Goal: Transaction & Acquisition: Obtain resource

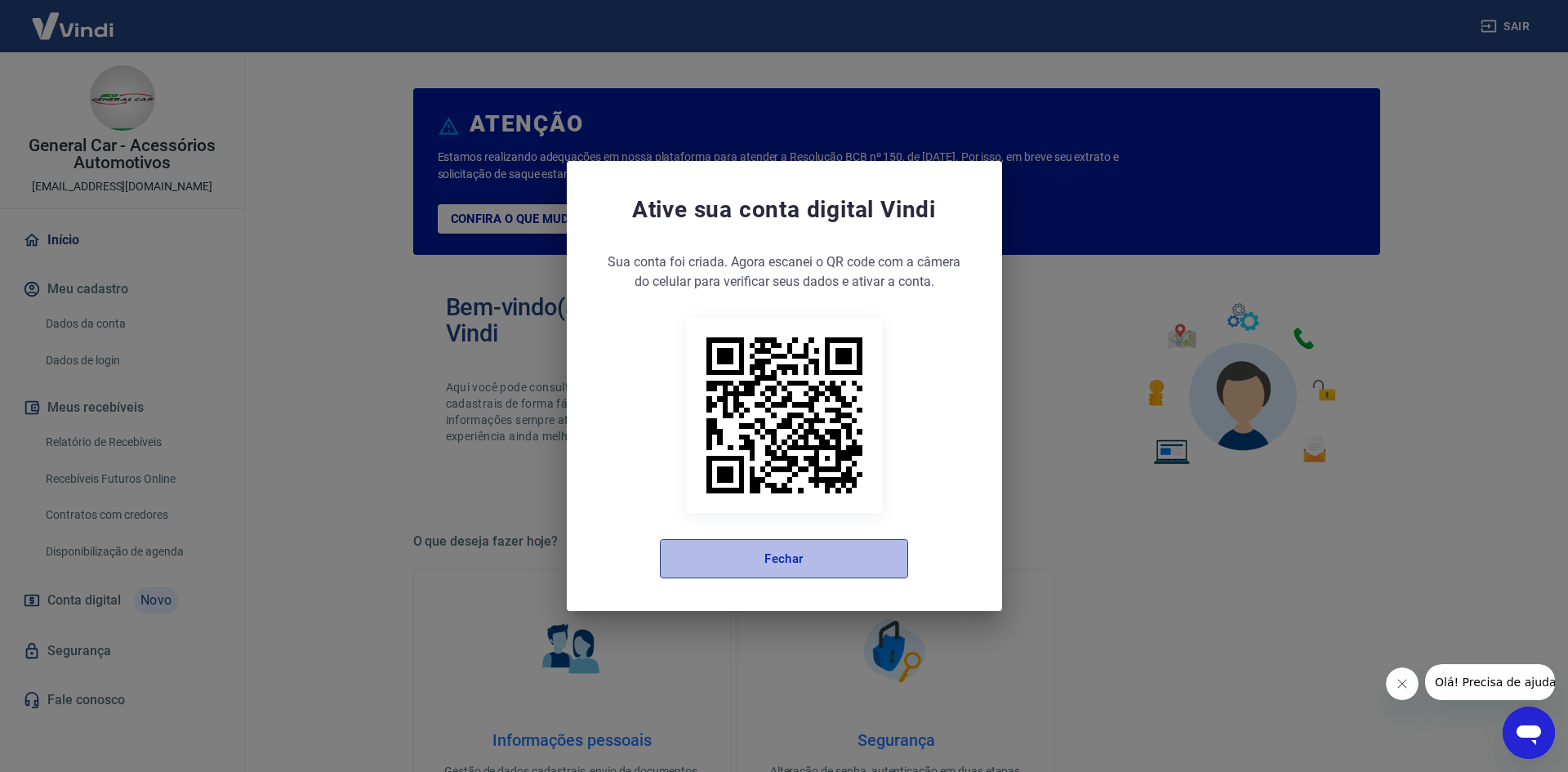
click at [791, 555] on button "Fechar" at bounding box center [784, 559] width 248 height 39
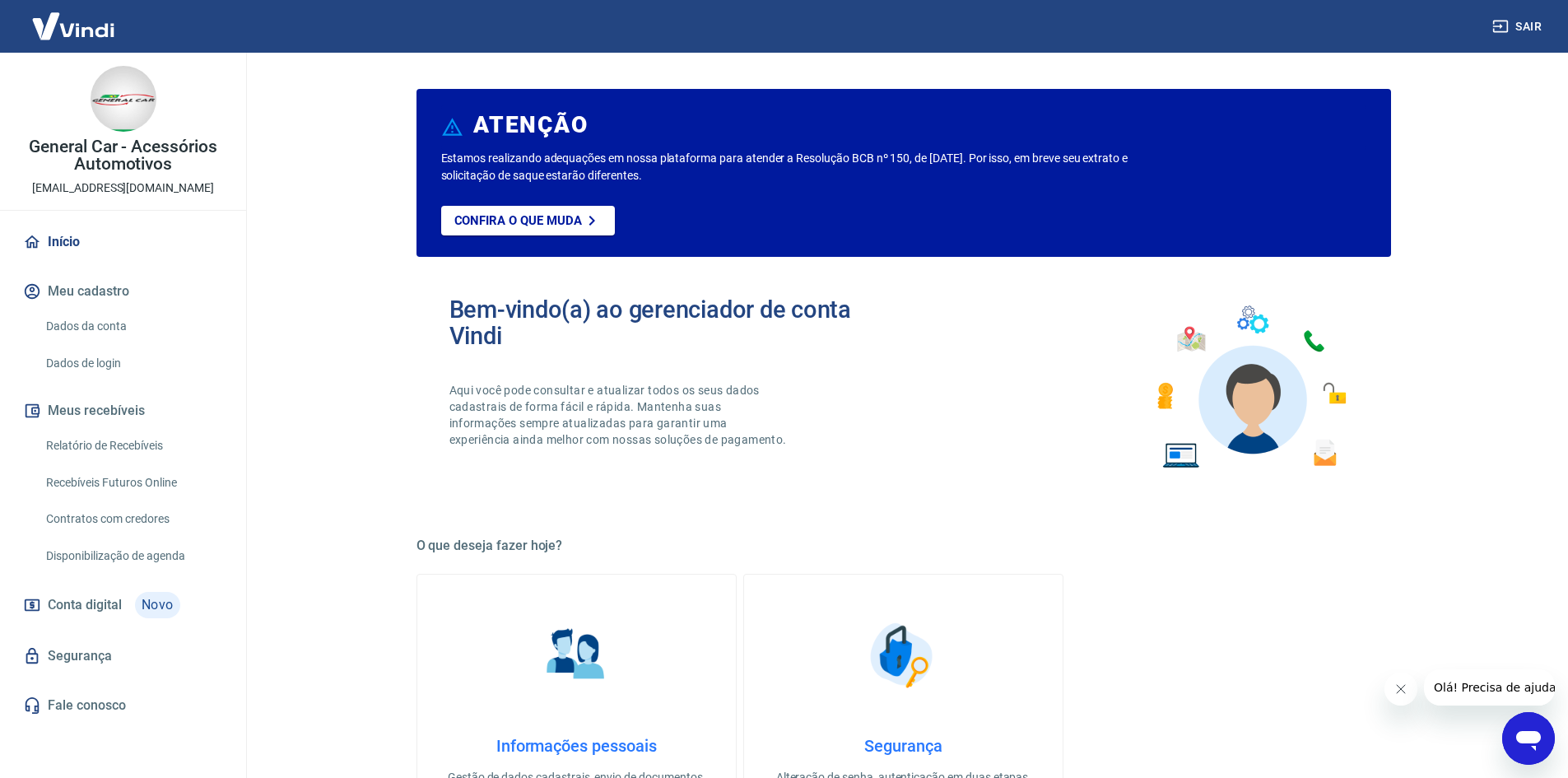
drag, startPoint x: 147, startPoint y: 488, endPoint x: 154, endPoint y: 460, distance: 28.9
click at [147, 488] on link "Recebíveis Futuros Online" at bounding box center [133, 483] width 187 height 34
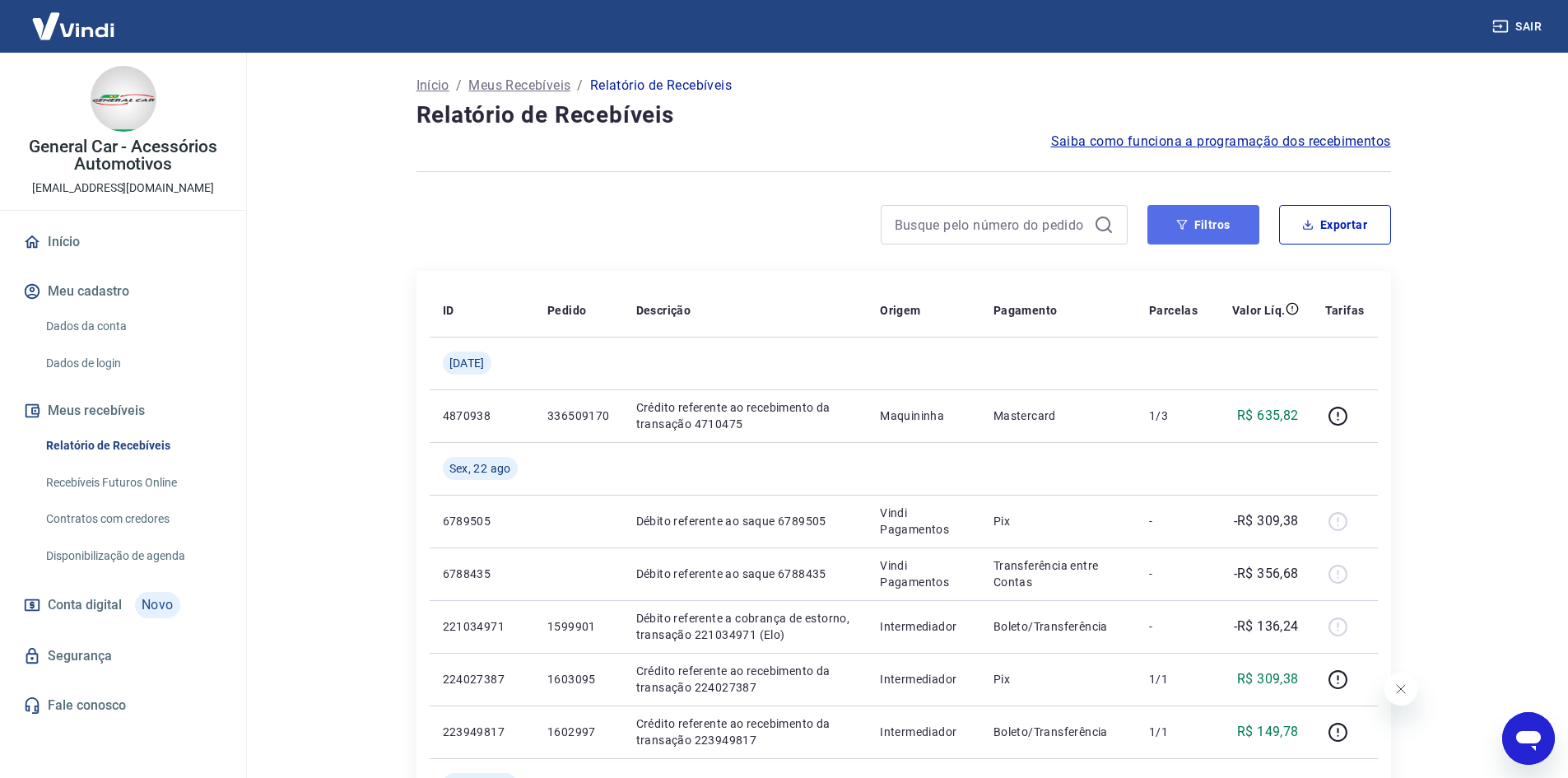
click at [1211, 225] on button "Filtros" at bounding box center [1203, 224] width 112 height 39
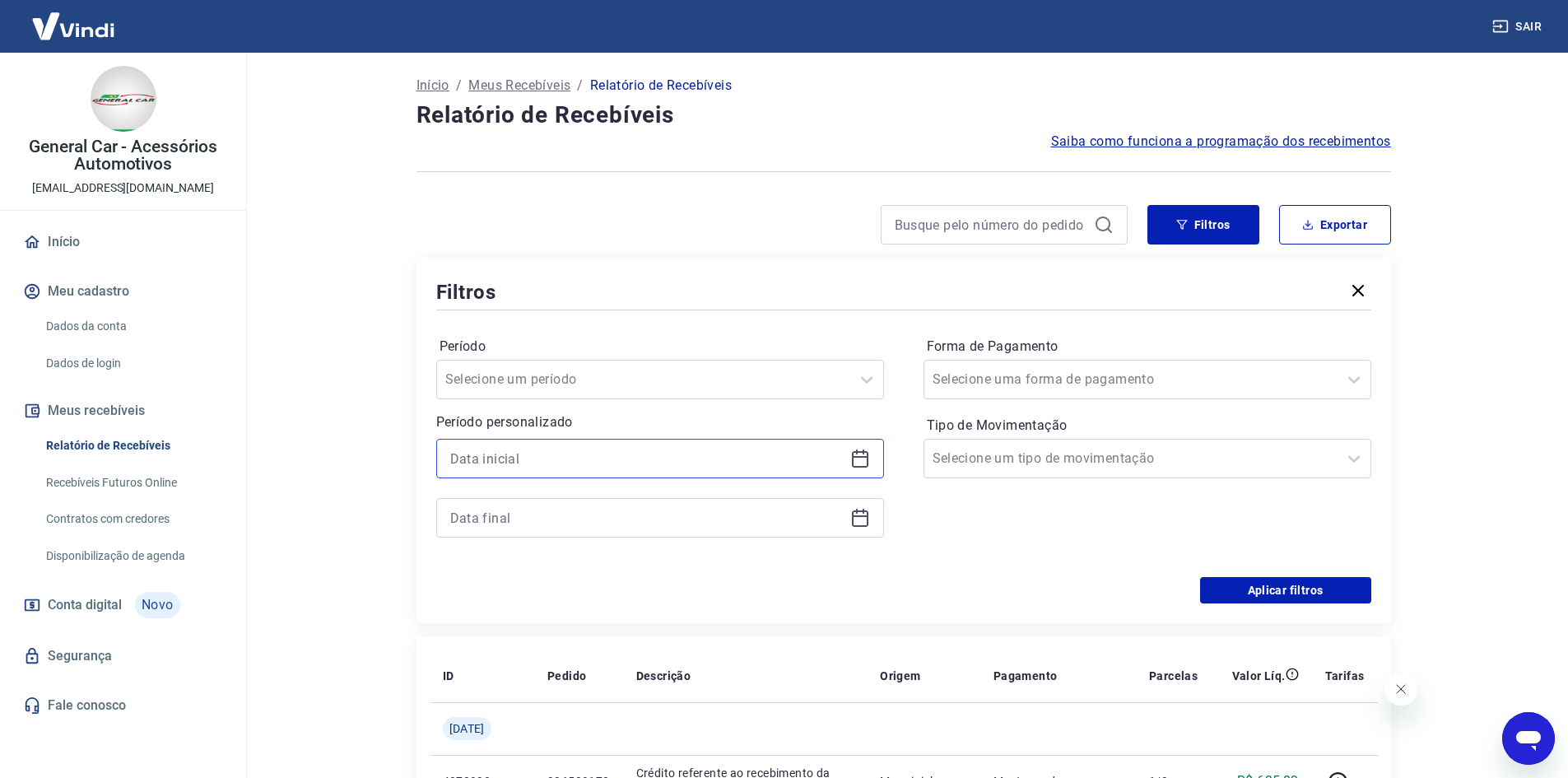
click at [581, 454] on input at bounding box center [646, 459] width 393 height 24
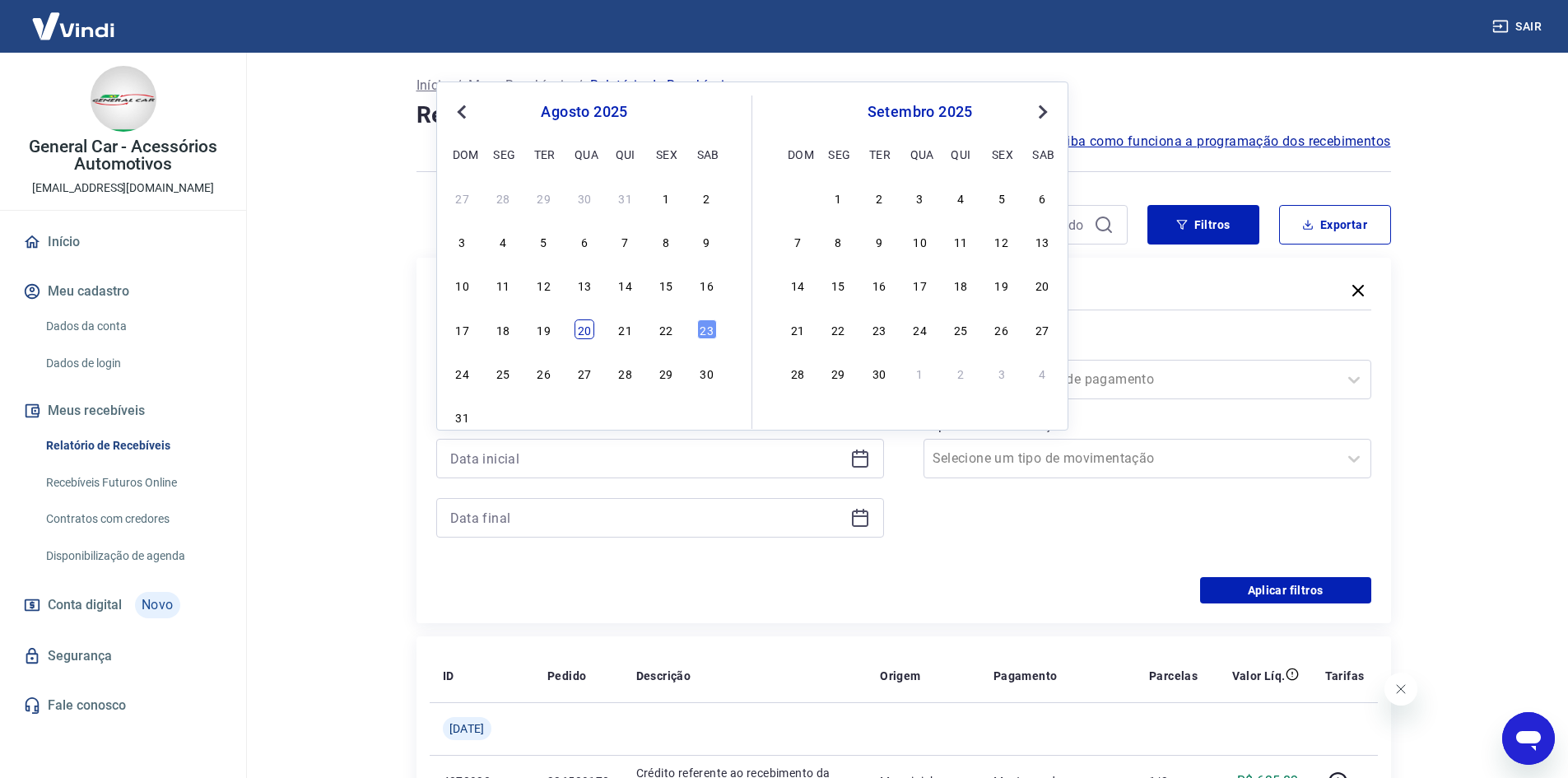
click at [586, 332] on div "20" at bounding box center [584, 329] width 20 height 20
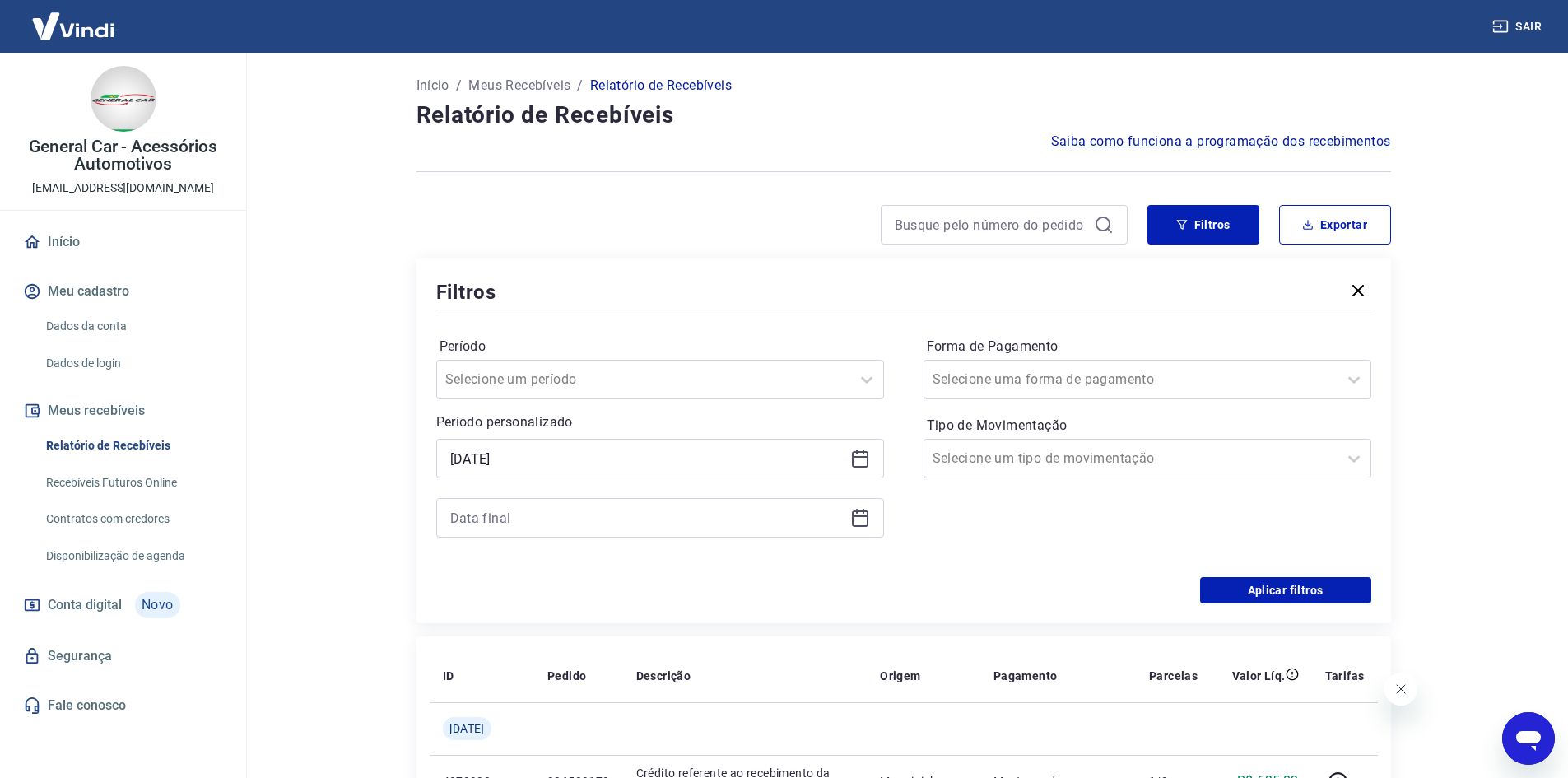
type input "20/08/2025"
click at [571, 514] on input at bounding box center [646, 517] width 393 height 24
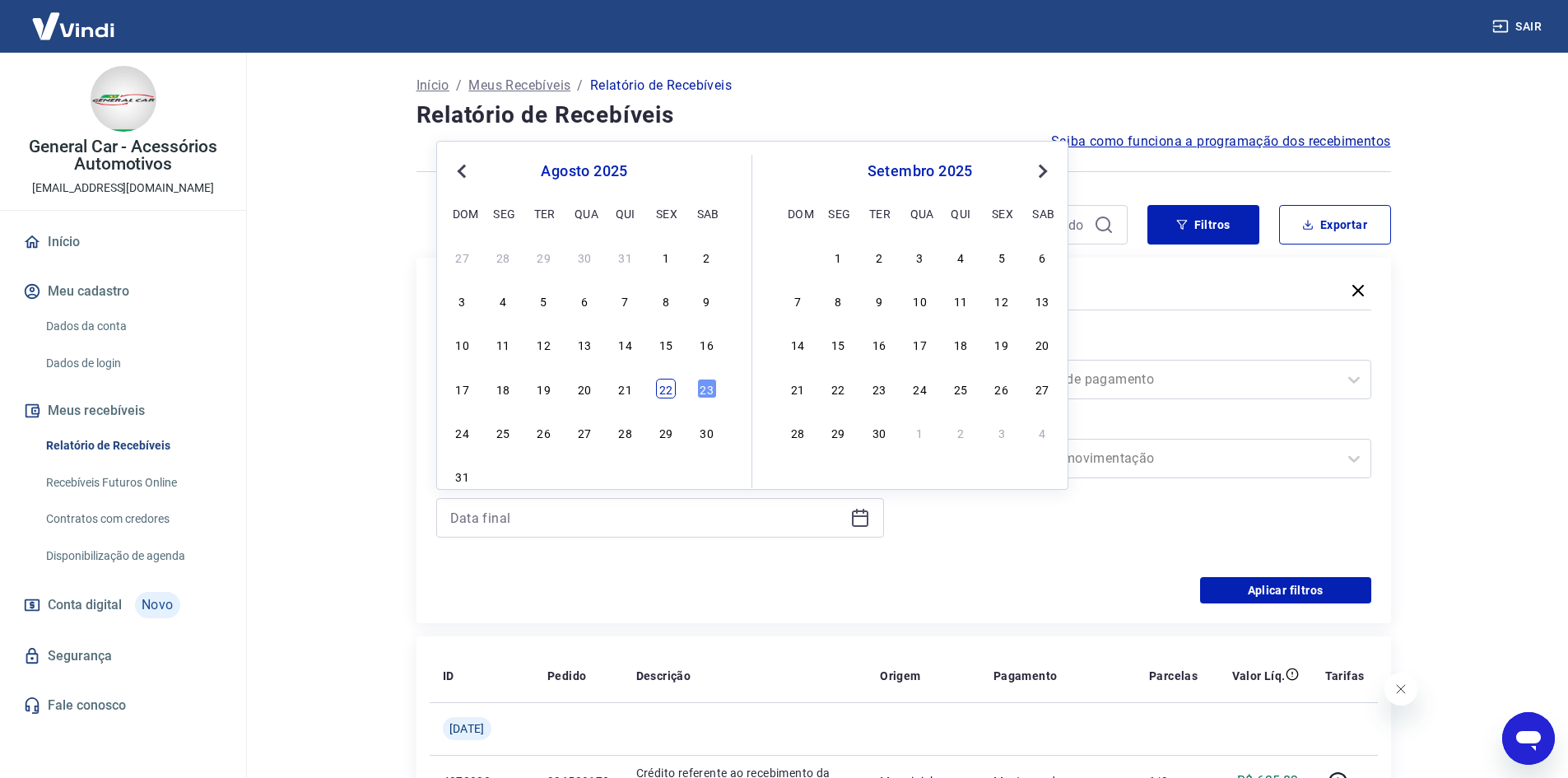
click at [659, 385] on div "22" at bounding box center [665, 388] width 20 height 20
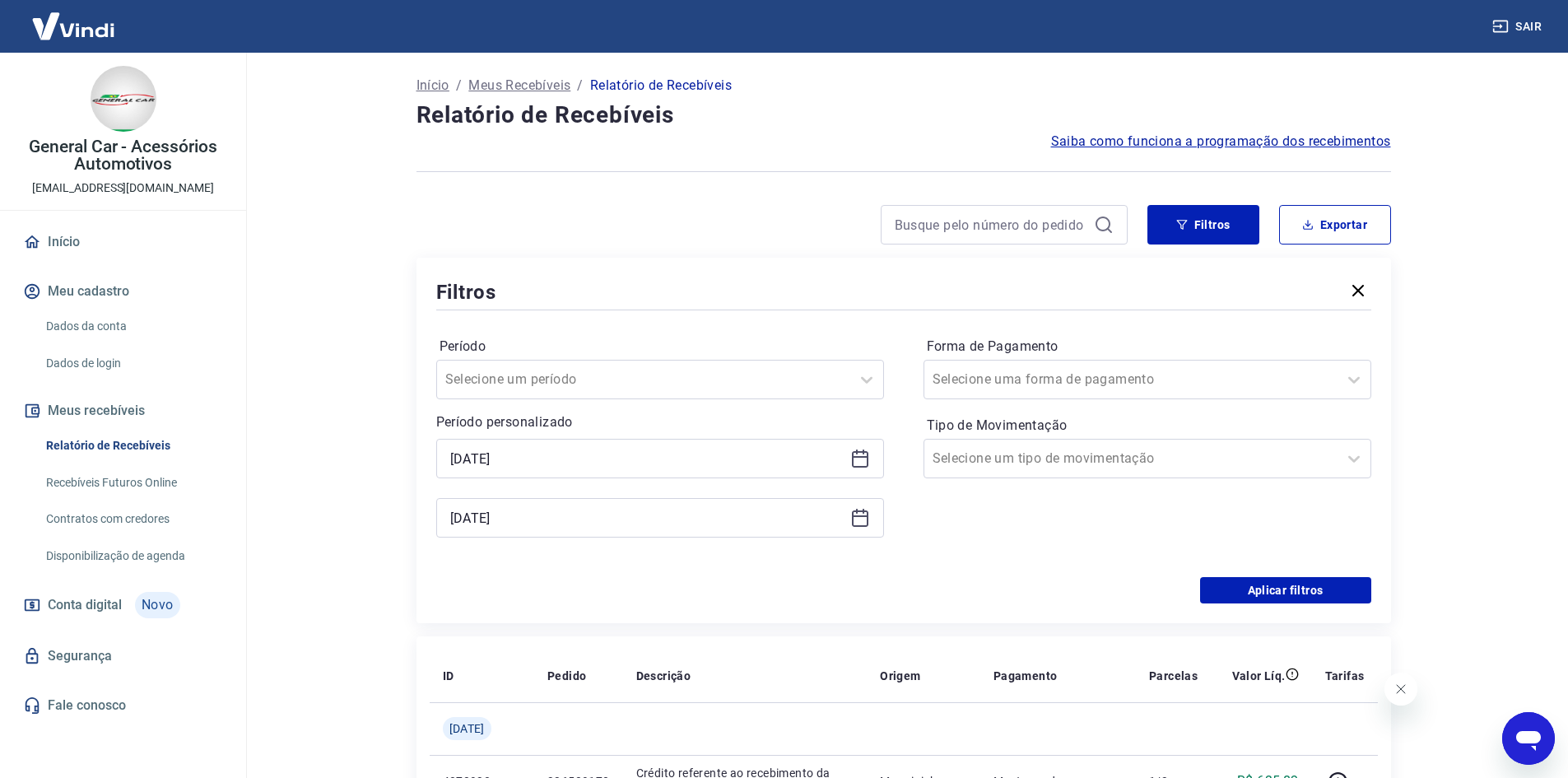
type input "22/08/2025"
click at [1222, 597] on button "Aplicar filtros" at bounding box center [1285, 590] width 171 height 26
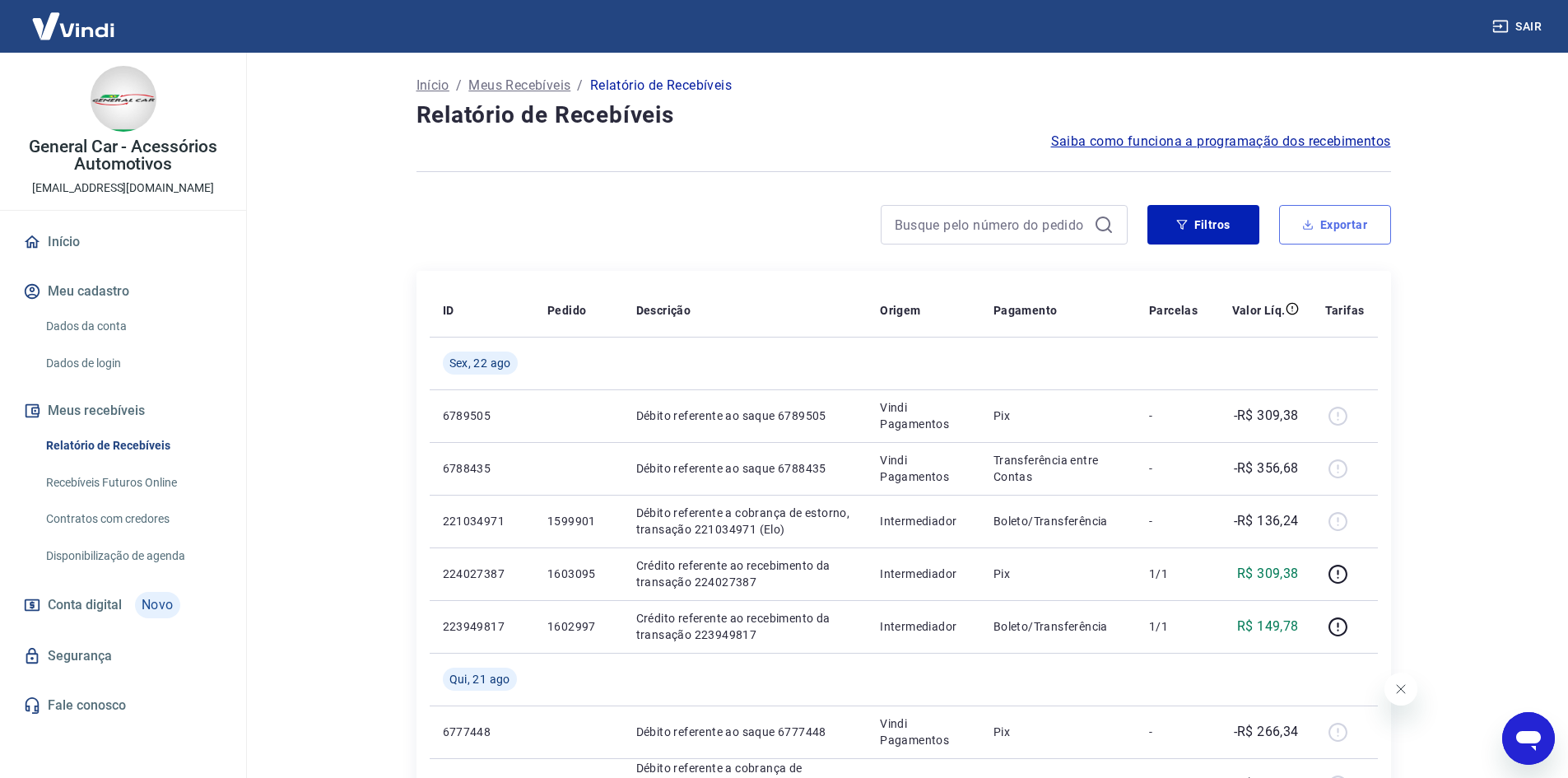
click at [1313, 217] on button "Exportar" at bounding box center [1335, 224] width 112 height 39
type input "20/08/2025"
type input "22/08/2025"
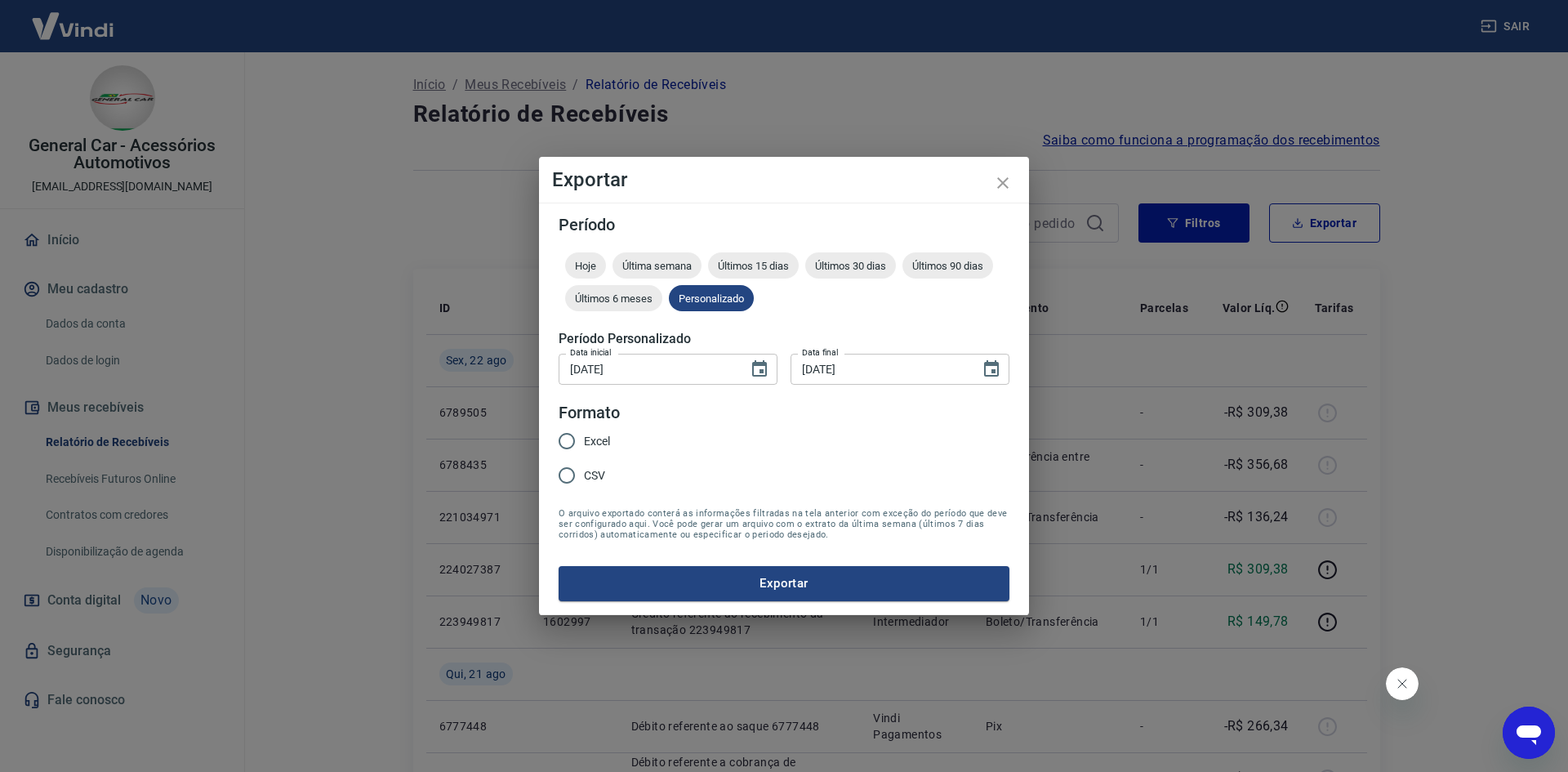
drag, startPoint x: 575, startPoint y: 438, endPoint x: 594, endPoint y: 477, distance: 43.4
click at [574, 438] on input "Excel" at bounding box center [566, 440] width 34 height 34
radio input "true"
click at [633, 594] on button "Exportar" at bounding box center [784, 583] width 450 height 34
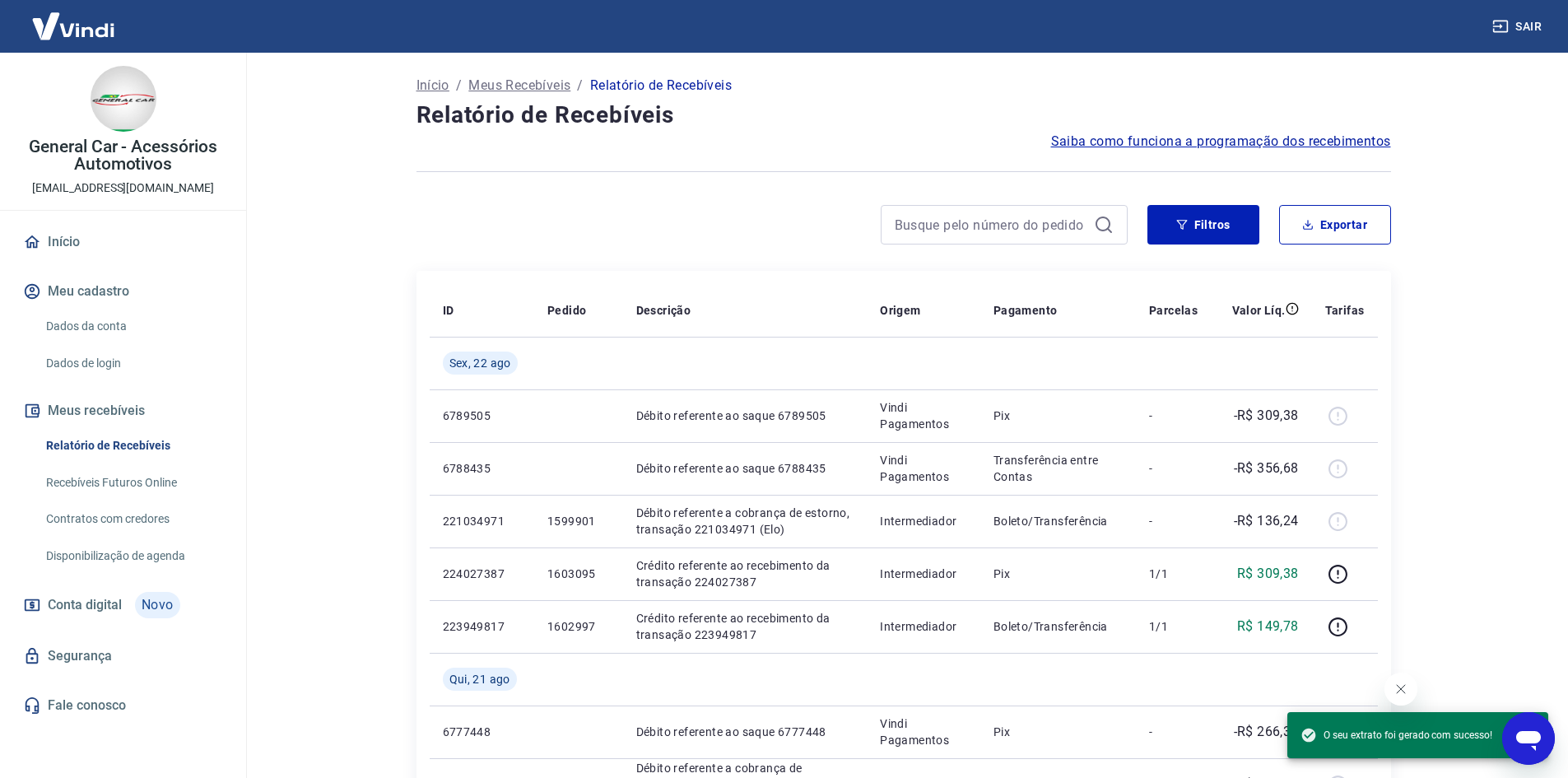
click at [1531, 748] on icon "Abrir janela de mensagens" at bounding box center [1529, 739] width 30 height 30
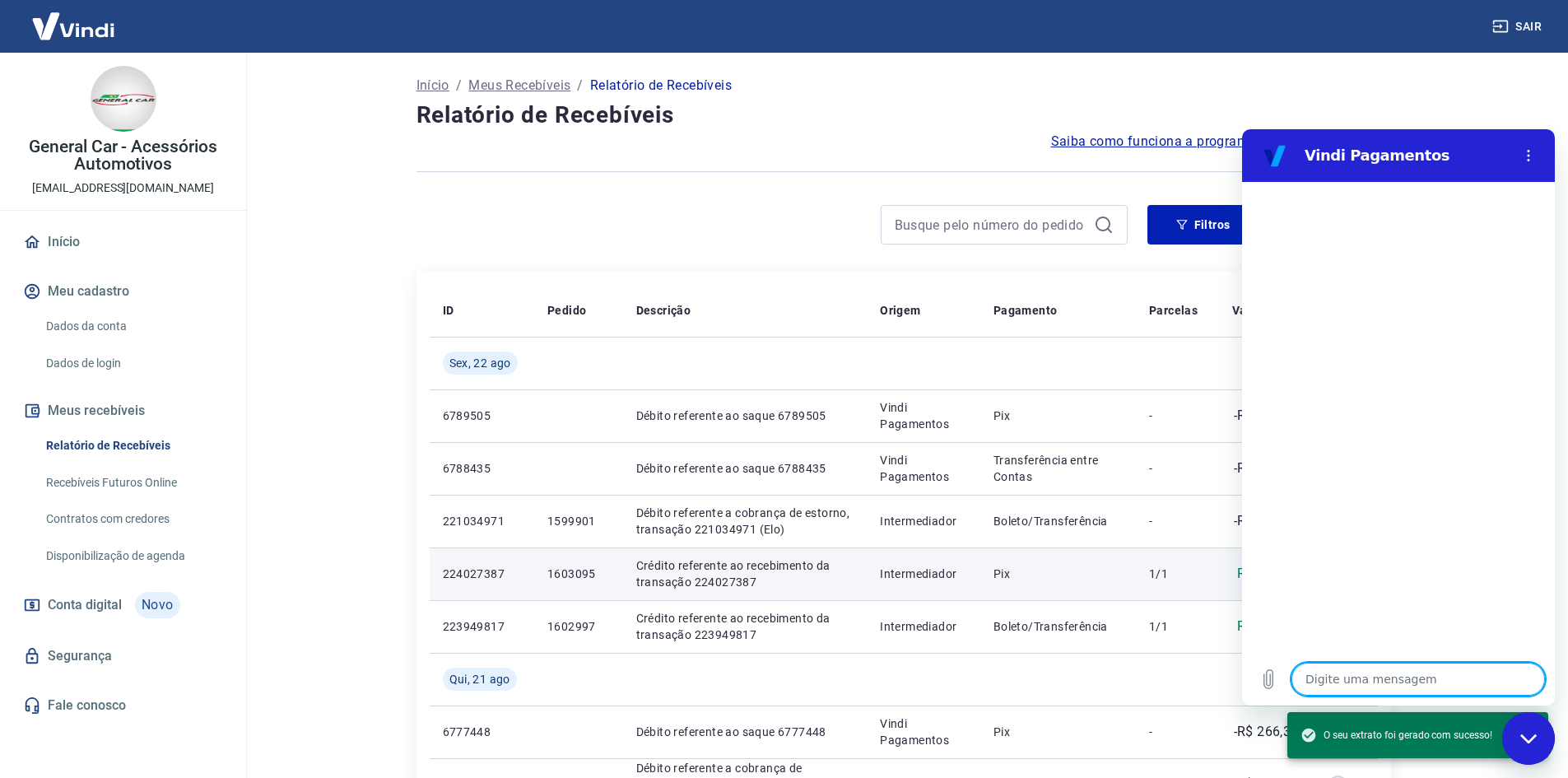
type textarea "x"
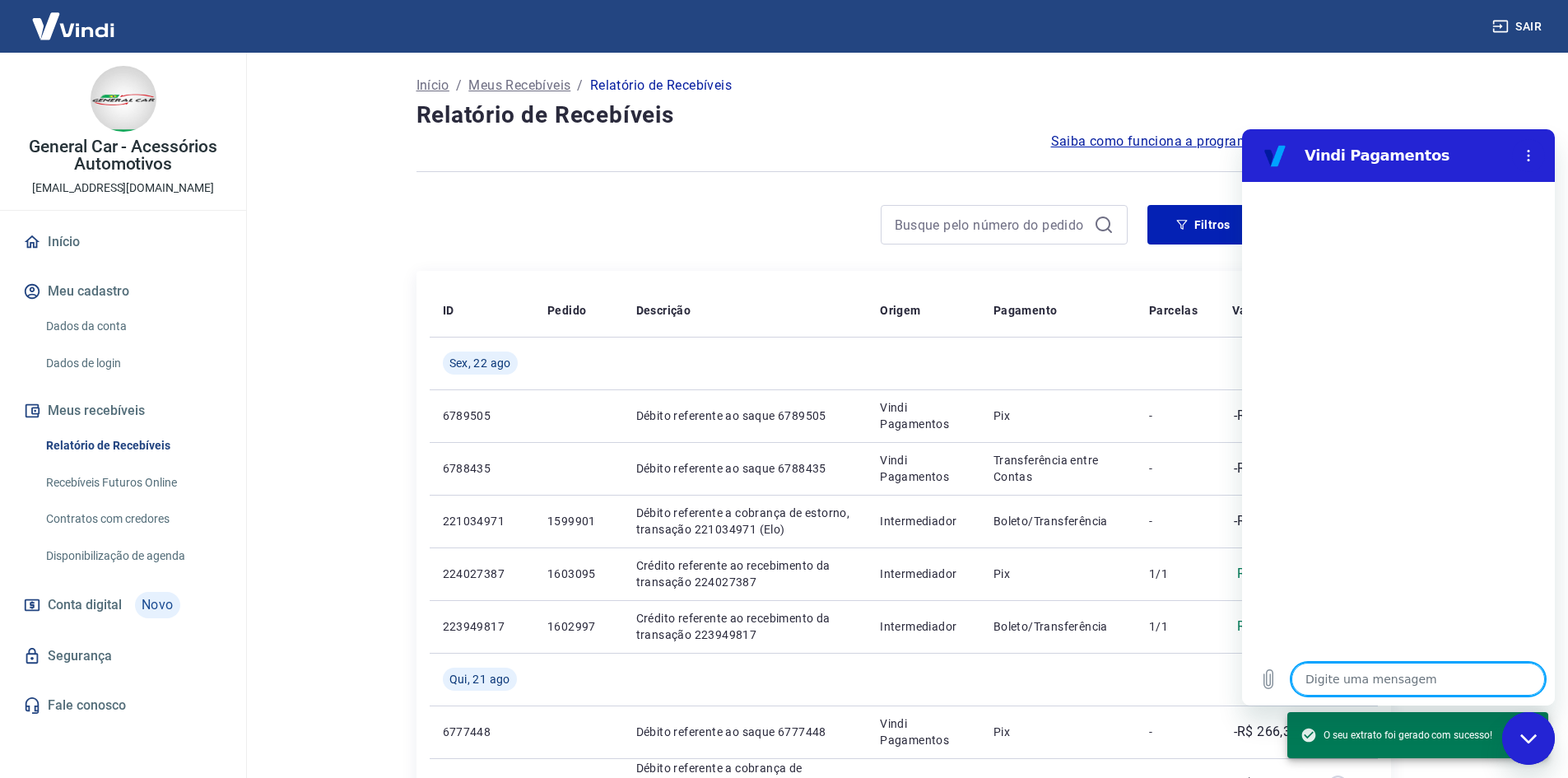
type textarea "b"
type textarea "x"
type textarea "bo"
type textarea "x"
type textarea "bom"
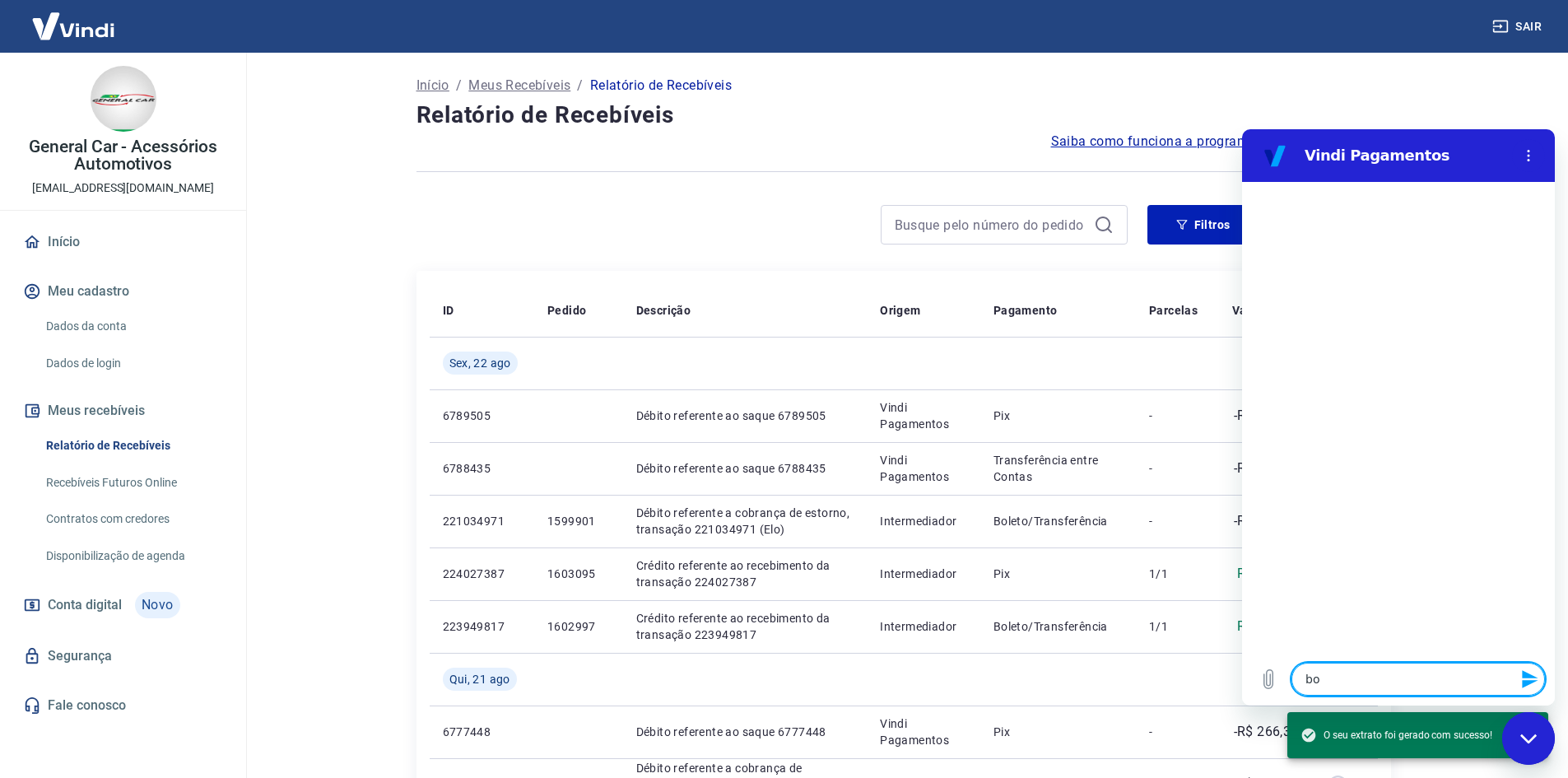
type textarea "x"
type textarea "bom"
type textarea "x"
type textarea "bom d"
type textarea "x"
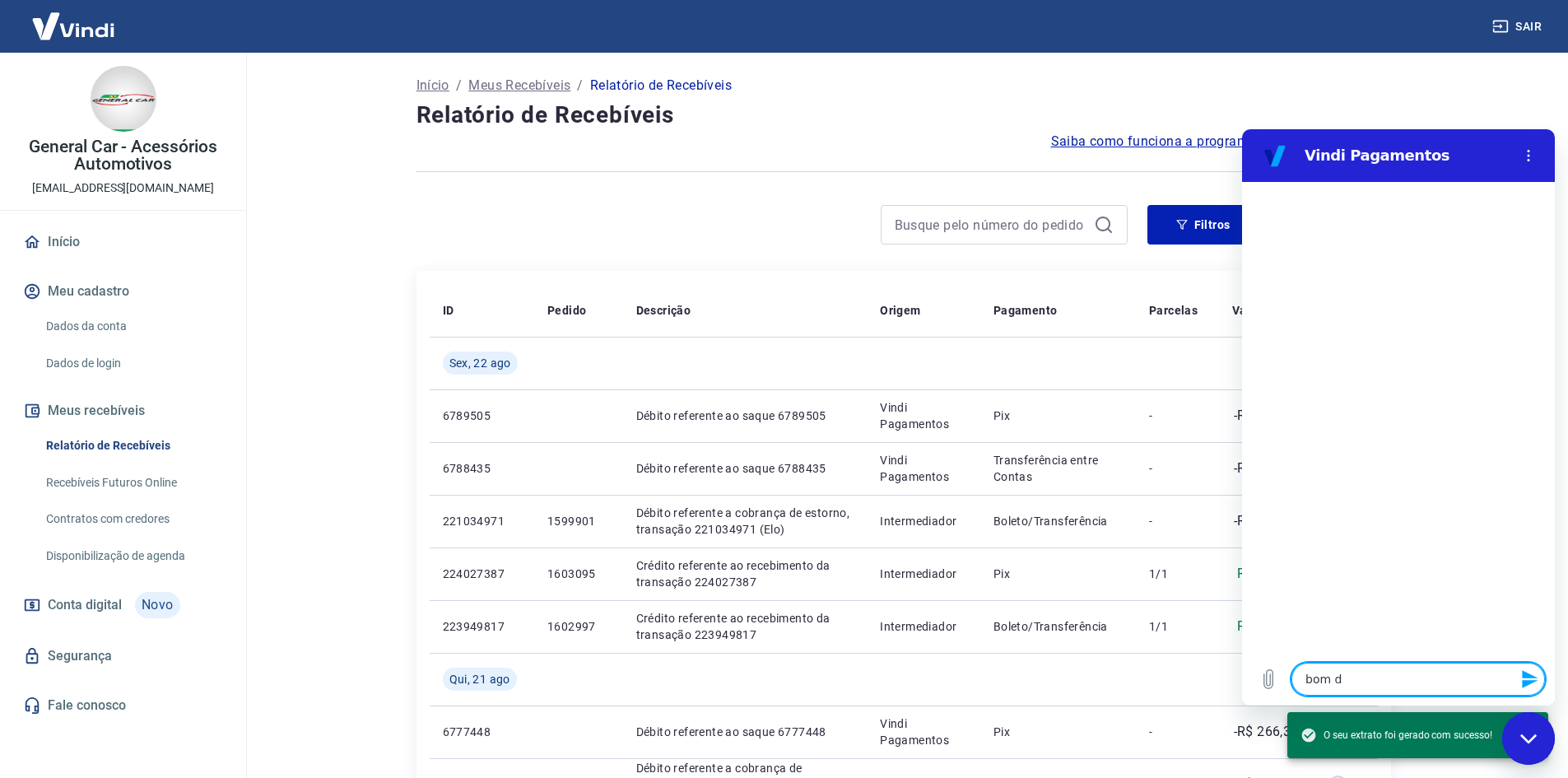
type textarea "bom di"
type textarea "x"
type textarea "bom dia"
type textarea "x"
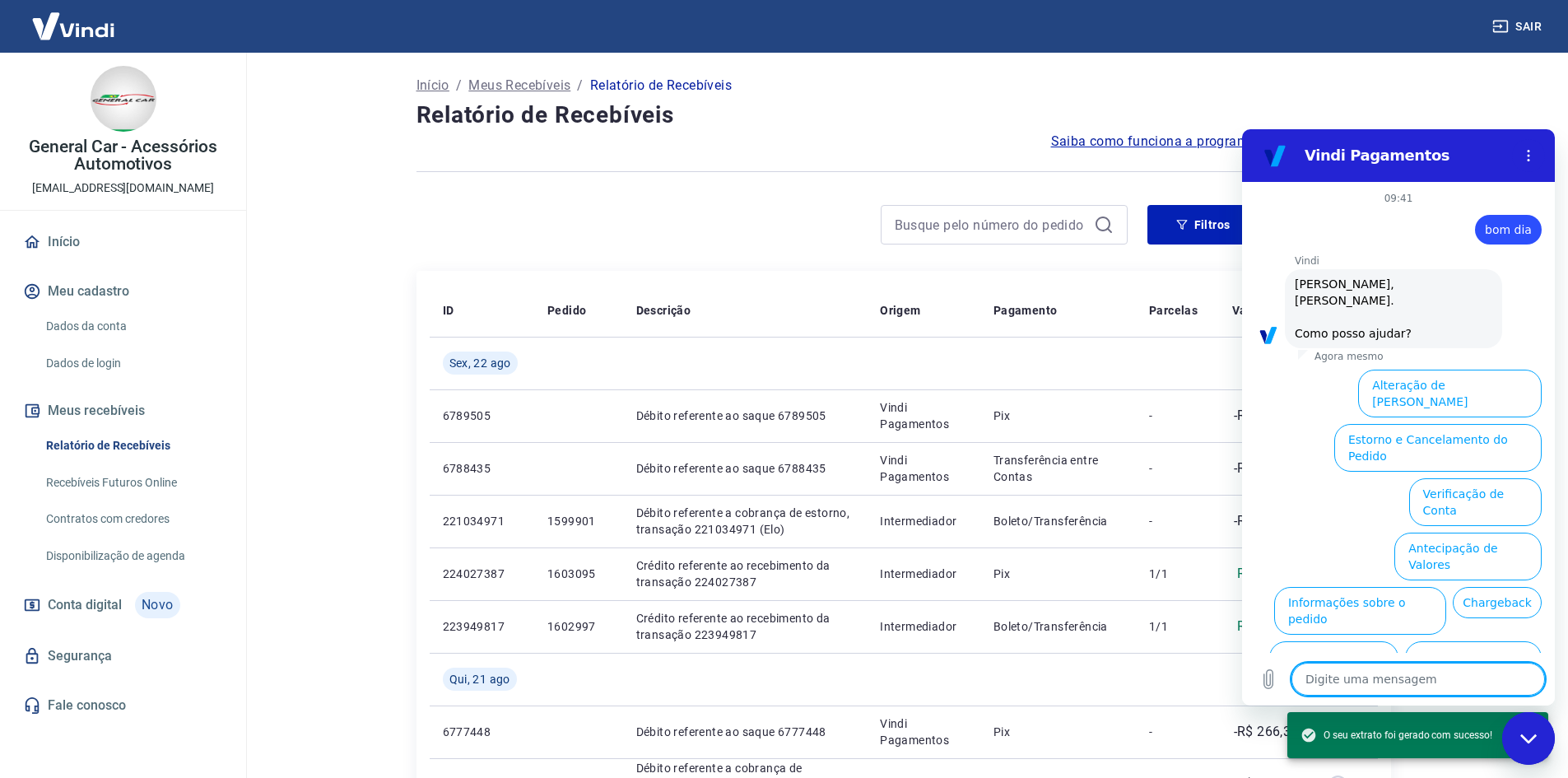
scroll to position [55, 0]
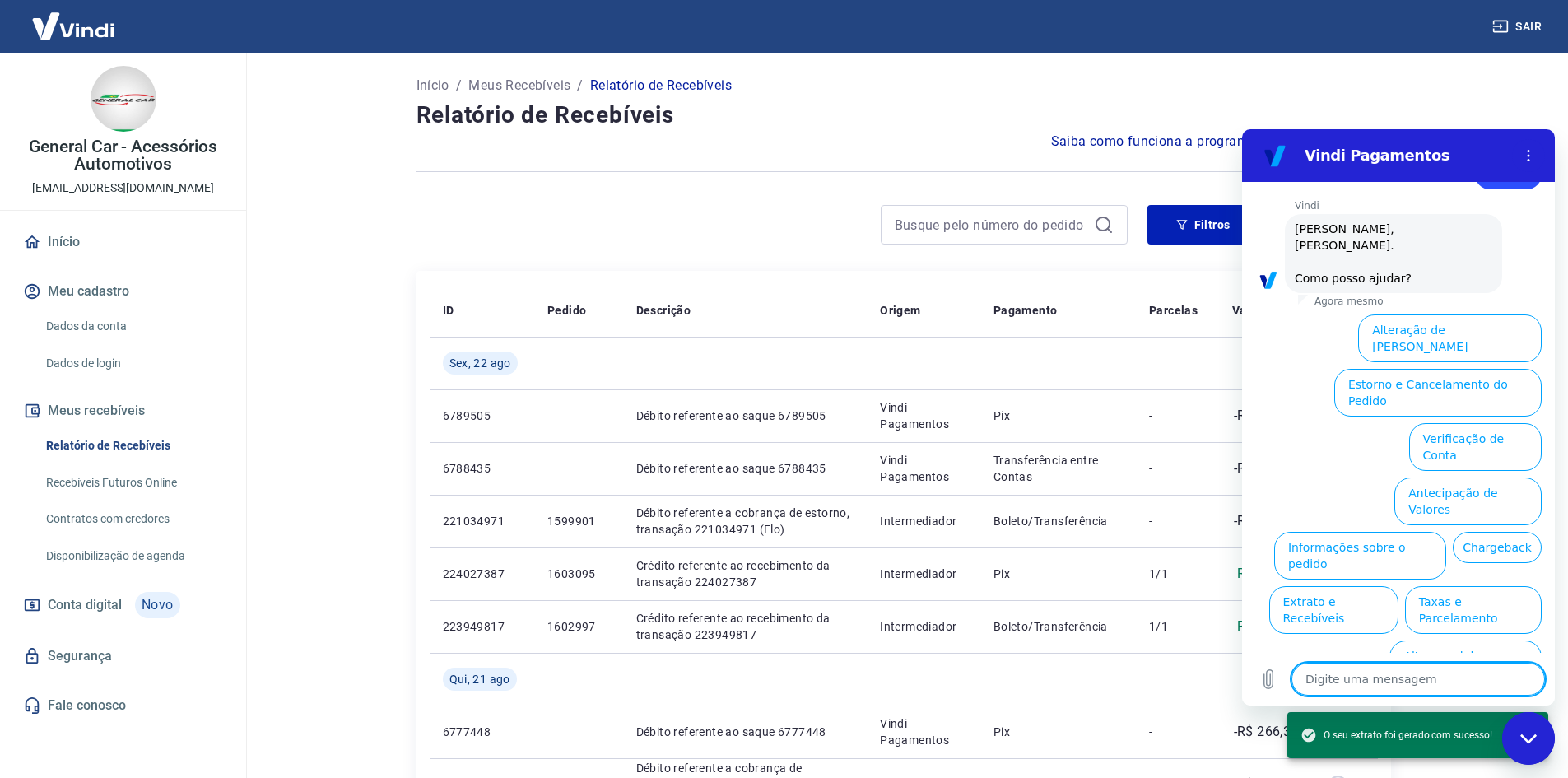
click at [1363, 672] on textarea at bounding box center [1418, 678] width 253 height 33
type textarea "p"
type textarea "x"
type textarea "pr"
type textarea "x"
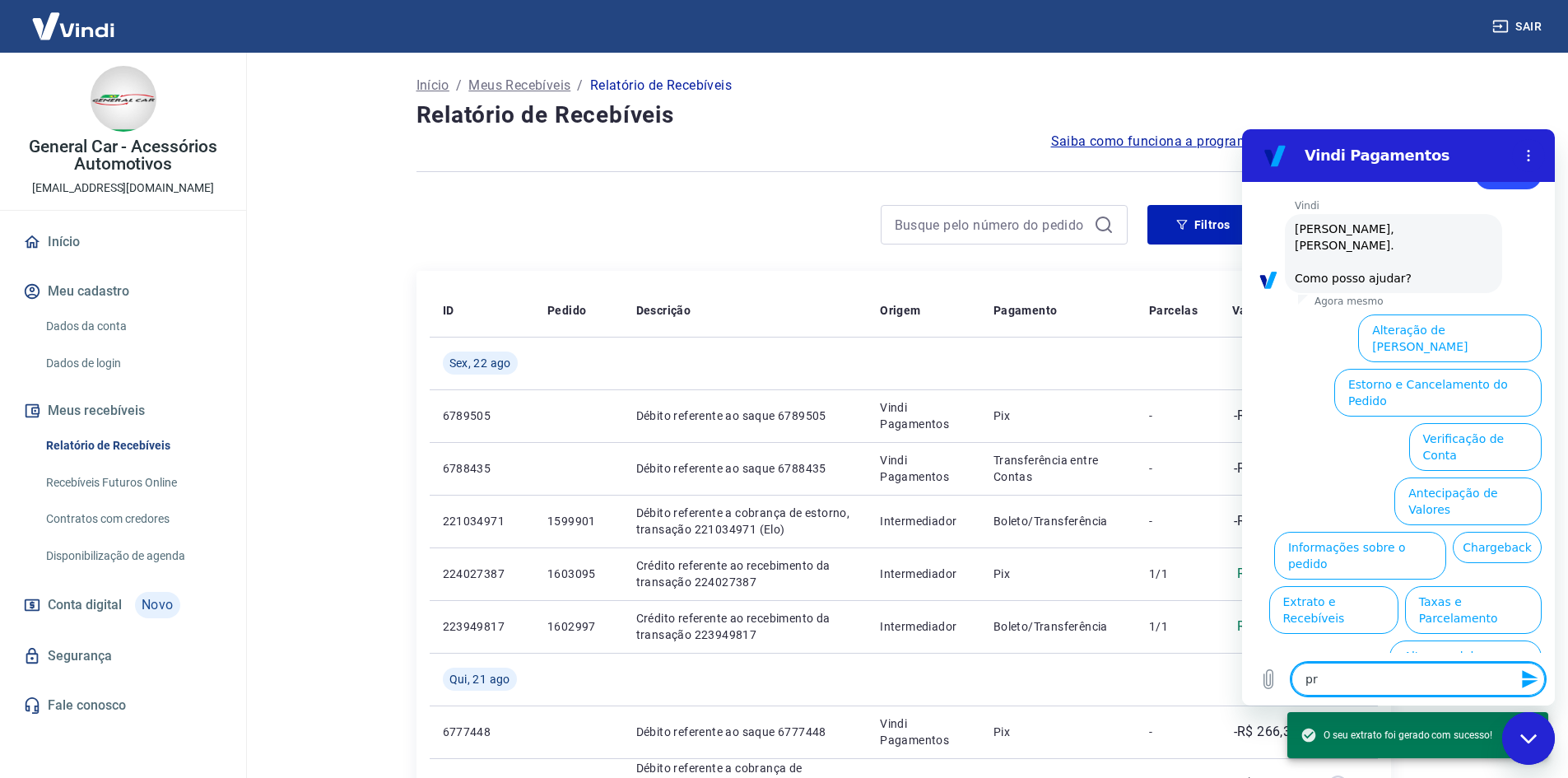
type textarea "pre"
type textarea "x"
type textarea "prec"
type textarea "x"
type textarea "preci"
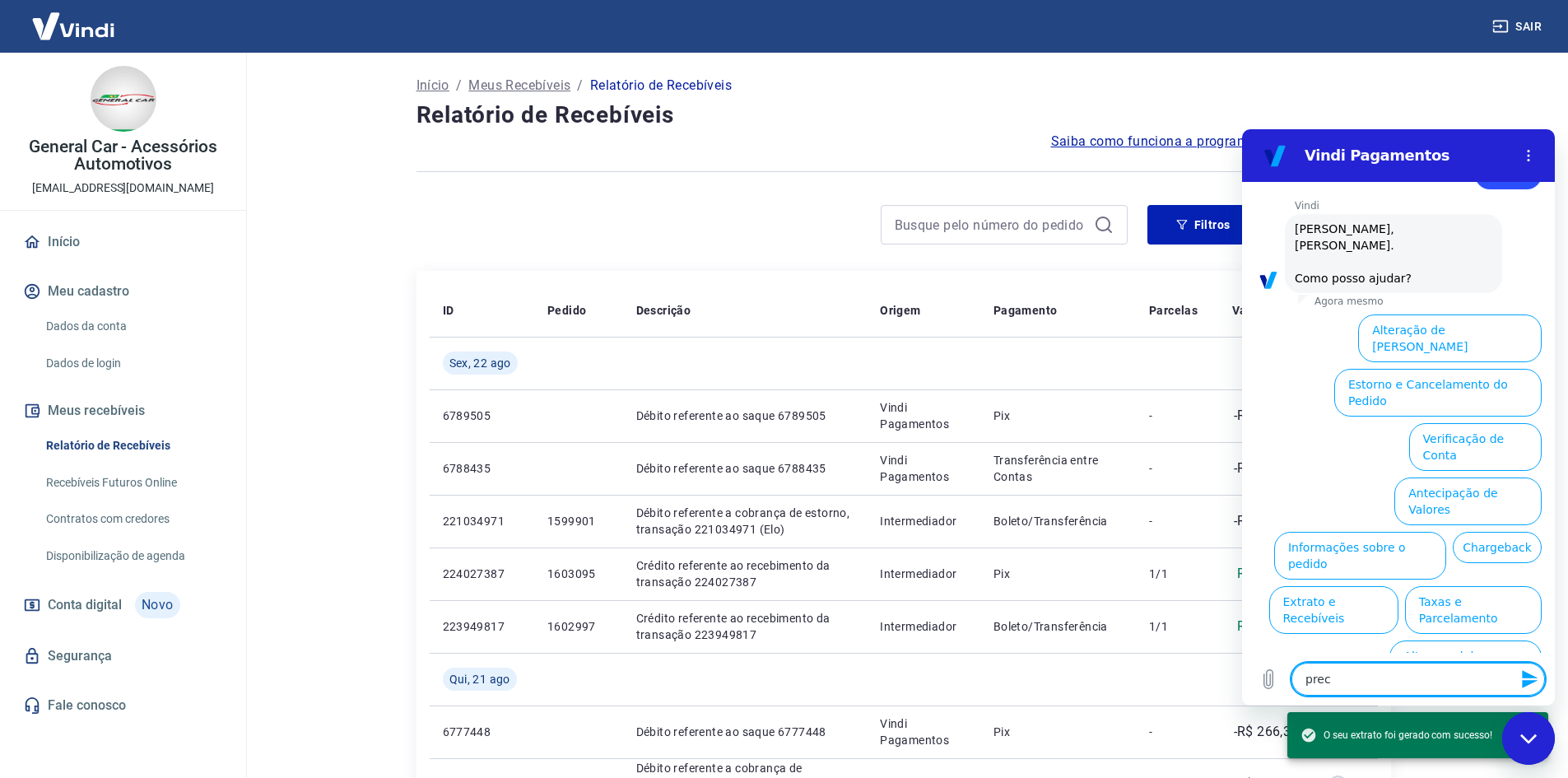
type textarea "x"
type textarea "precis"
type textarea "x"
type textarea "preciso"
type textarea "x"
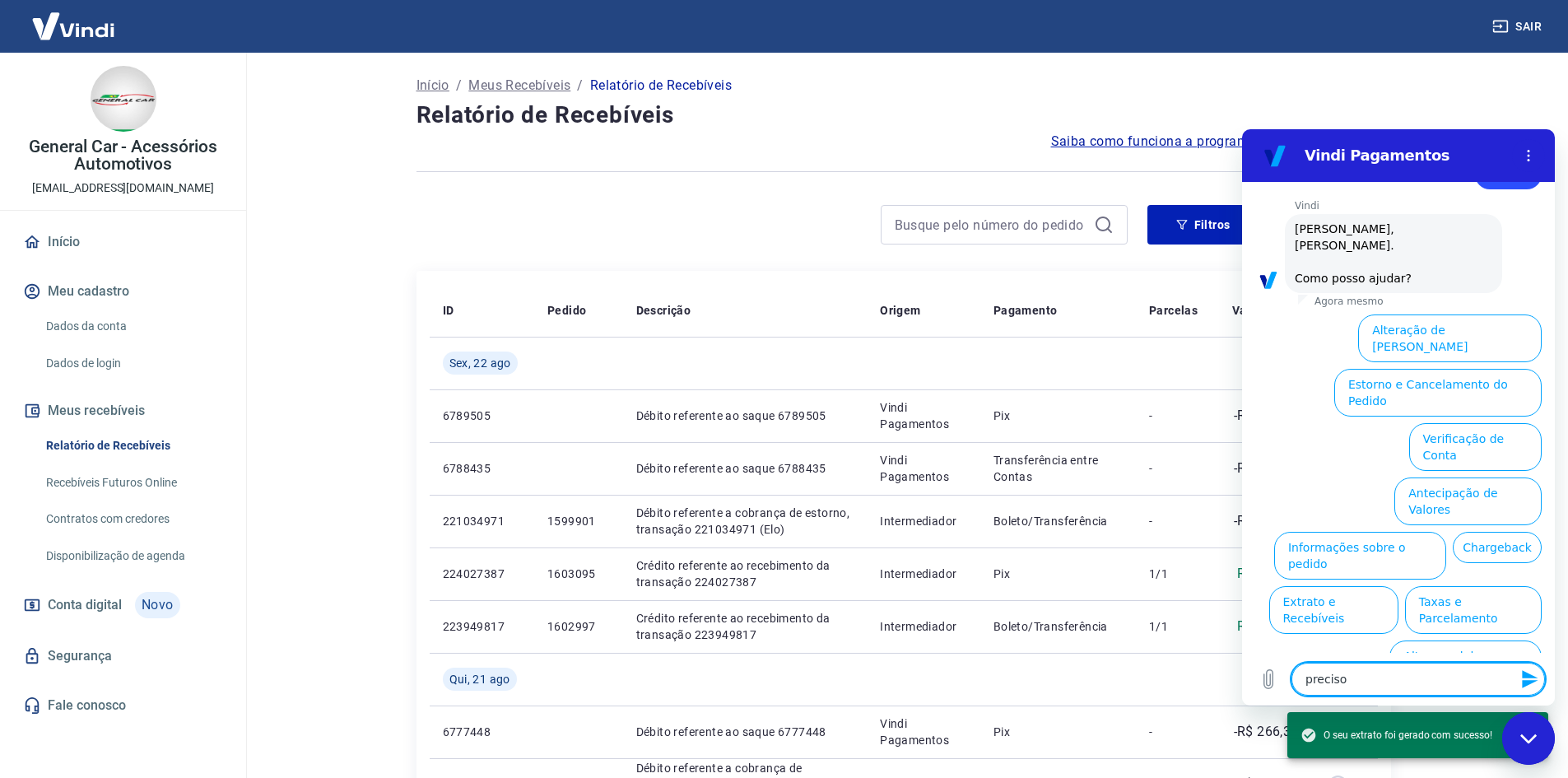
type textarea "preciso"
type textarea "x"
type textarea "preciso d"
type textarea "x"
type textarea "preciso de"
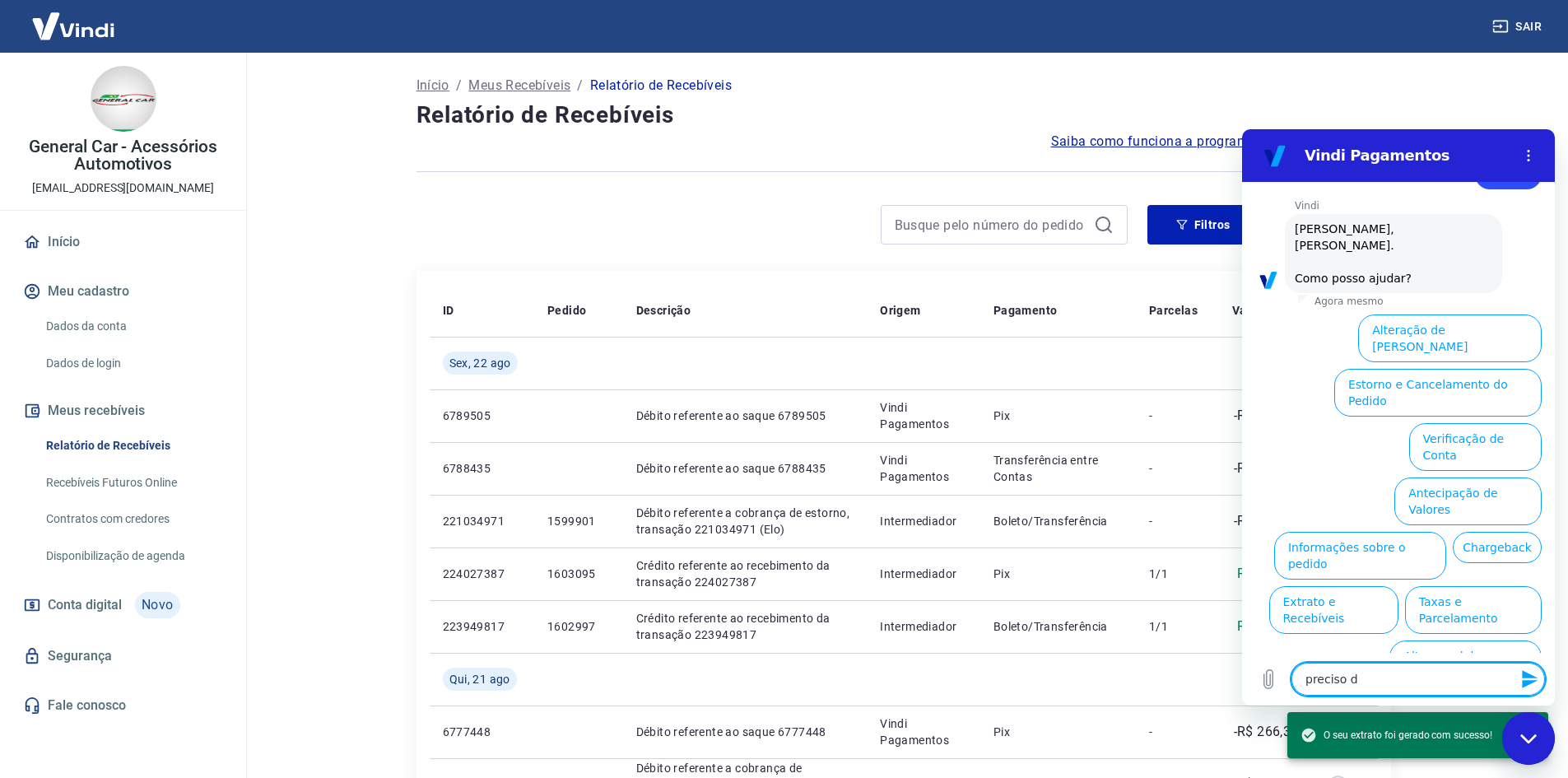
type textarea "x"
type textarea "preciso de"
type textarea "x"
type textarea "preciso de a"
type textarea "x"
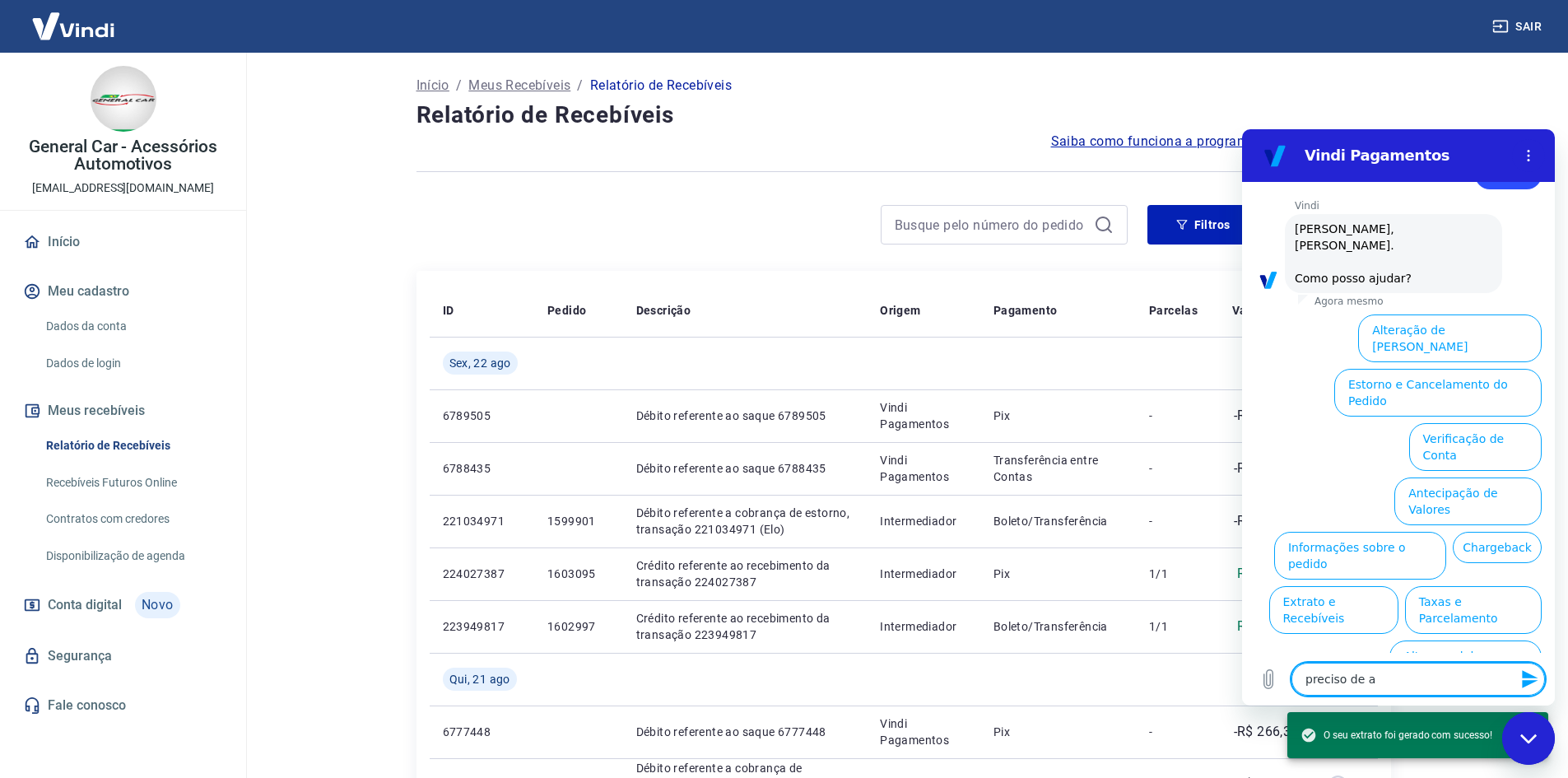
type textarea "preciso de at"
type textarea "x"
type textarea "preciso de ate"
type textarea "x"
type textarea "preciso de aten"
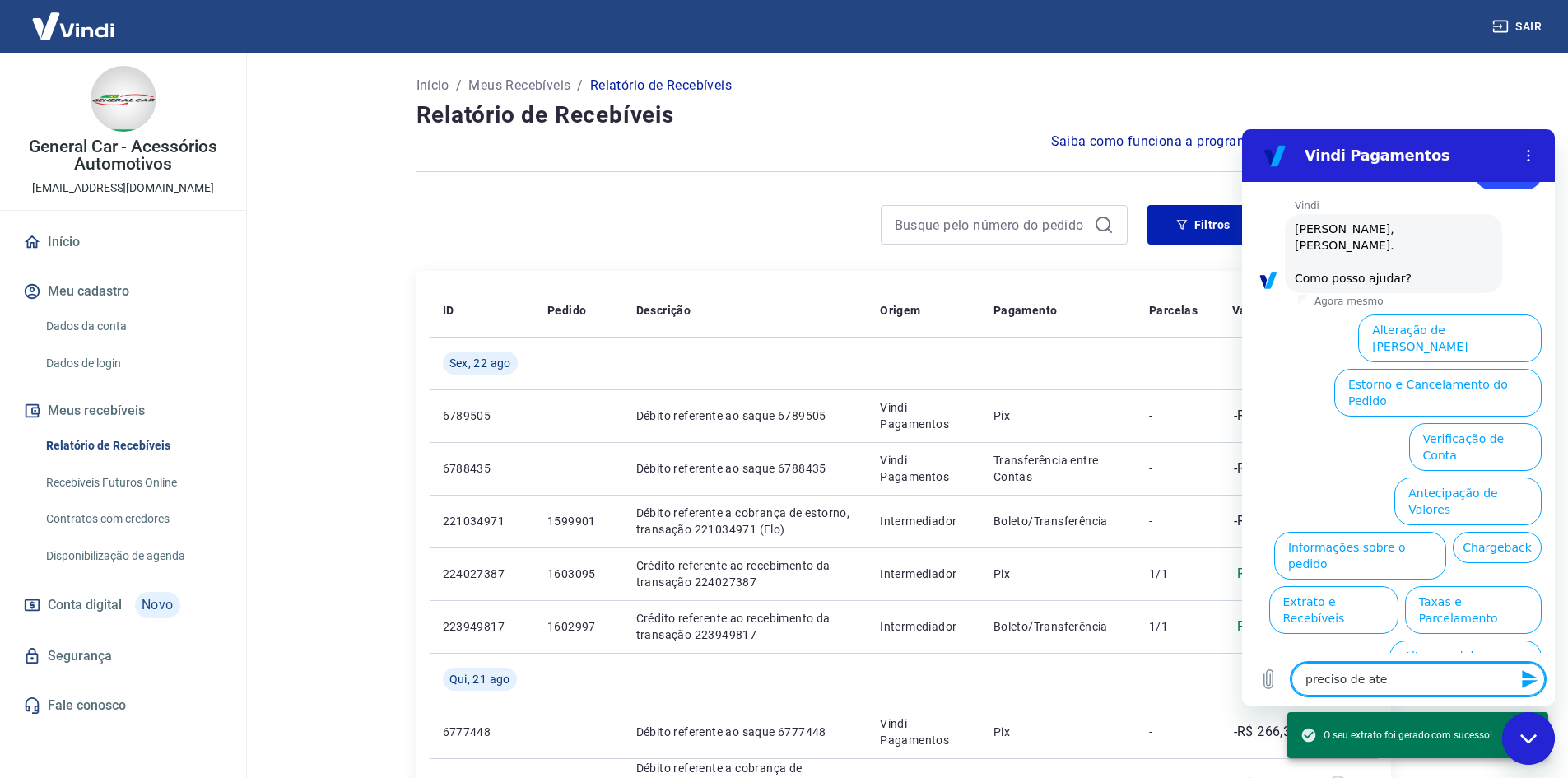
type textarea "x"
type textarea "preciso de atend"
type textarea "x"
type textarea "preciso de atendi"
type textarea "x"
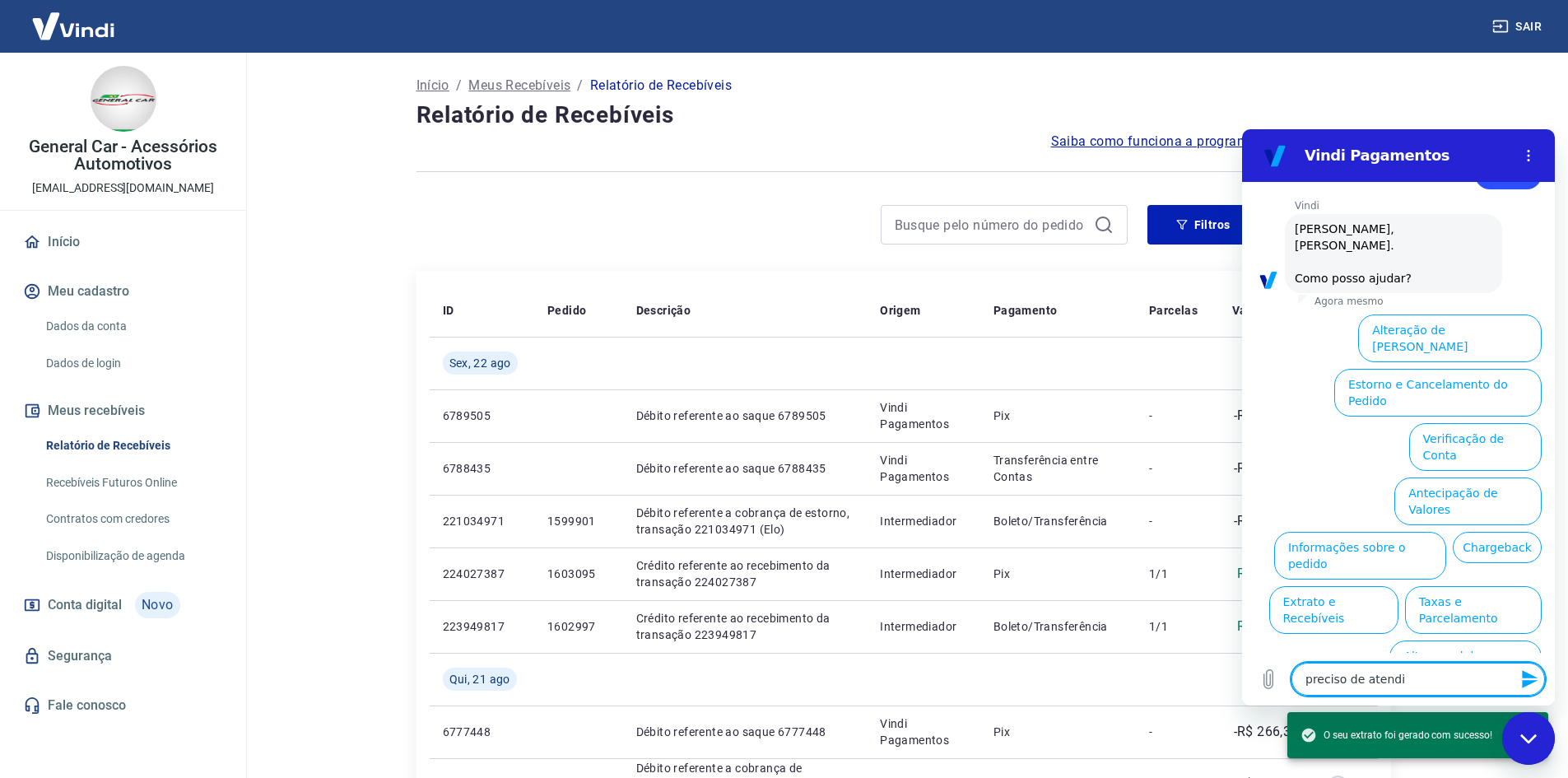
type textarea "preciso de atendim"
type textarea "x"
type textarea "preciso de atendime"
type textarea "x"
type textarea "preciso de atendimen"
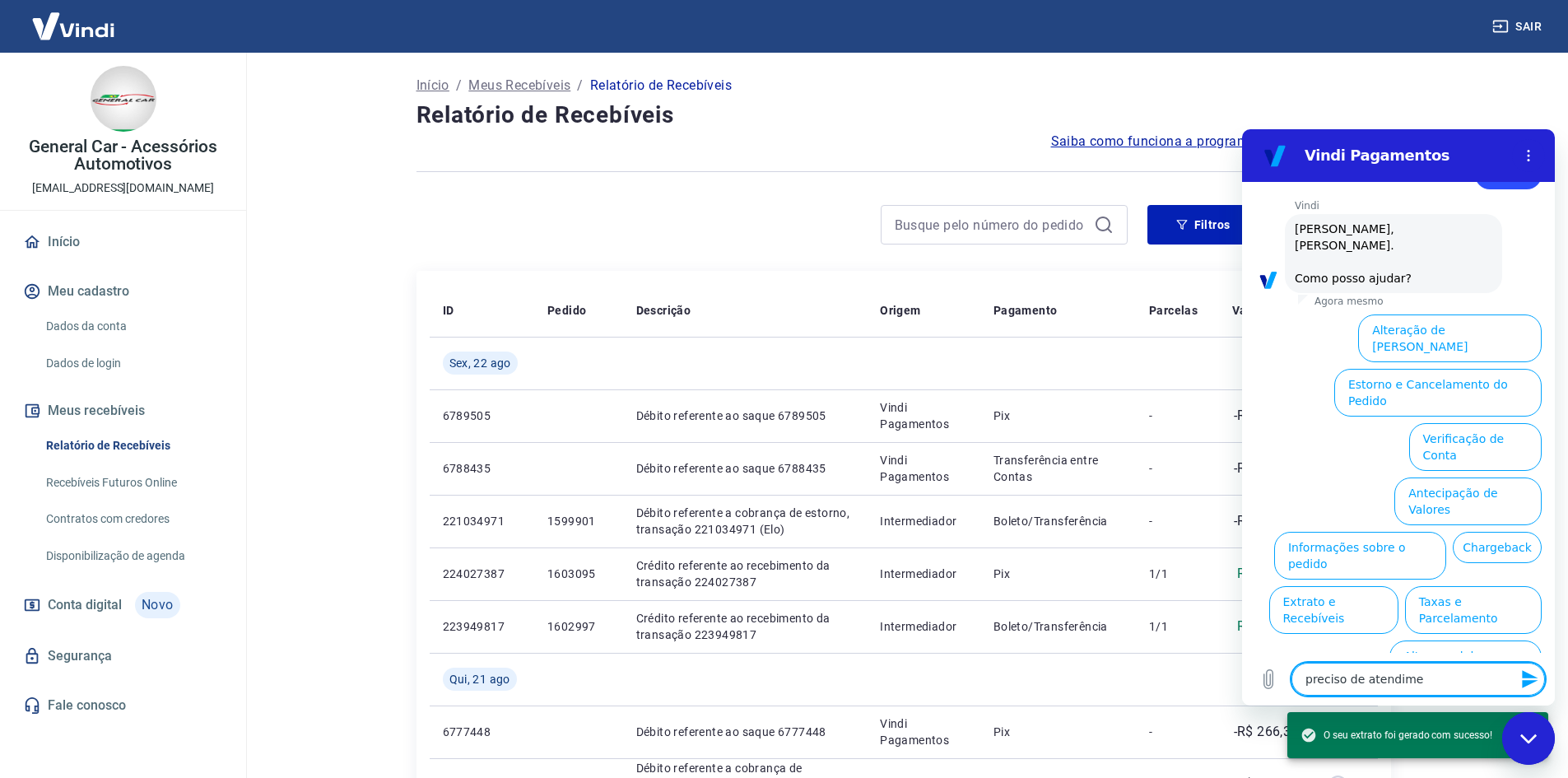
type textarea "x"
type textarea "preciso de atendiment"
type textarea "x"
type textarea "preciso de atendimento"
type textarea "x"
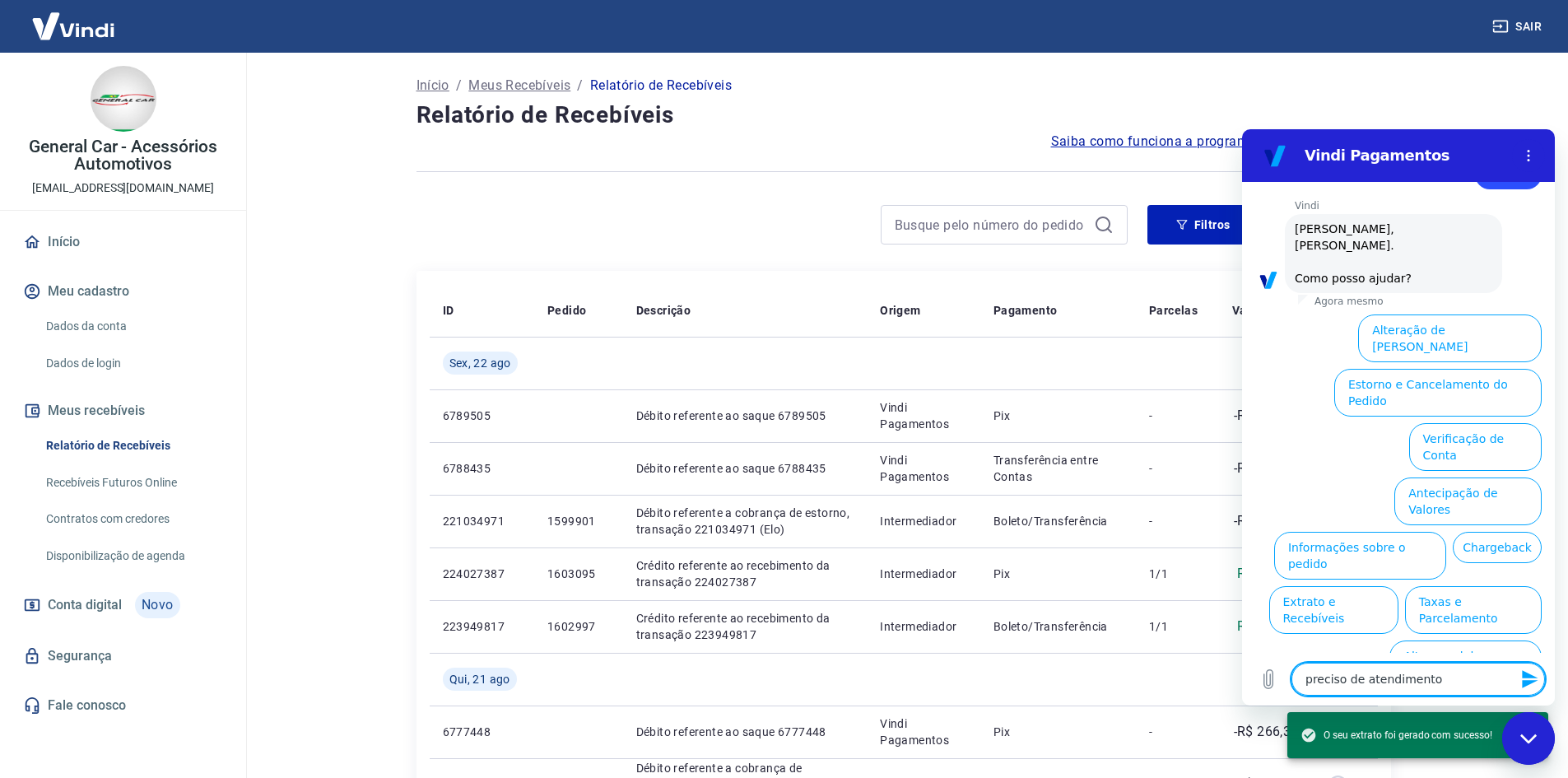
type textarea "preciso de atendimento"
type textarea "x"
type textarea "preciso de atendimento"
type textarea "x"
type textarea "preciso de atendimento"
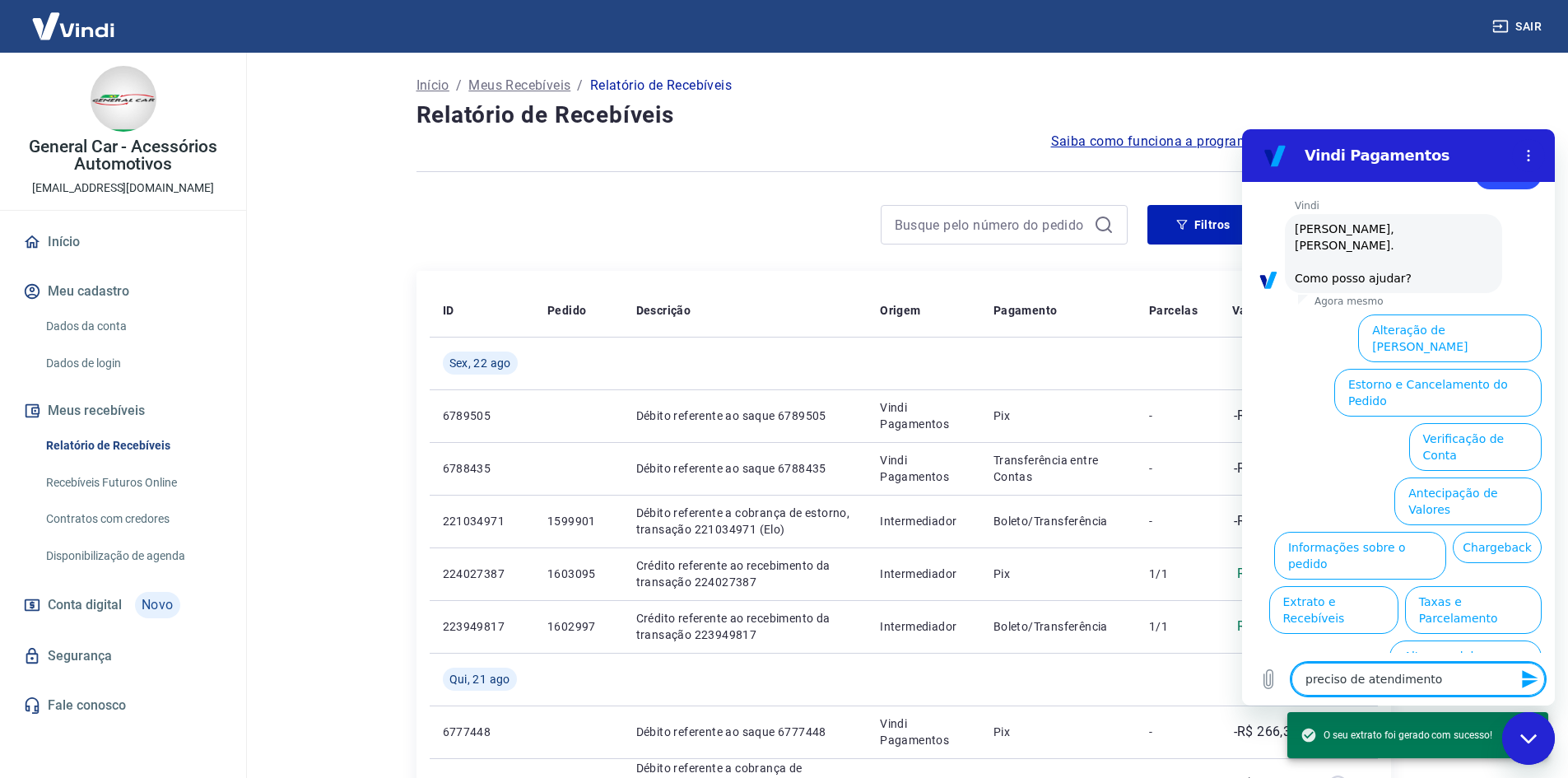
type textarea "x"
type textarea "preciso de atendimento h"
type textarea "x"
type textarea "preciso de atendimento hu"
type textarea "x"
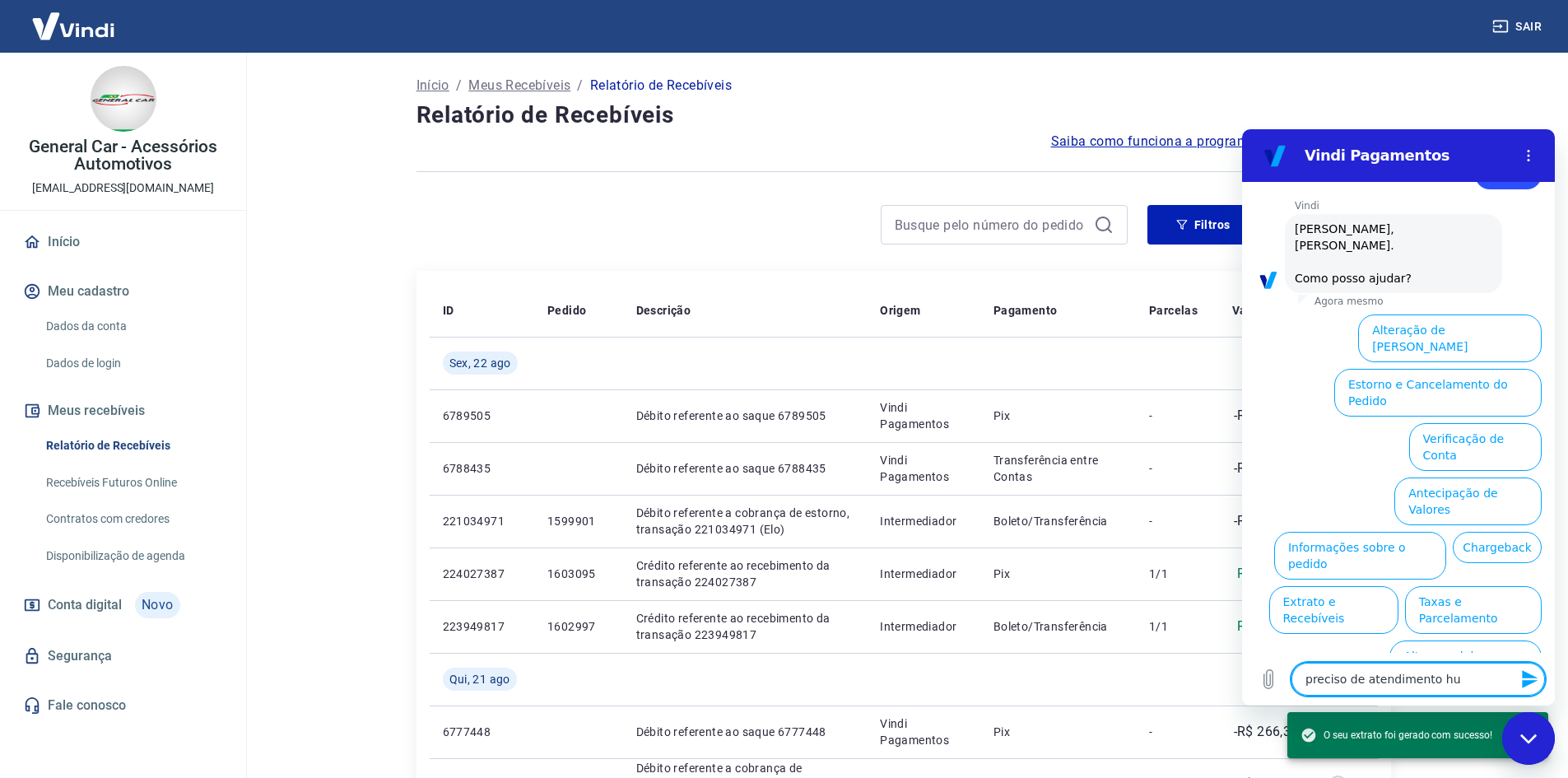
type textarea "preciso de atendimento hum"
type textarea "x"
type textarea "preciso de atendimento huma"
type textarea "x"
type textarea "preciso de atendimento human"
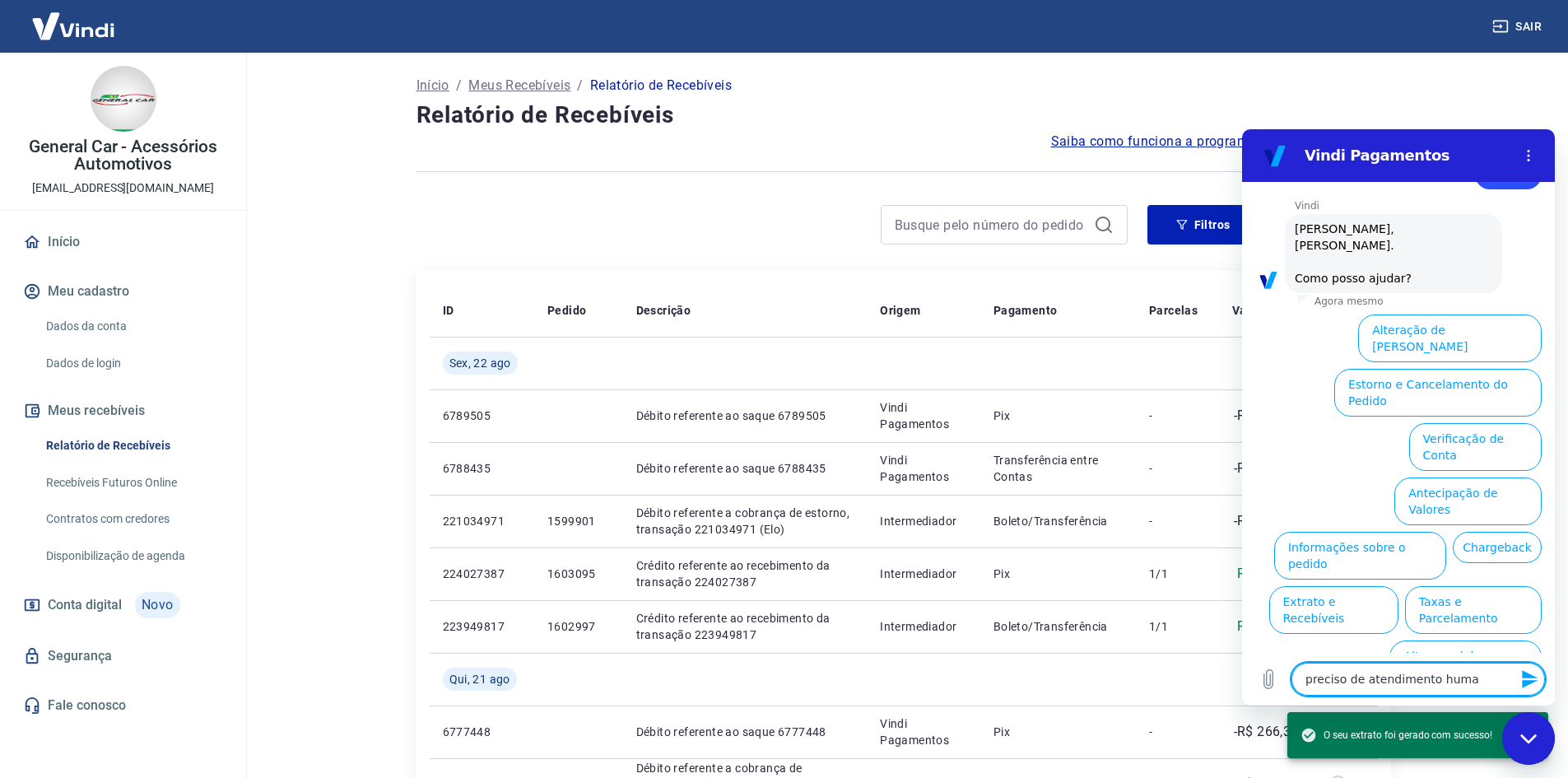
type textarea "x"
type textarea "preciso de atendimento humano"
type textarea "x"
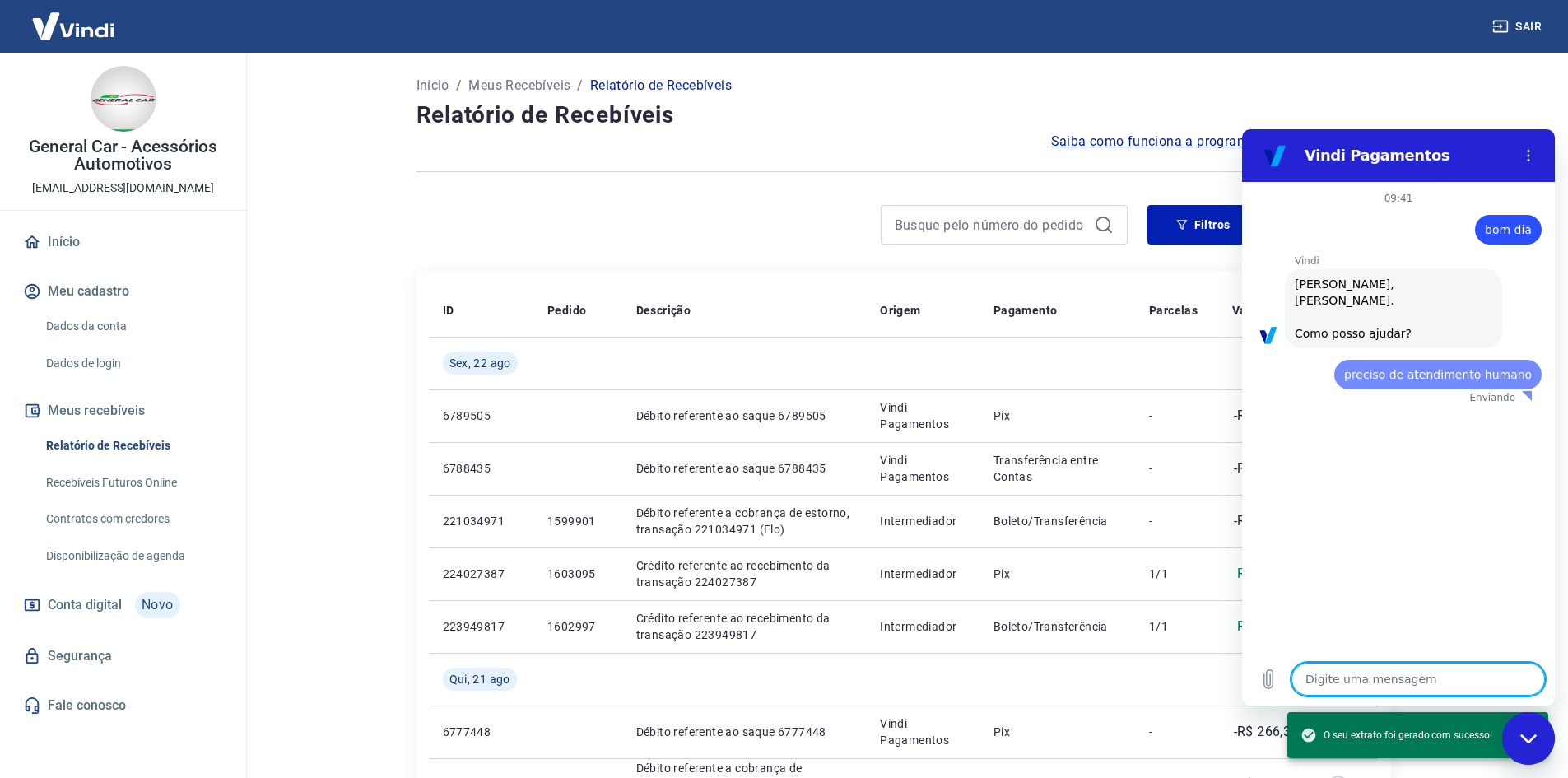
scroll to position [0, 0]
type textarea "x"
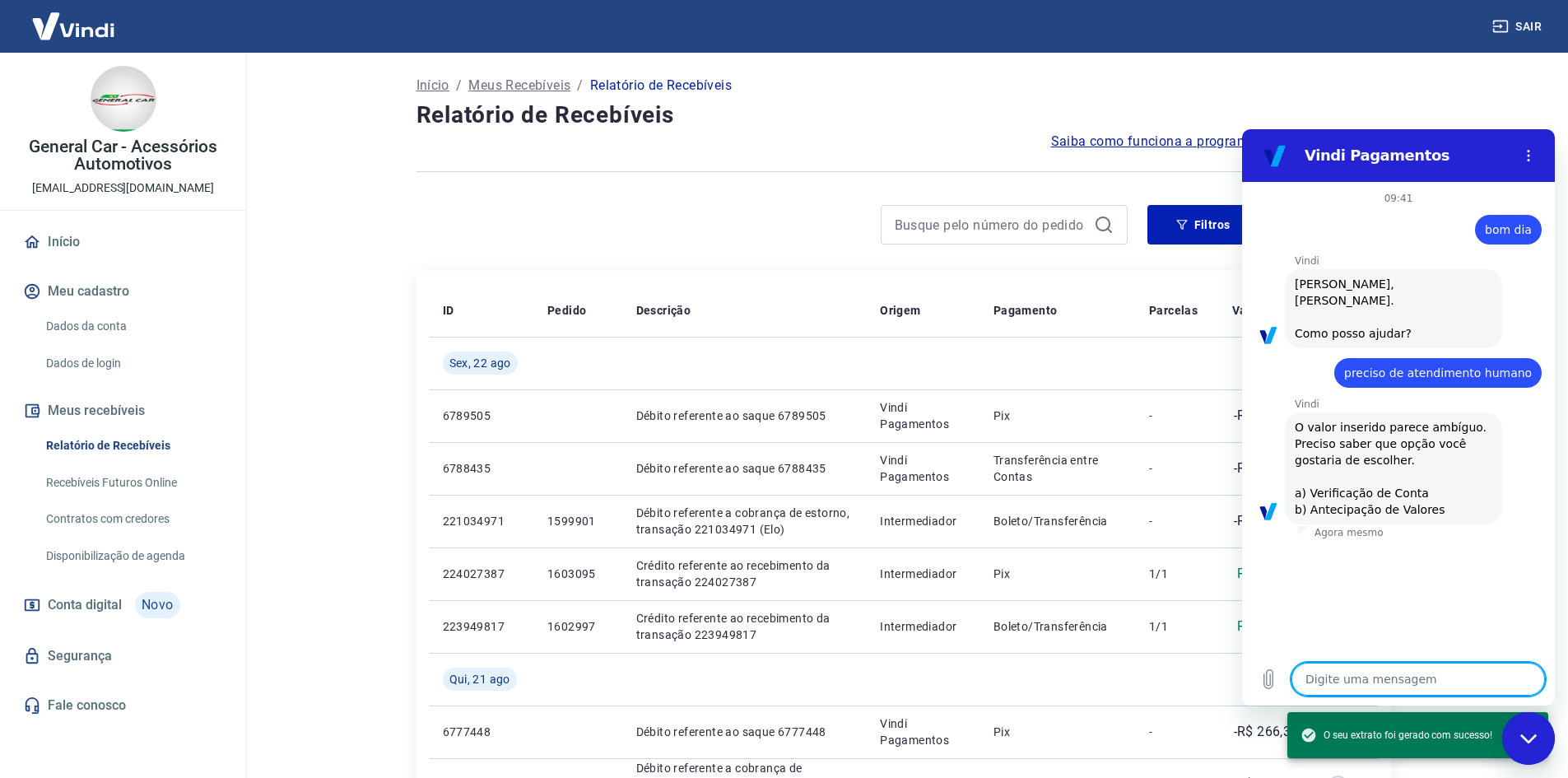
type textarea "b"
type textarea "x"
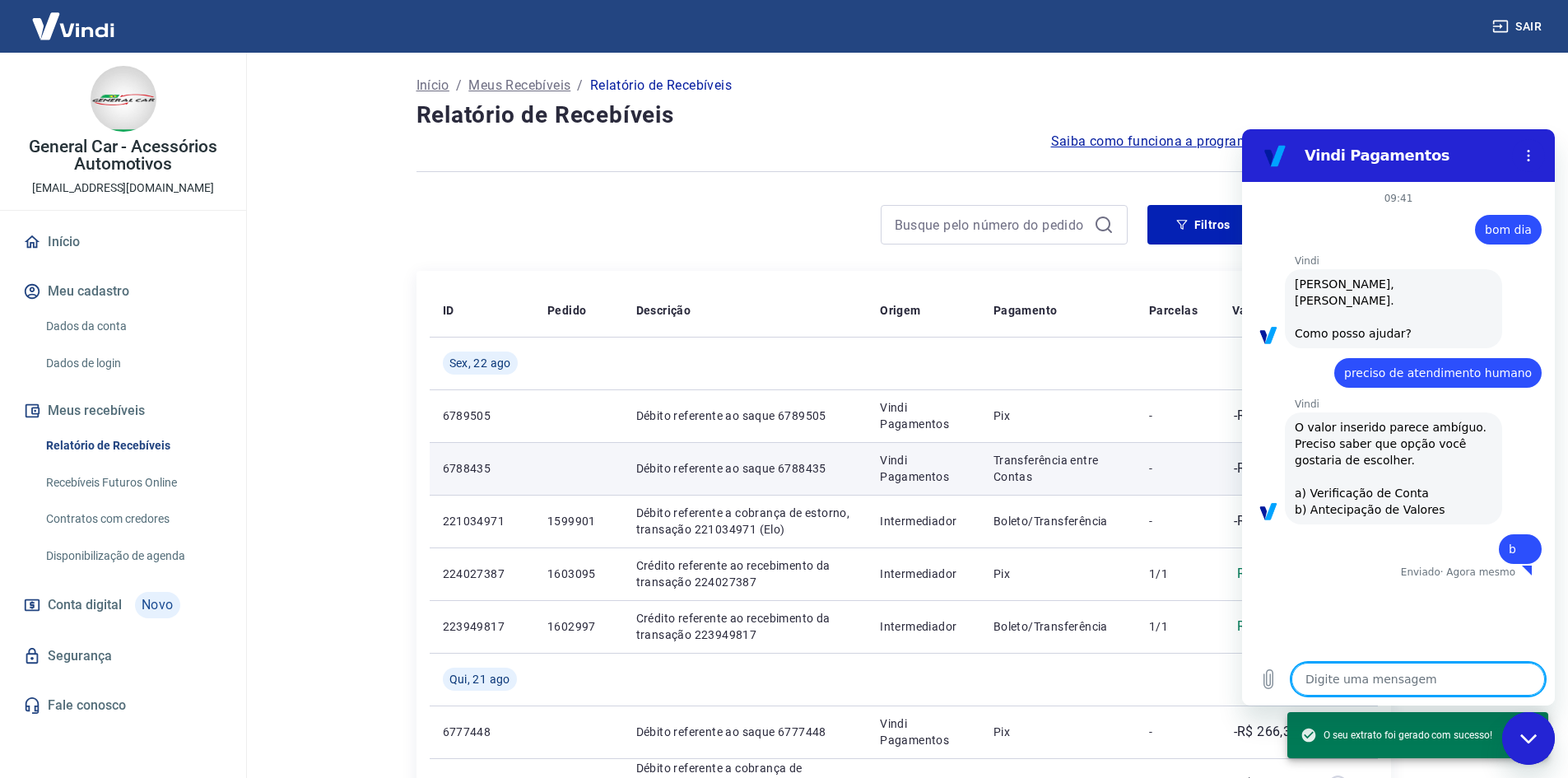
type textarea "x"
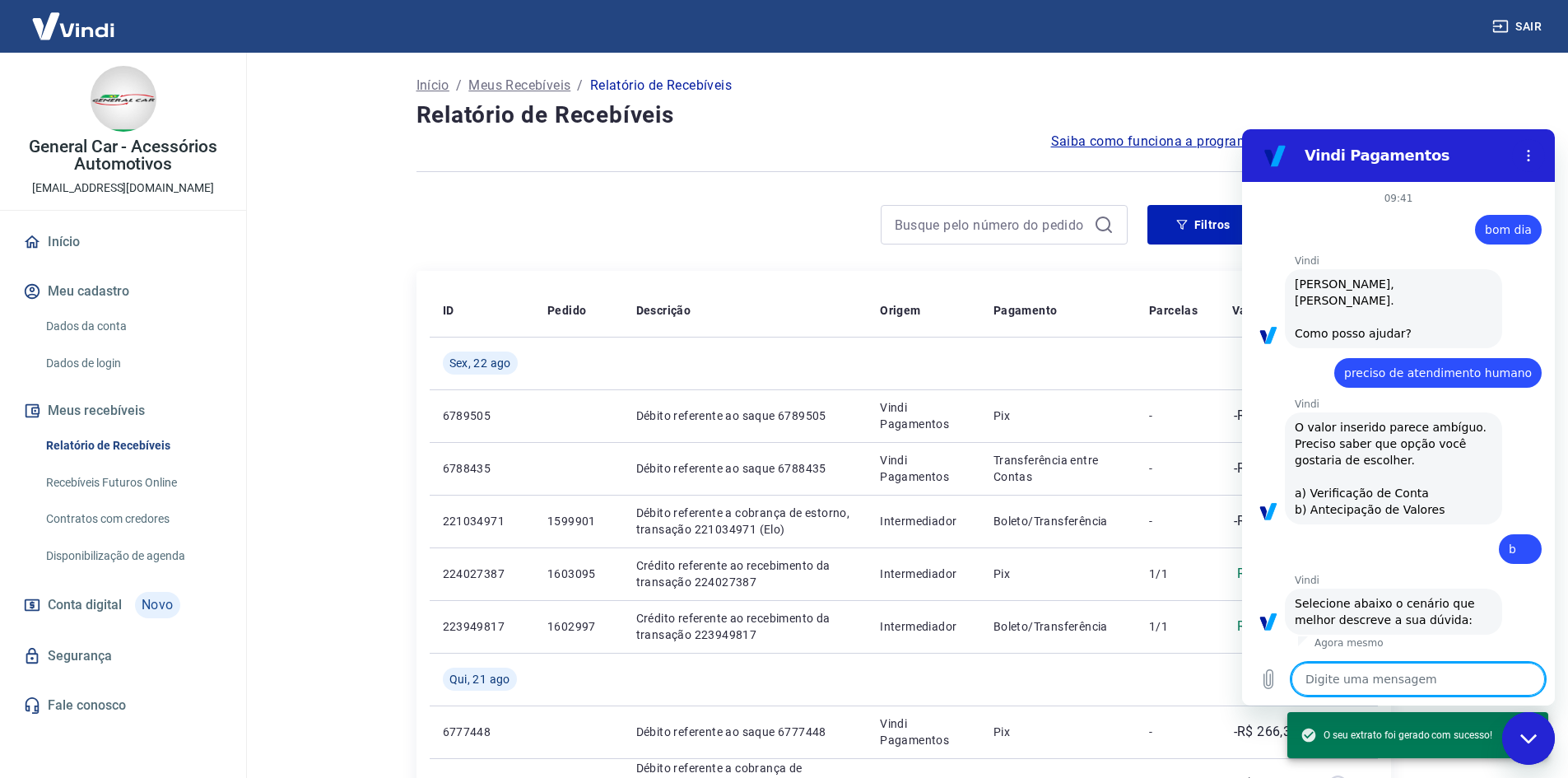
scroll to position [277, 0]
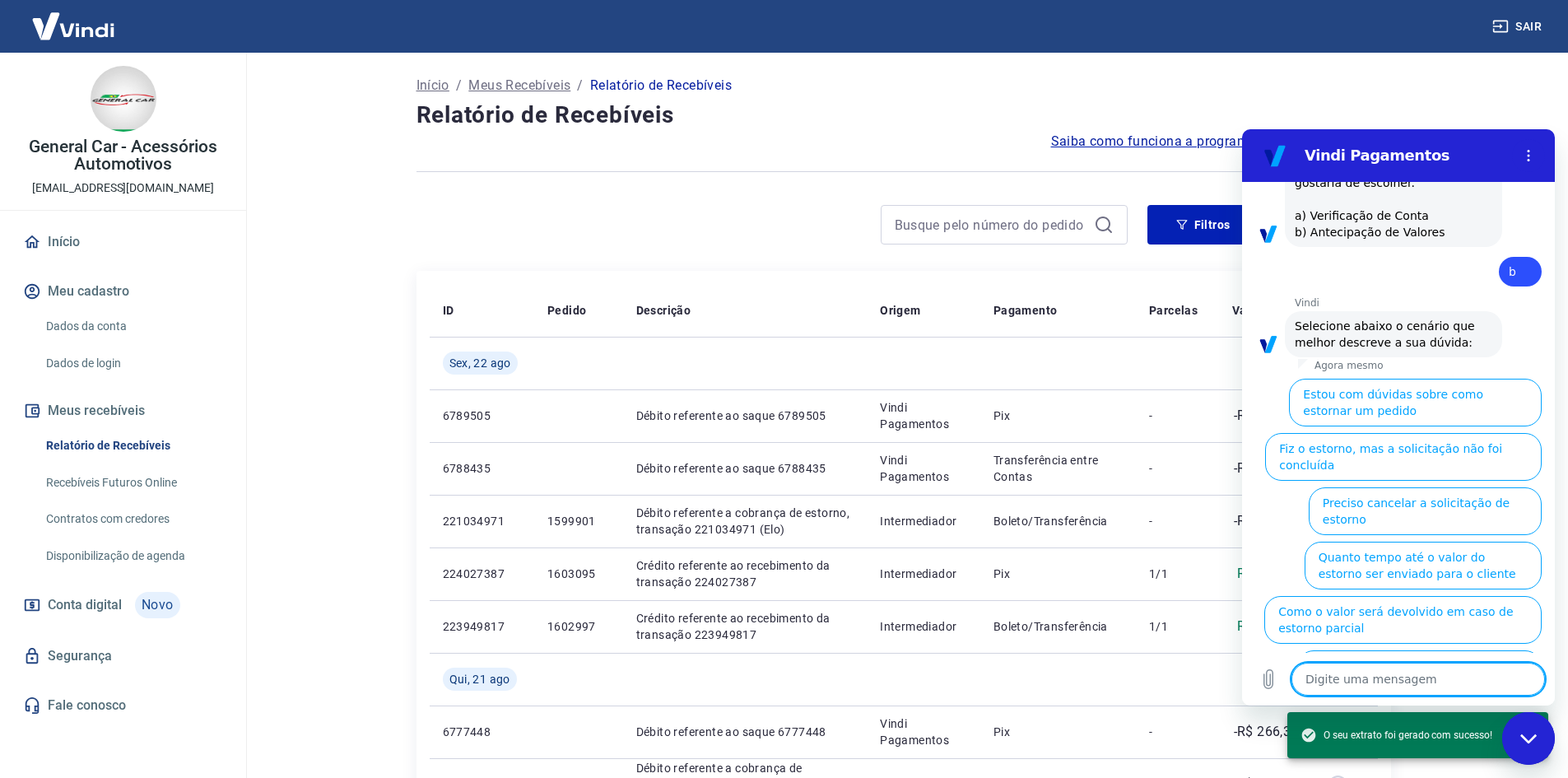
type textarea "n"
type textarea "x"
type textarea "ne"
type textarea "x"
type textarea "nen"
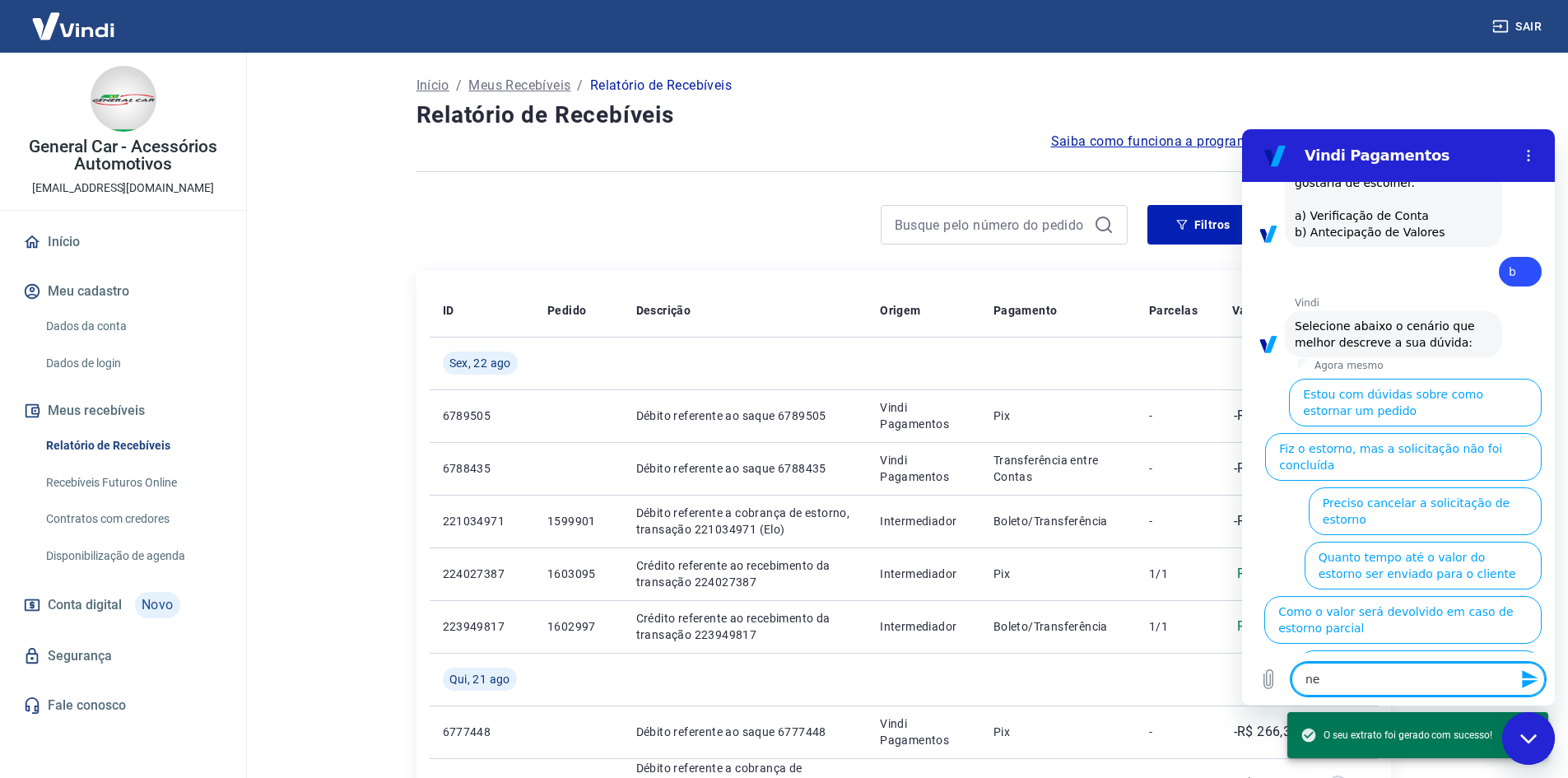
type textarea "x"
type textarea "nenh"
type textarea "x"
type textarea "nenhu"
type textarea "x"
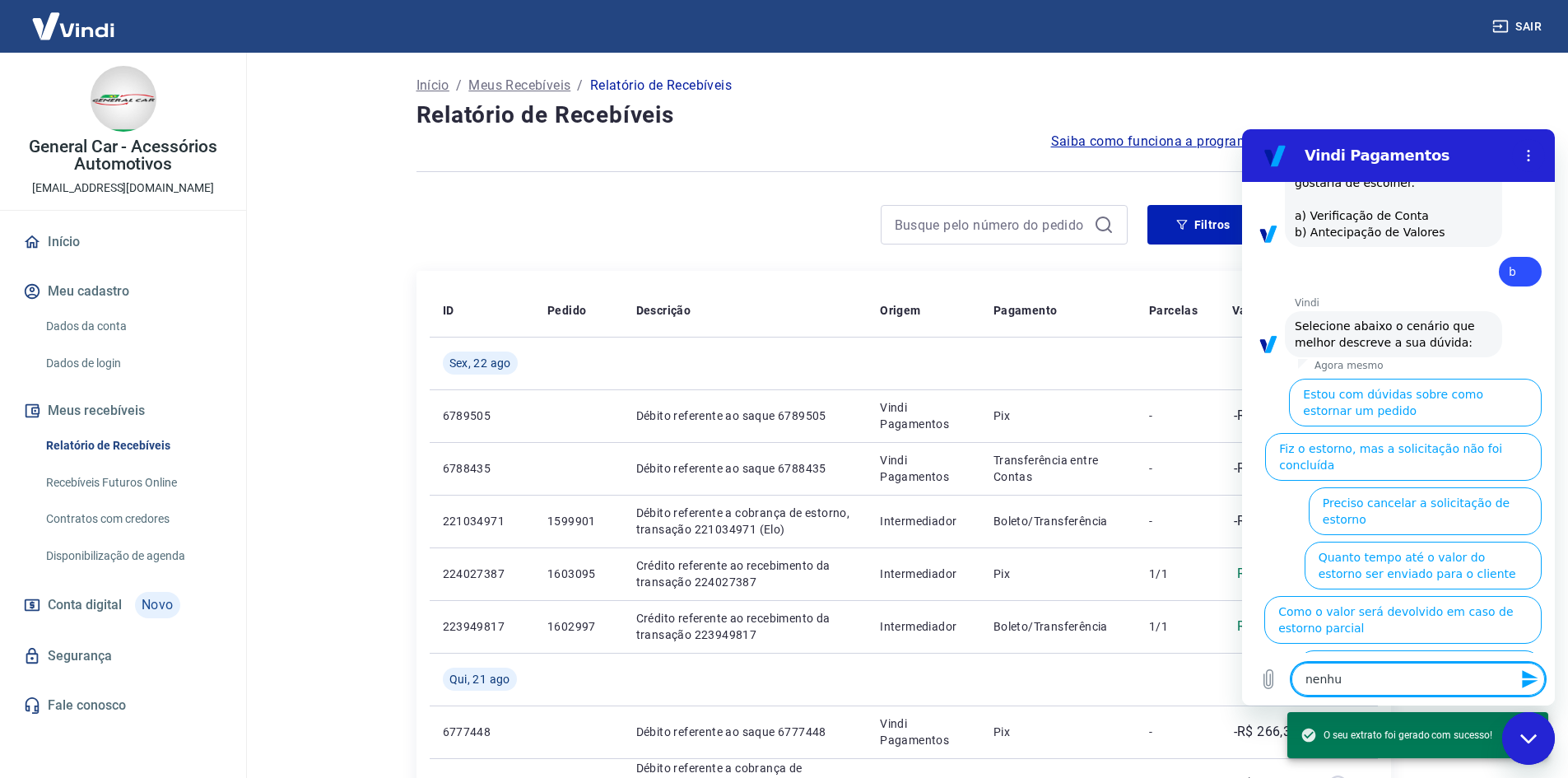
type textarea "nenhum"
type textarea "x"
type textarea "nenhuma"
type textarea "x"
type textarea "nenhuma"
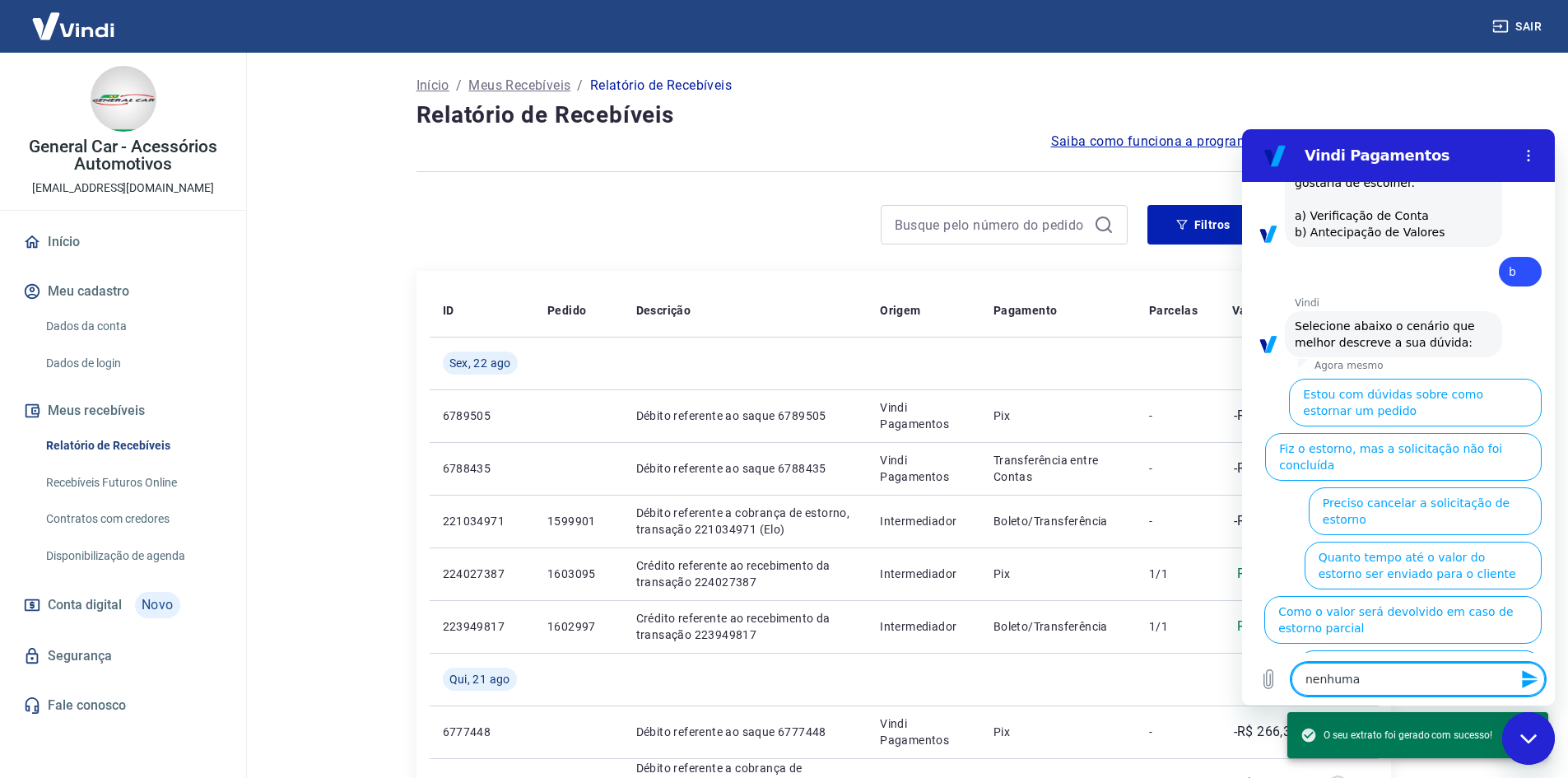
type textarea "x"
type textarea "nenhuma d"
type textarea "x"
type textarea "nenhuma da"
type textarea "x"
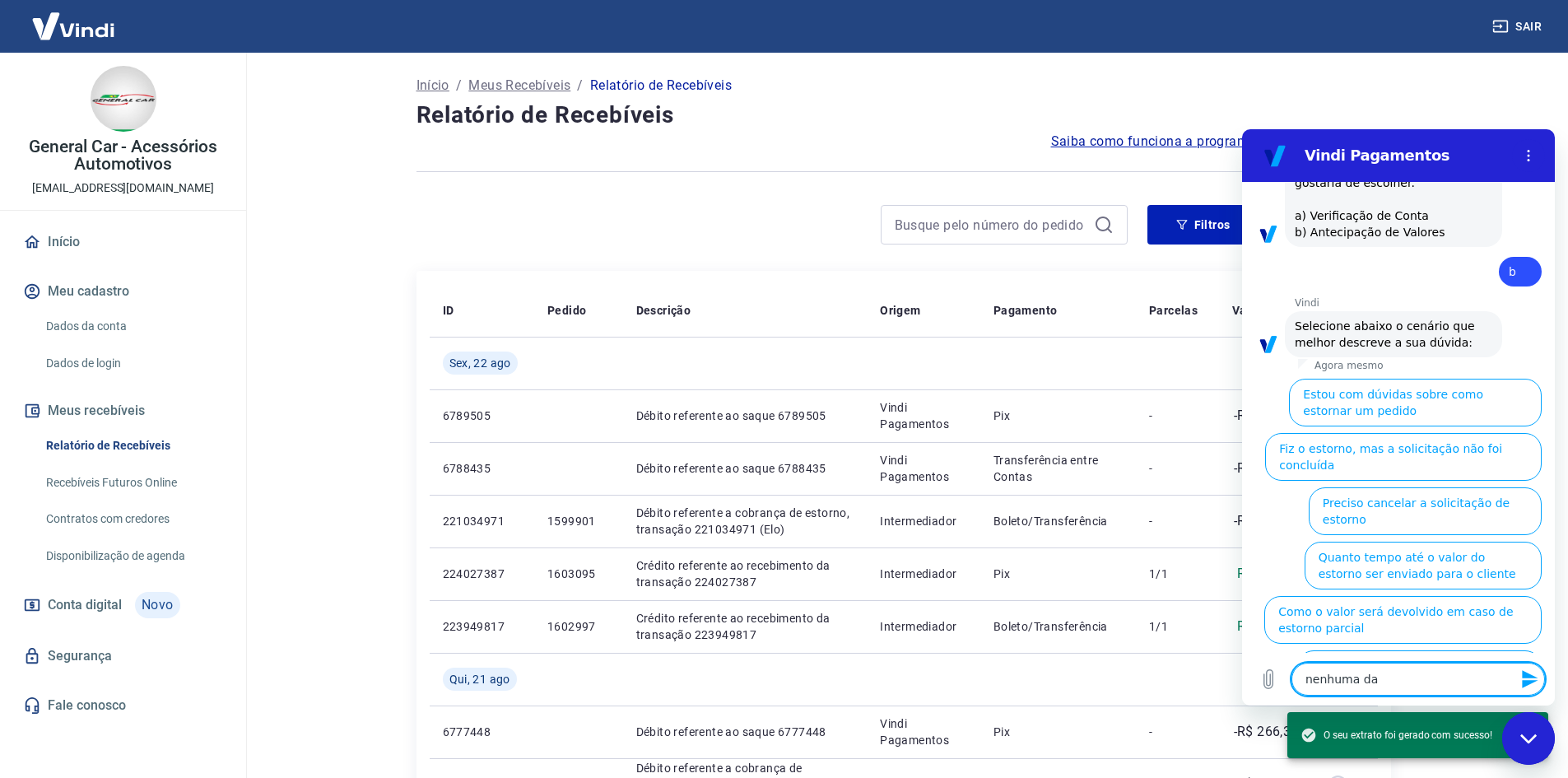
type textarea "nenhuma das"
type textarea "x"
type textarea "nenhuma das"
type textarea "x"
type textarea "nenhuma das o"
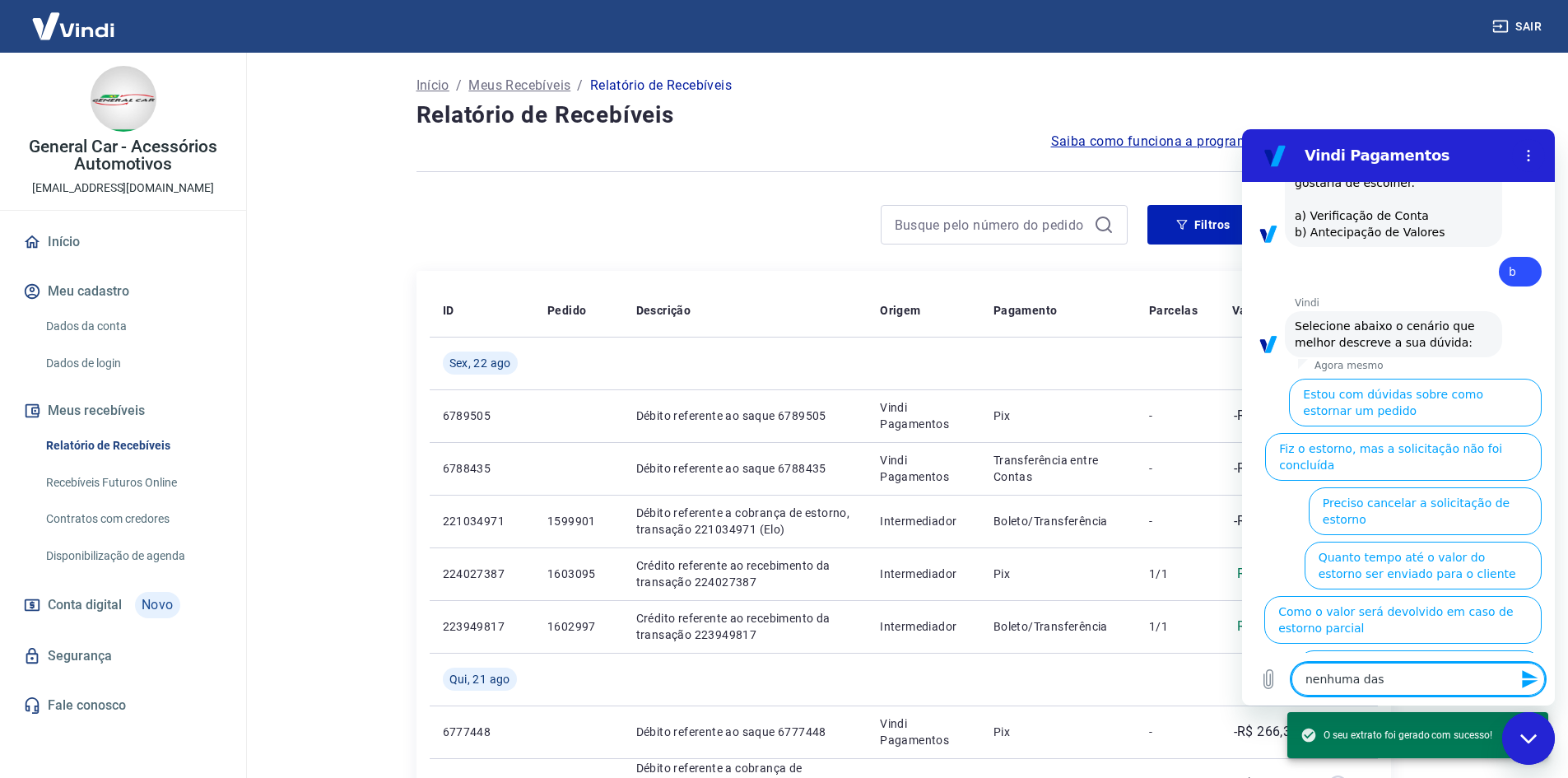
type textarea "x"
type textarea "nenhuma das op"
type textarea "x"
type textarea "nenhuma das opç"
type textarea "x"
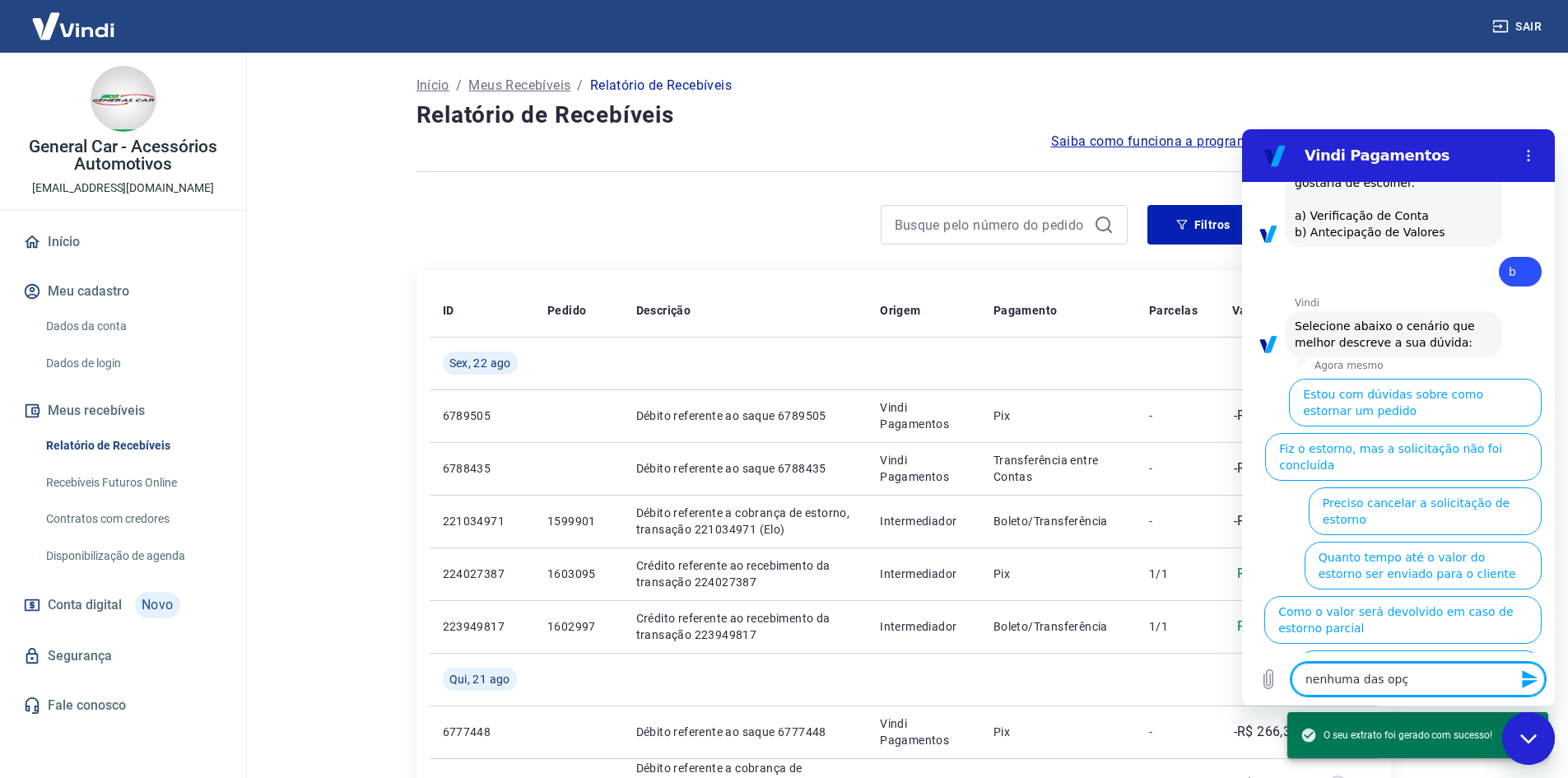
type textarea "nenhuma das opçõ"
type textarea "x"
type textarea "nenhuma das opçõe"
type textarea "x"
type textarea "nenhuma das opções"
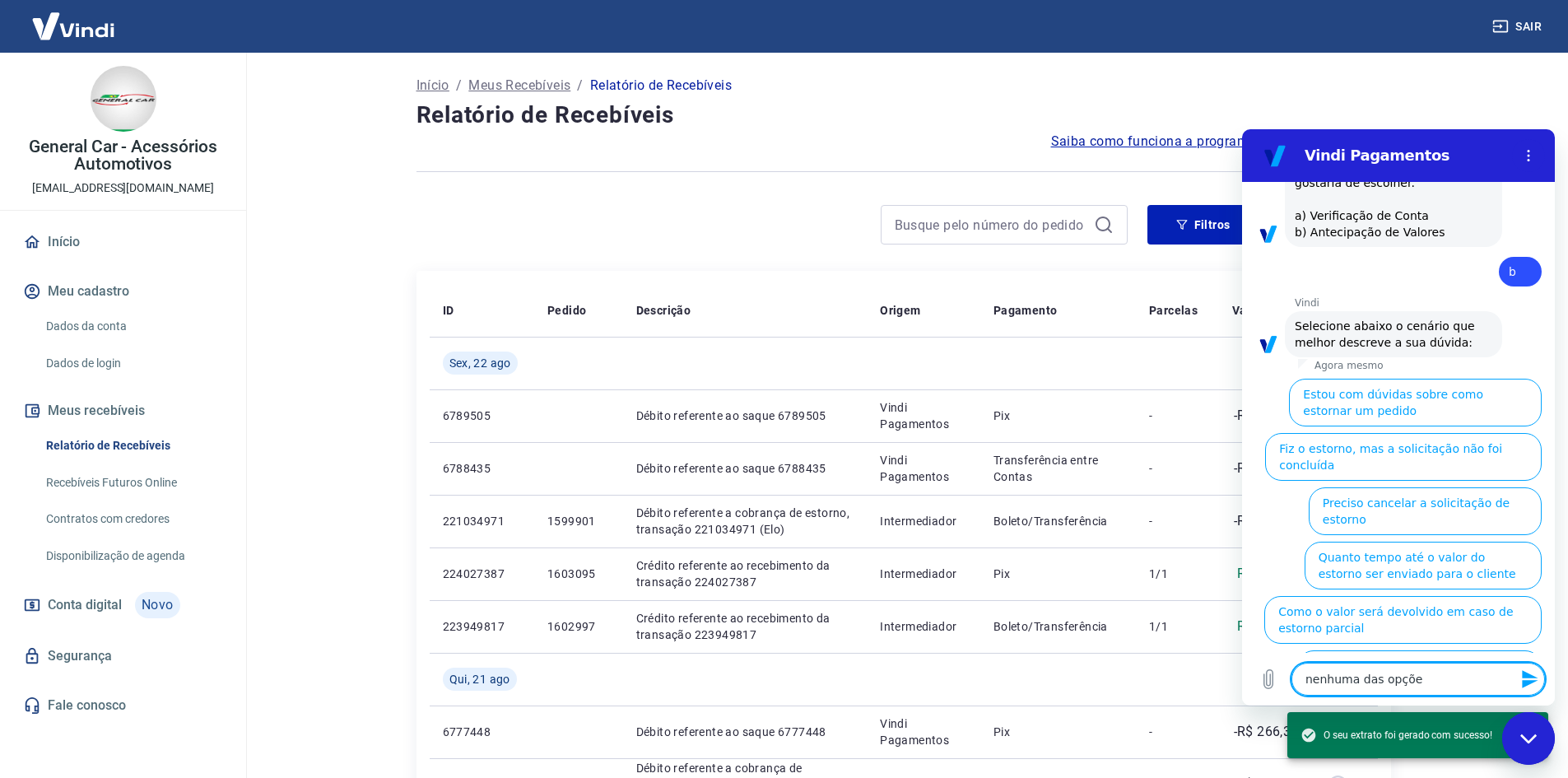
type textarea "x"
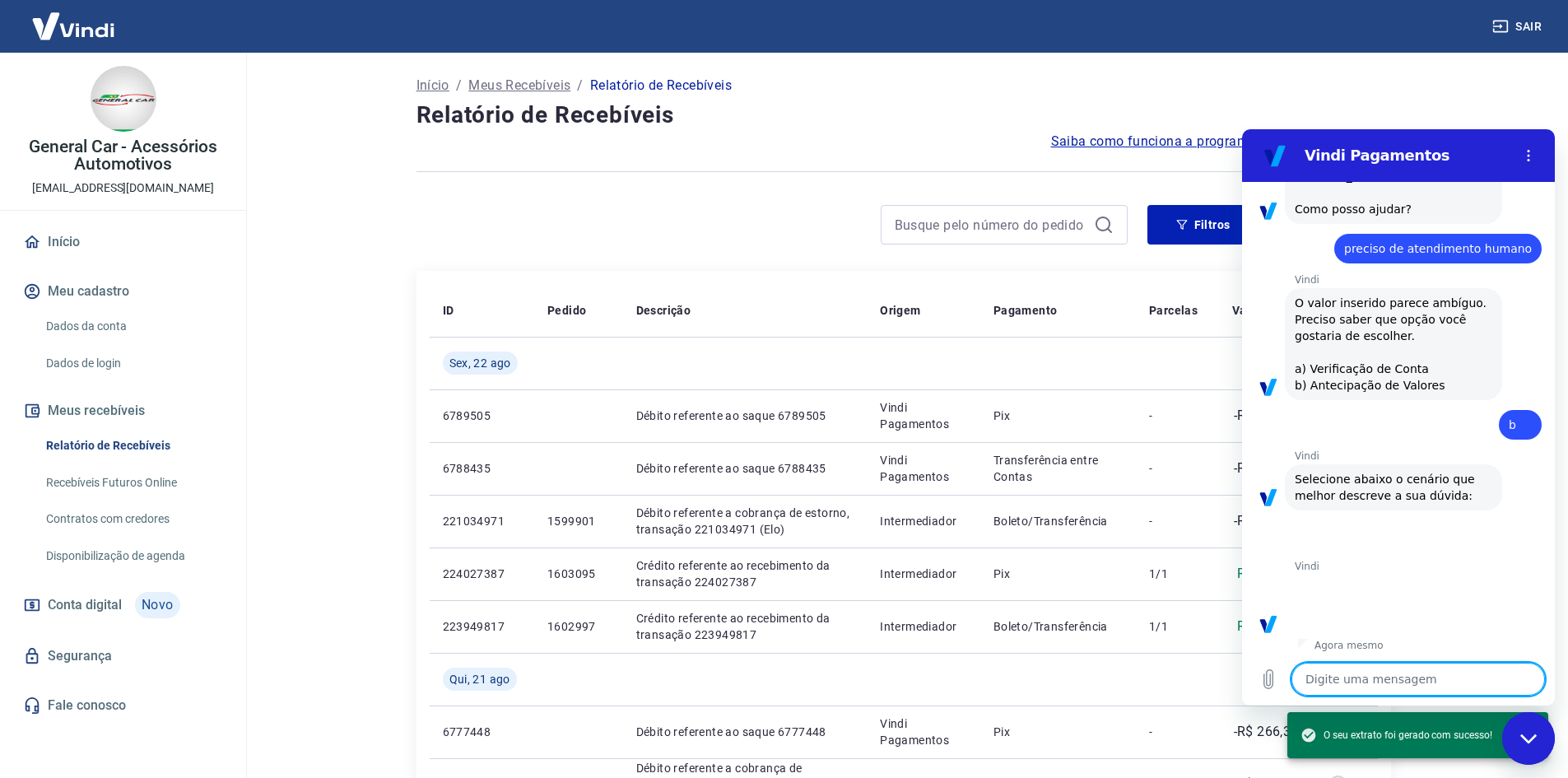
scroll to position [128, 0]
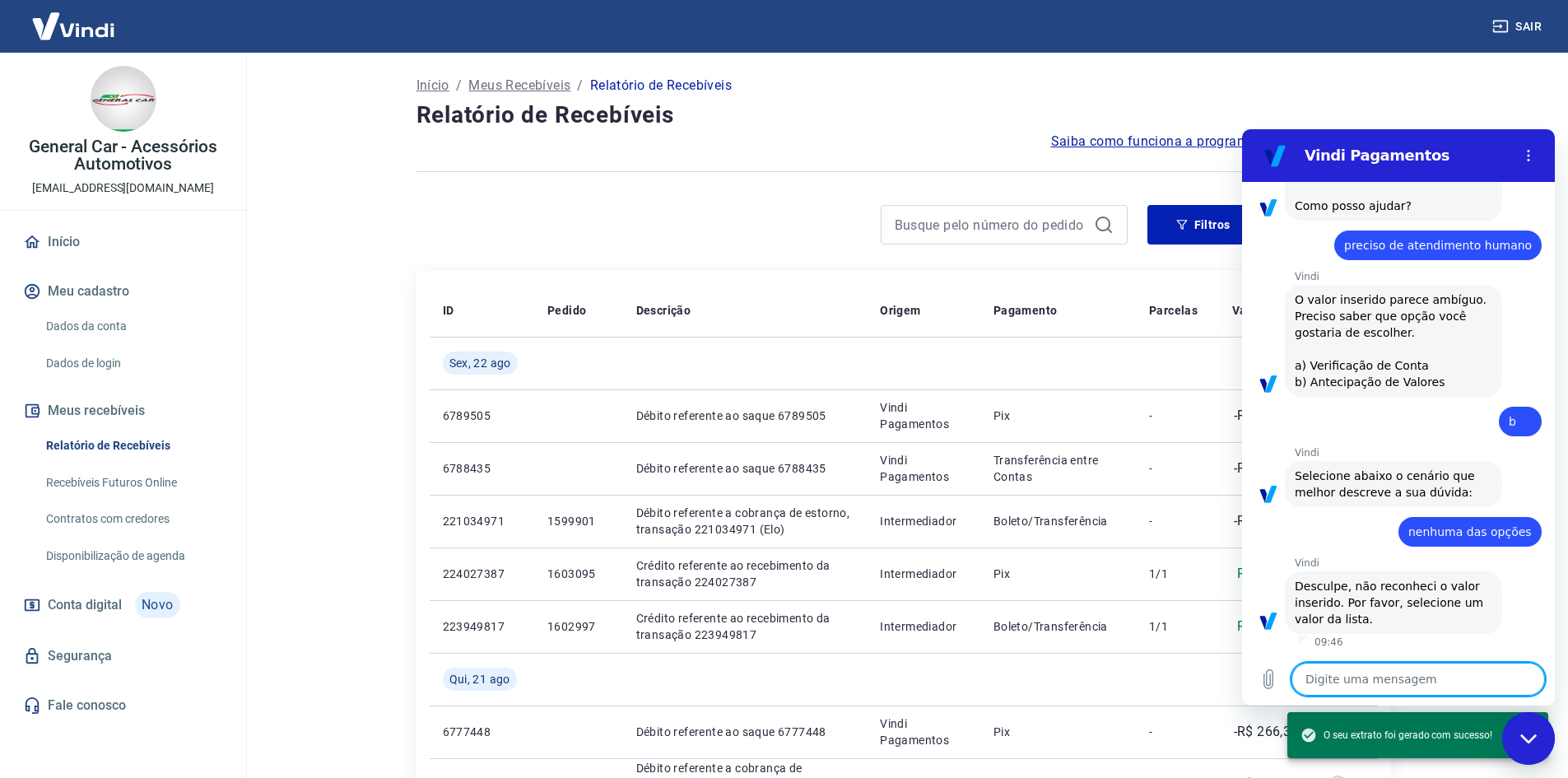
type textarea "x"
type textarea "b"
type textarea "x"
type textarea "bo"
type textarea "x"
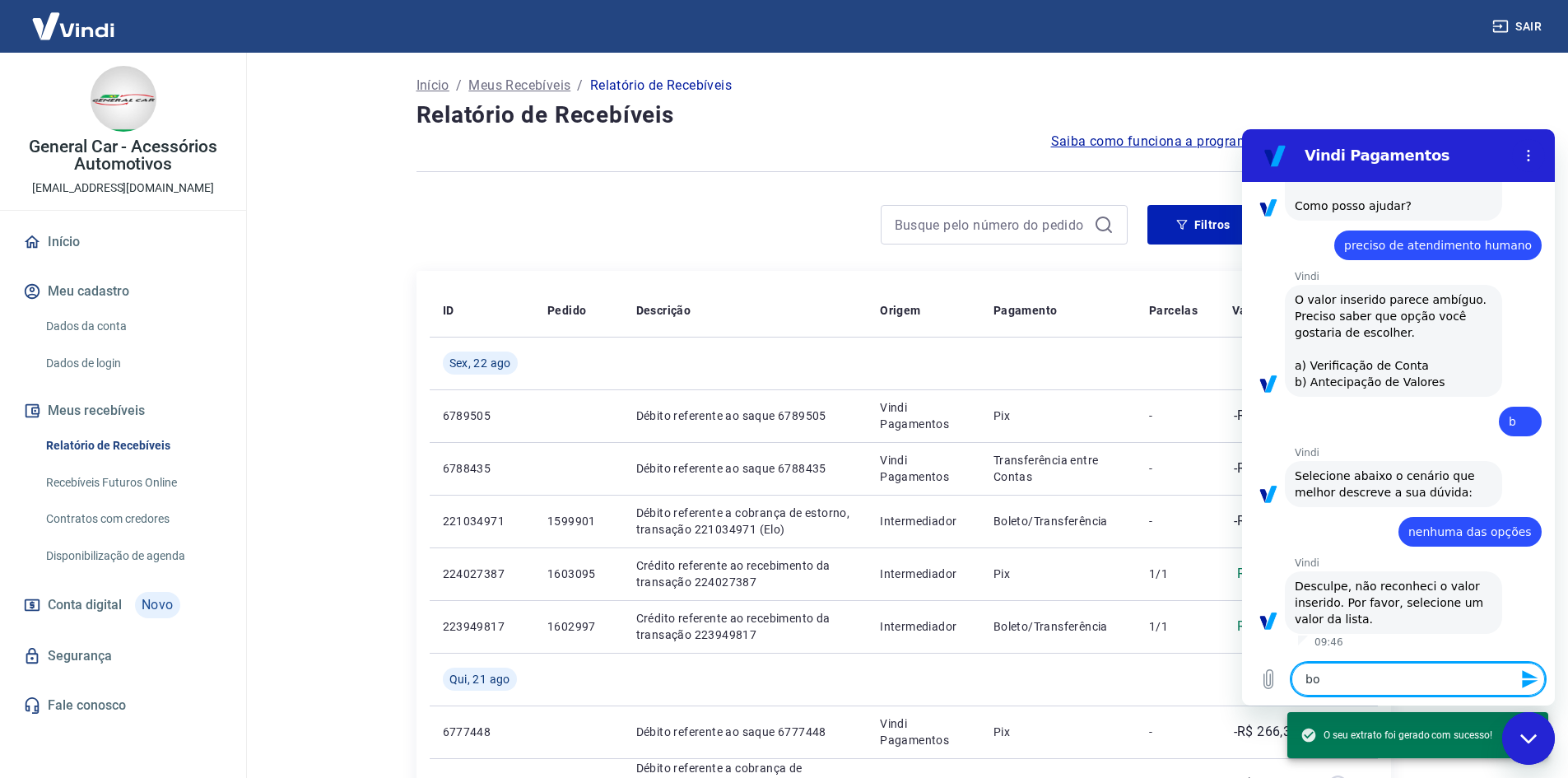
type textarea "bom"
type textarea "x"
type textarea "bom"
type textarea "x"
type textarea "bom d"
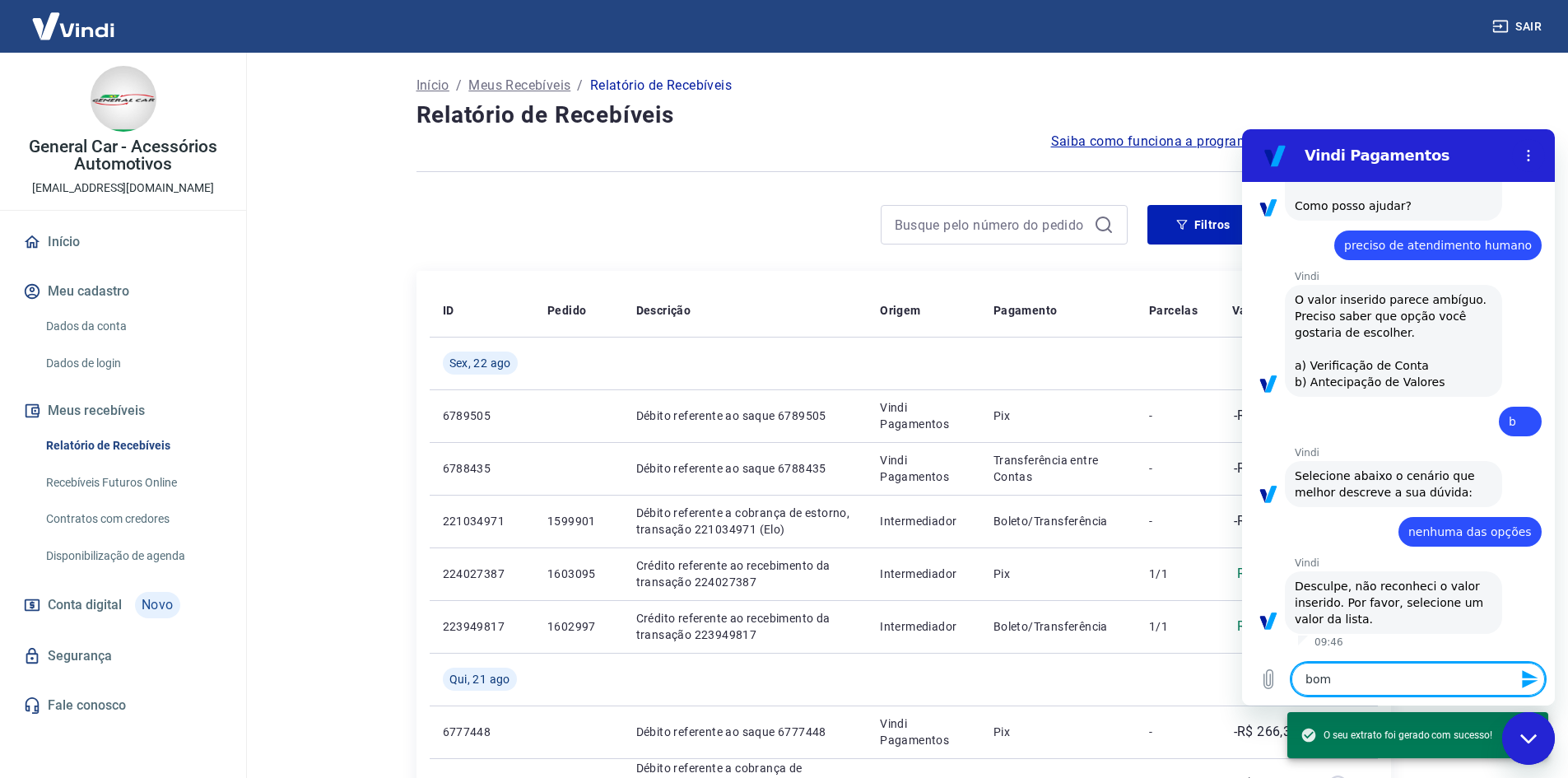
type textarea "x"
type textarea "bom di"
type textarea "x"
type textarea "bom dia"
type textarea "x"
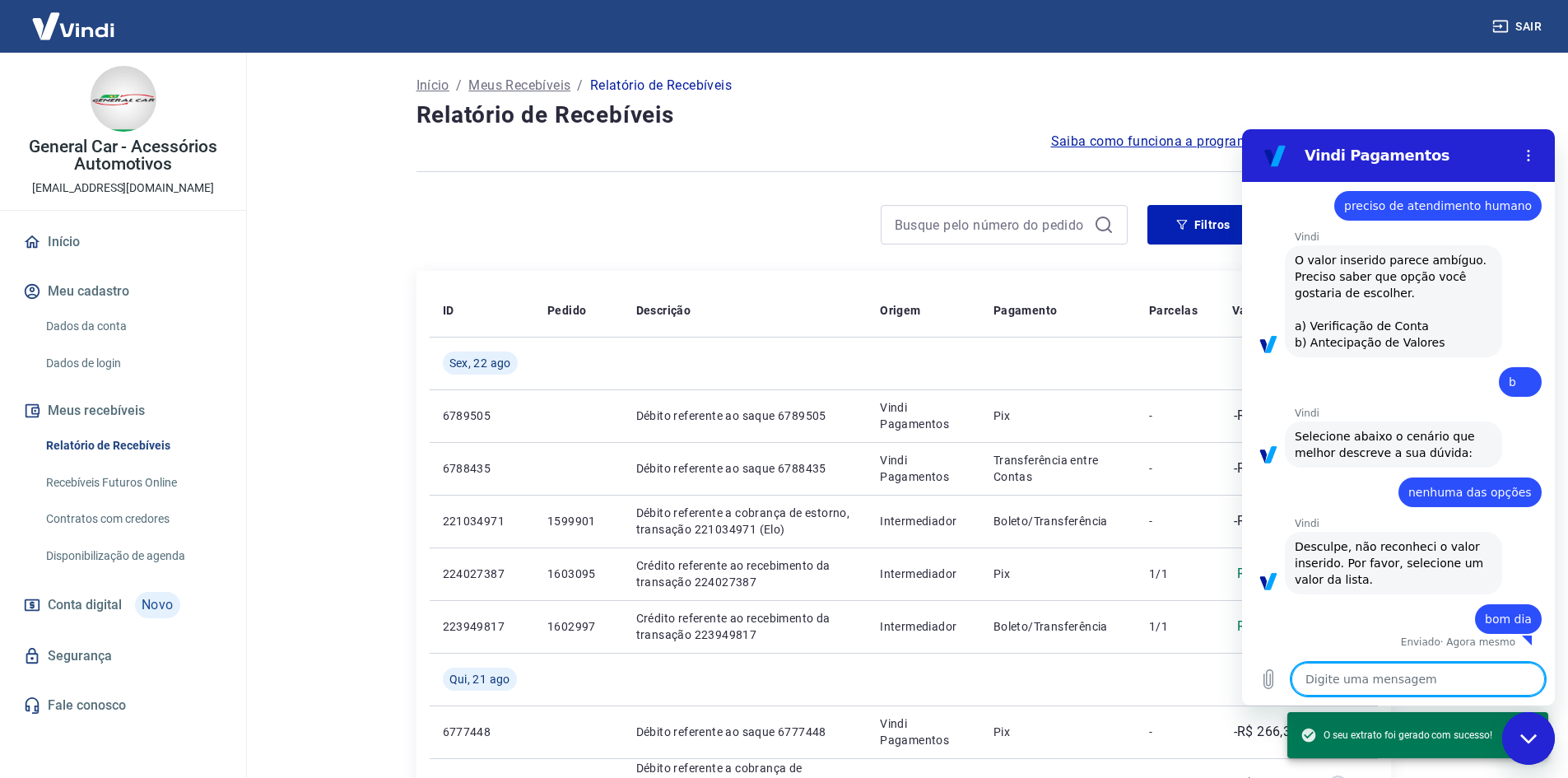
type textarea "x"
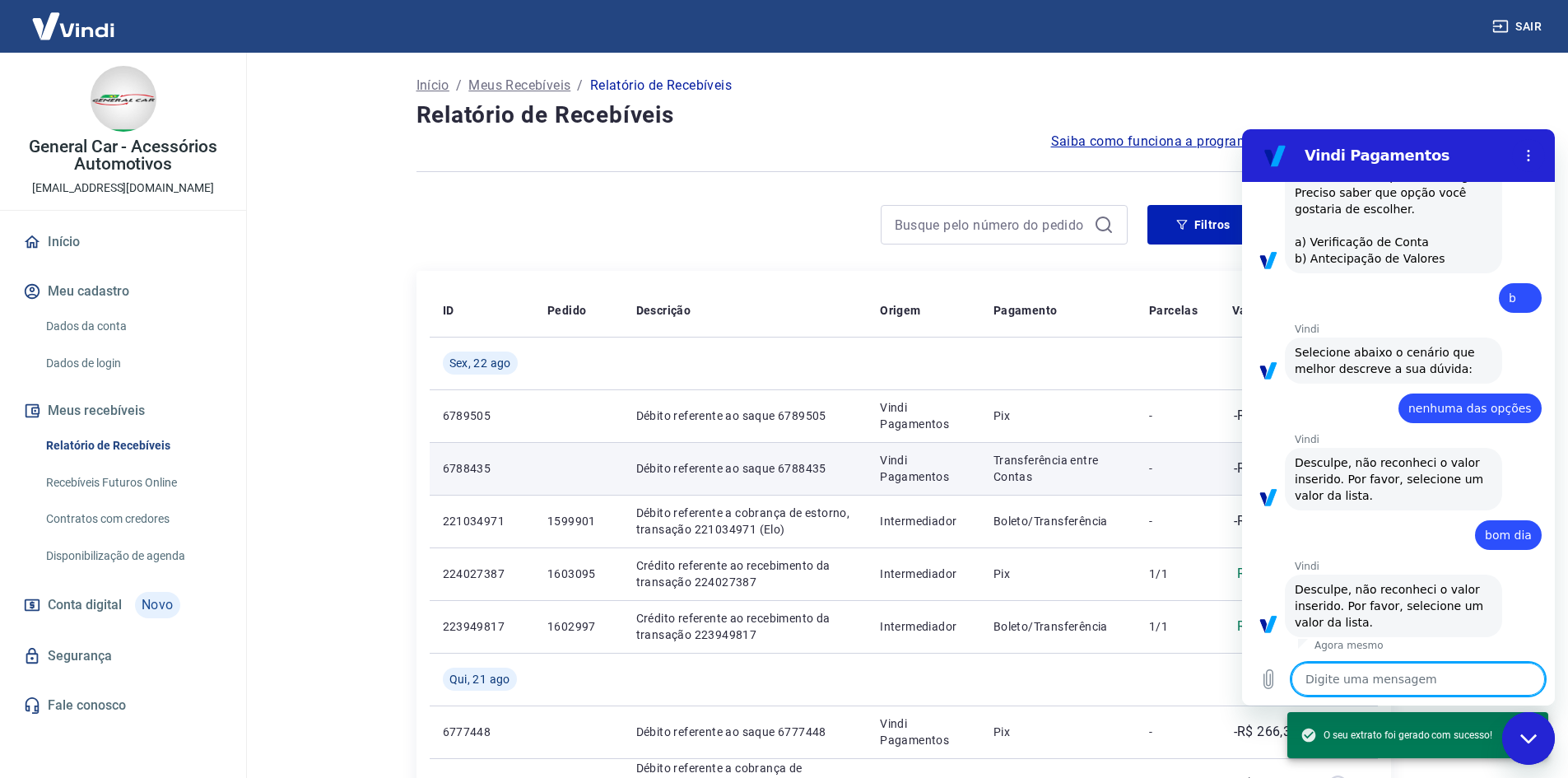
scroll to position [254, 0]
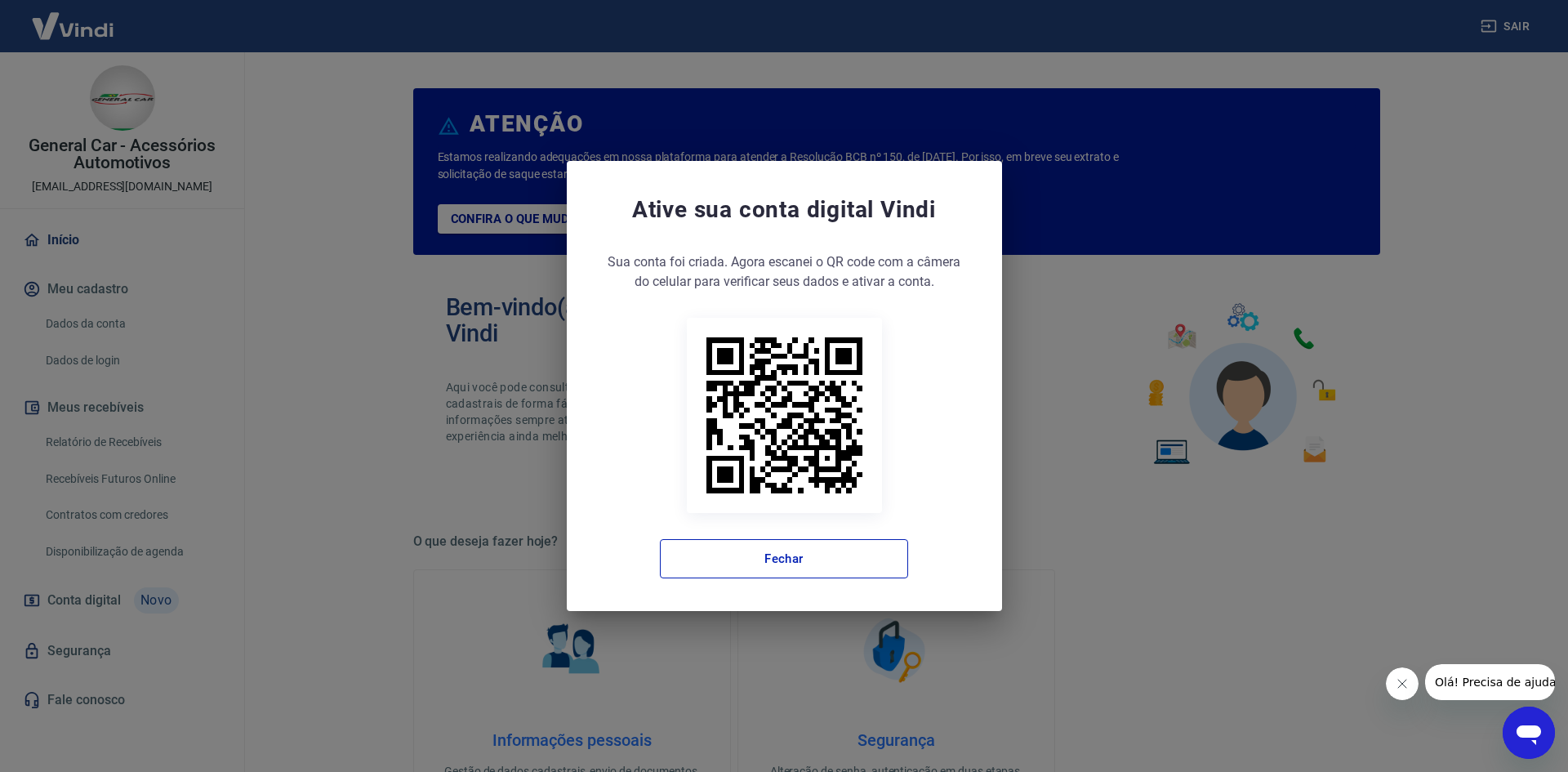
drag, startPoint x: 873, startPoint y: 553, endPoint x: 1280, endPoint y: 657, distance: 420.1
click at [874, 553] on button "Fechar" at bounding box center [784, 559] width 248 height 39
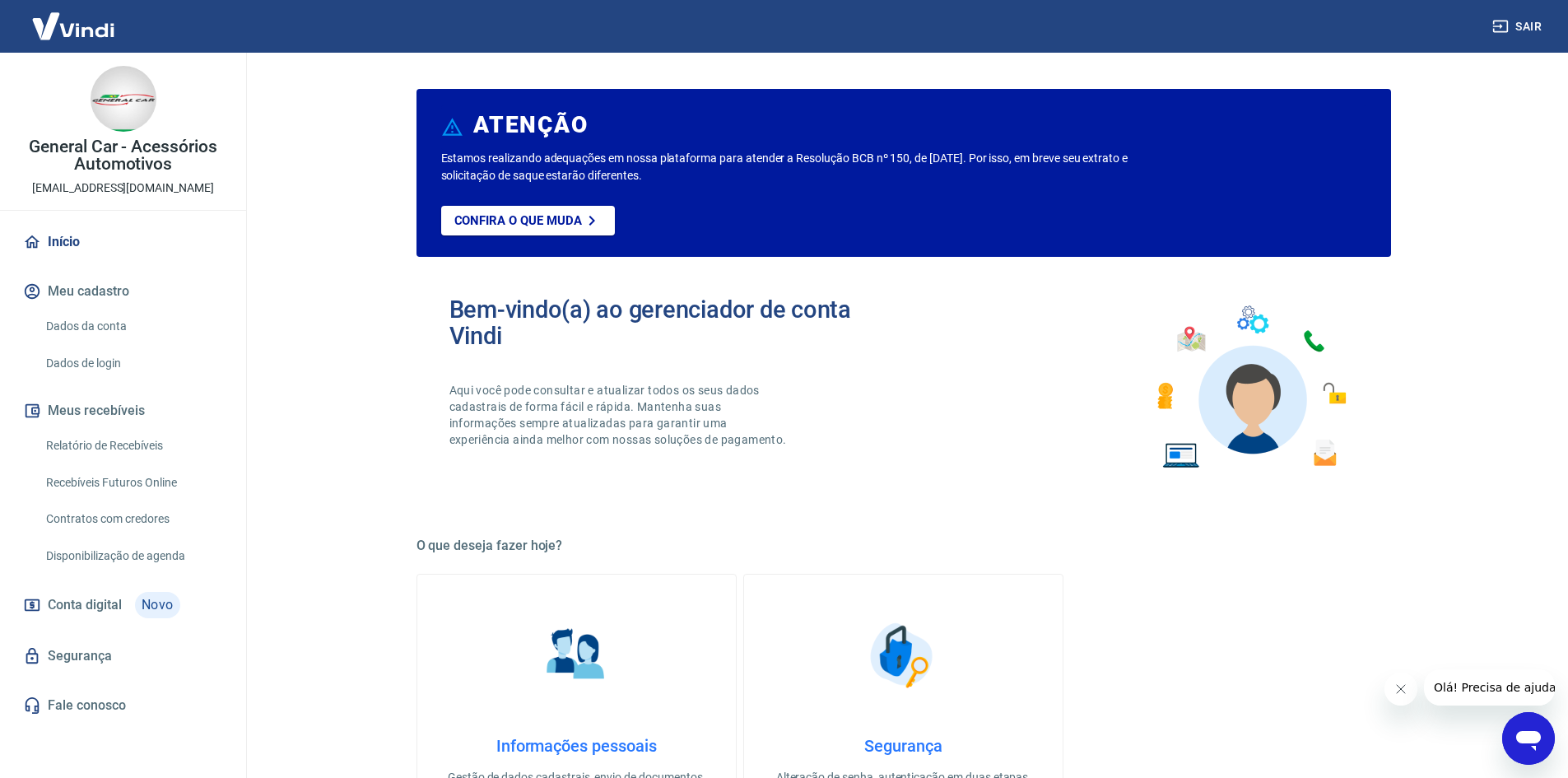
click at [1516, 737] on icon "Abrir janela de mensagens" at bounding box center [1529, 739] width 30 height 30
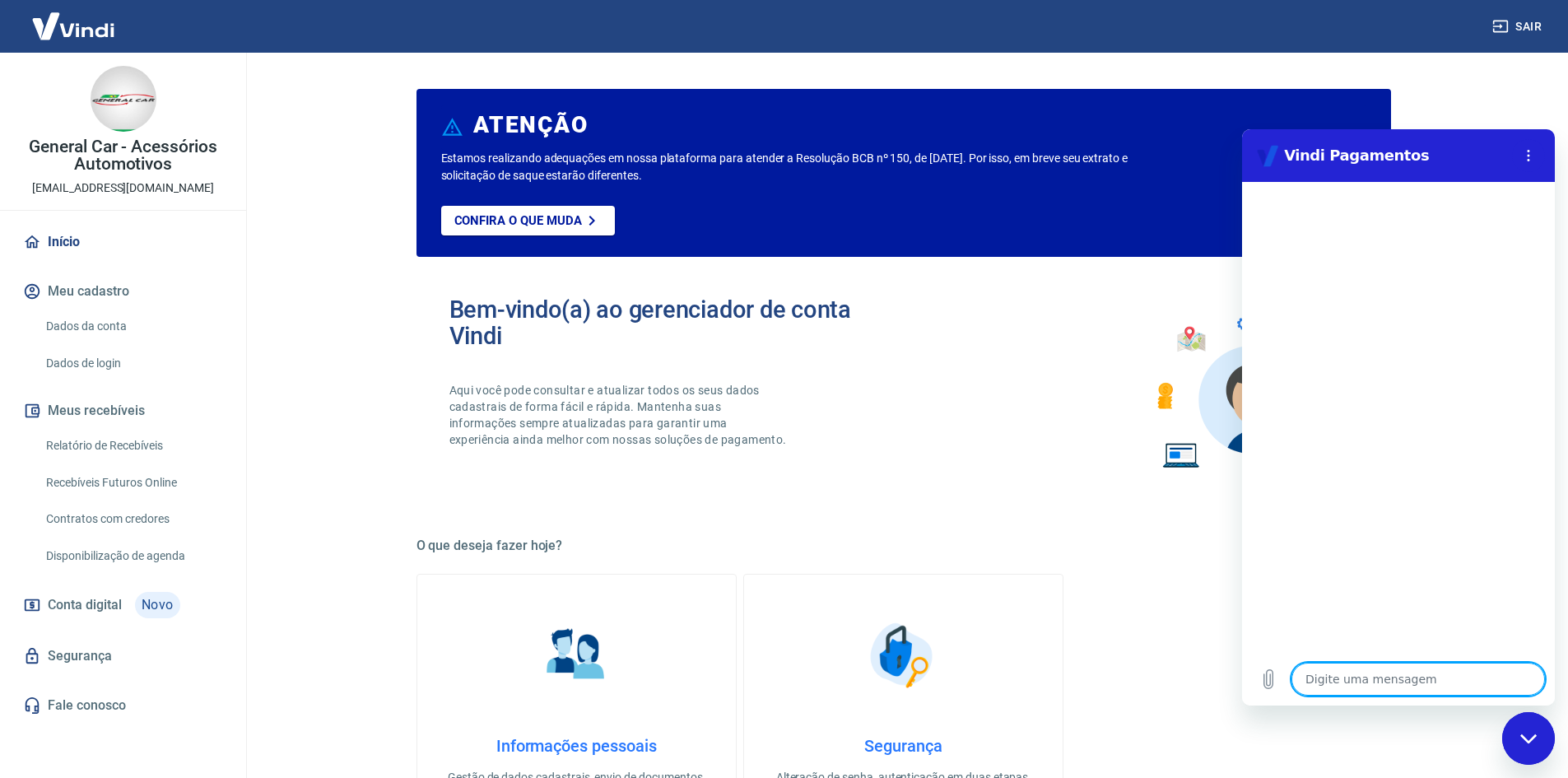
click at [1367, 683] on textarea at bounding box center [1418, 678] width 253 height 33
type textarea "b"
type textarea "x"
type textarea "bo"
type textarea "x"
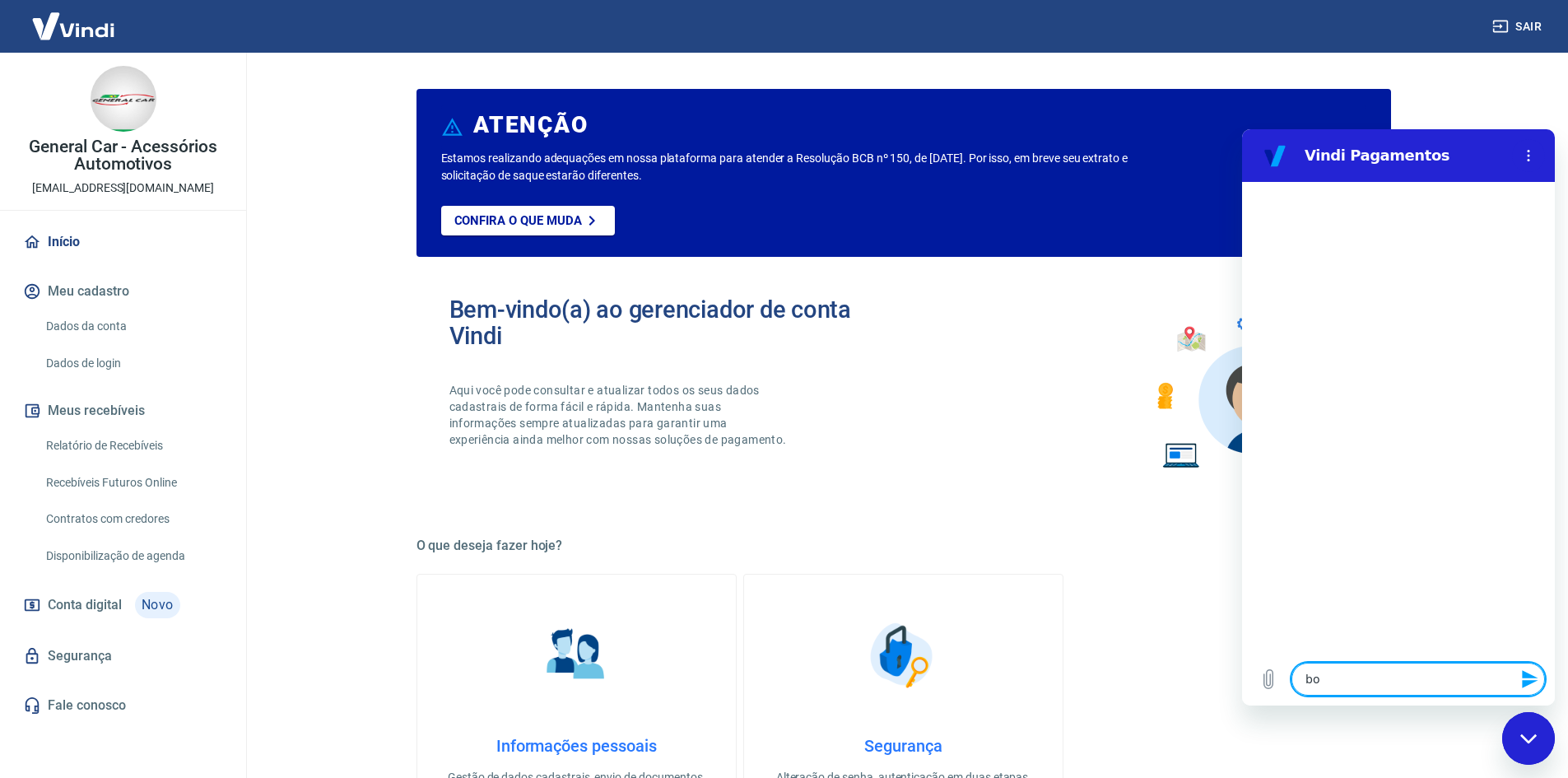
type textarea "bom"
type textarea "x"
type textarea "bom"
type textarea "x"
type textarea "bom d"
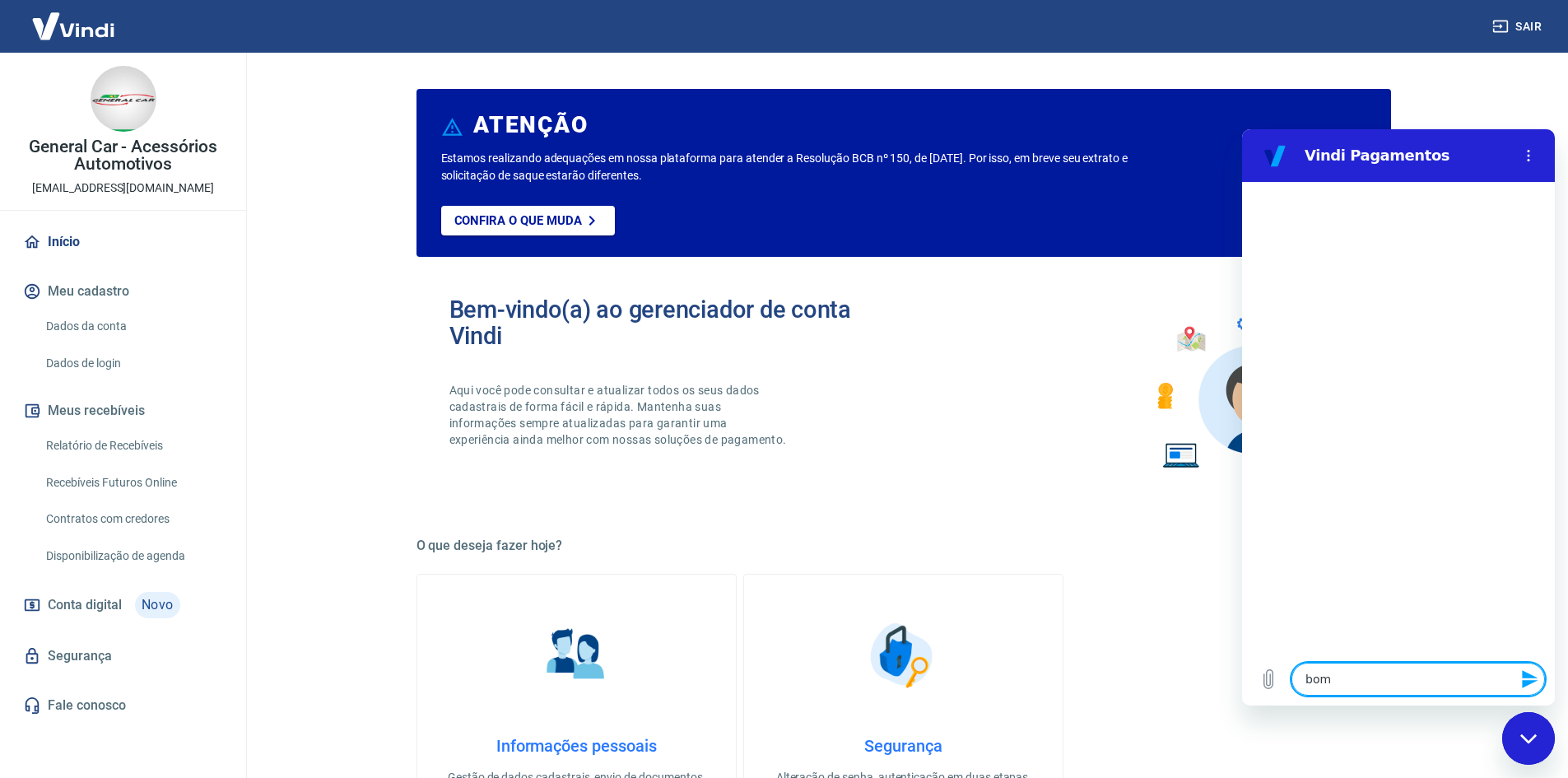
type textarea "x"
type textarea "bom di"
type textarea "x"
type textarea "bom dia"
type textarea "x"
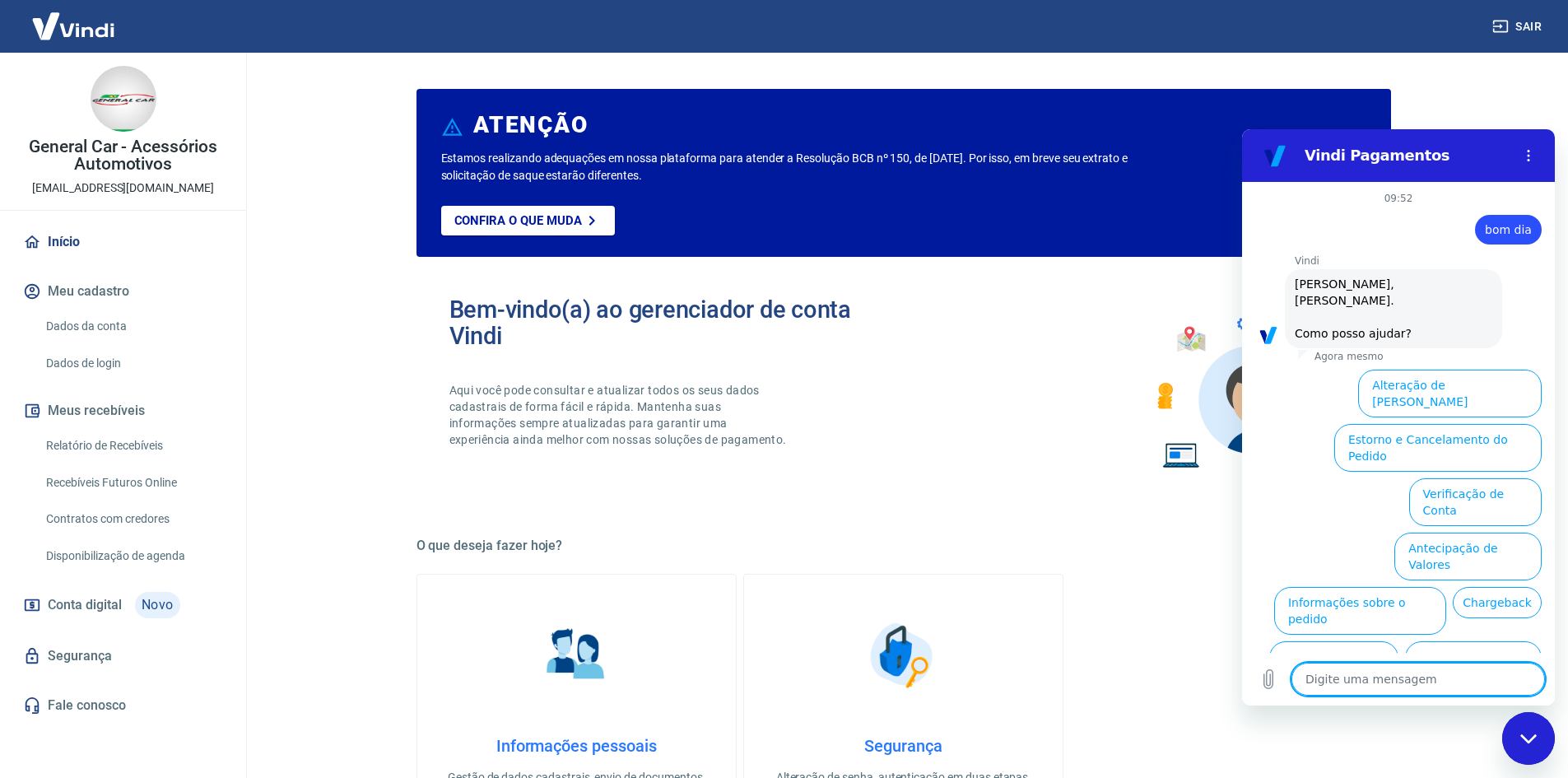
scroll to position [55, 0]
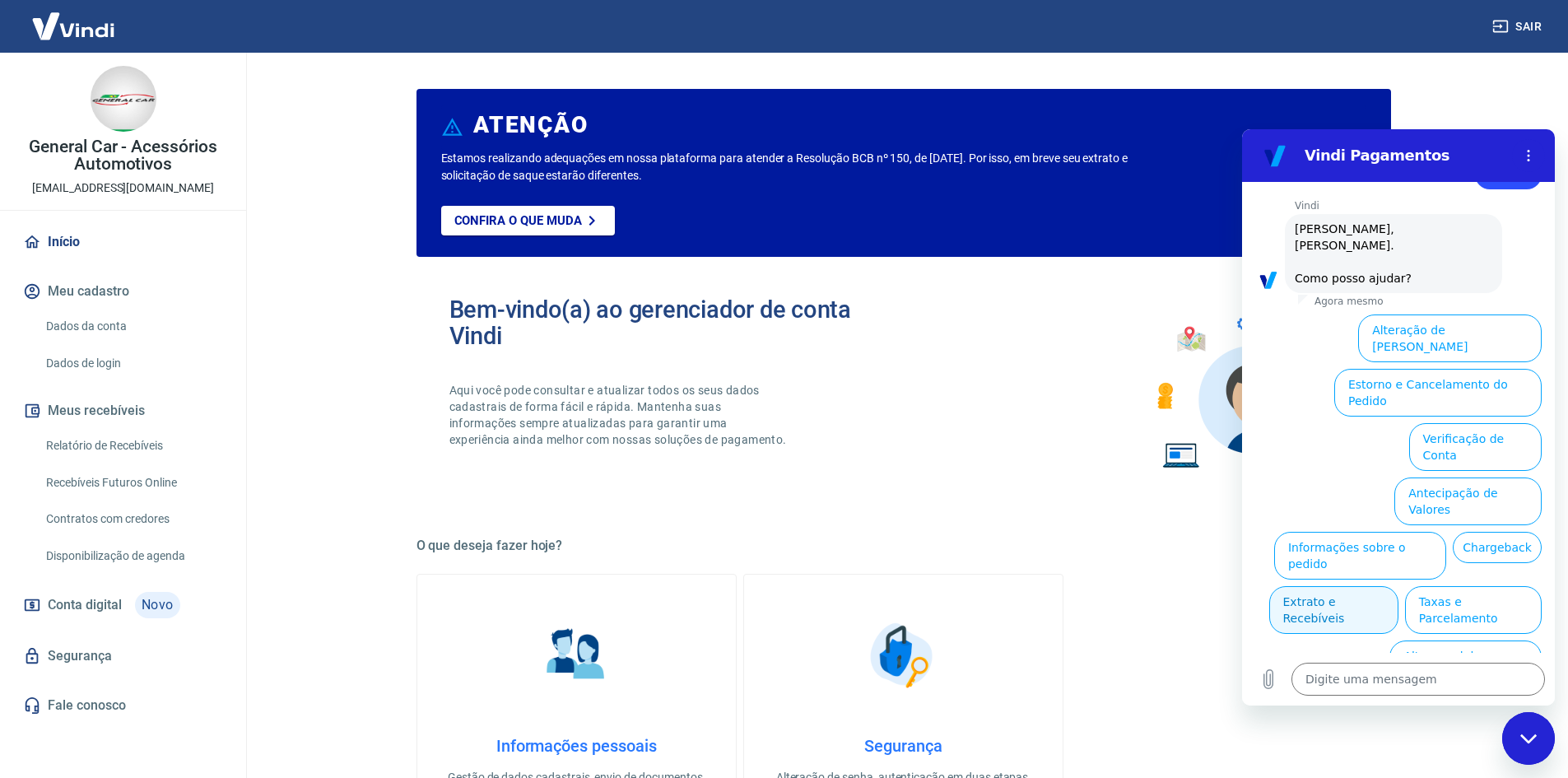
click at [1398, 586] on button "Extrato e Recebíveis" at bounding box center [1334, 609] width 129 height 48
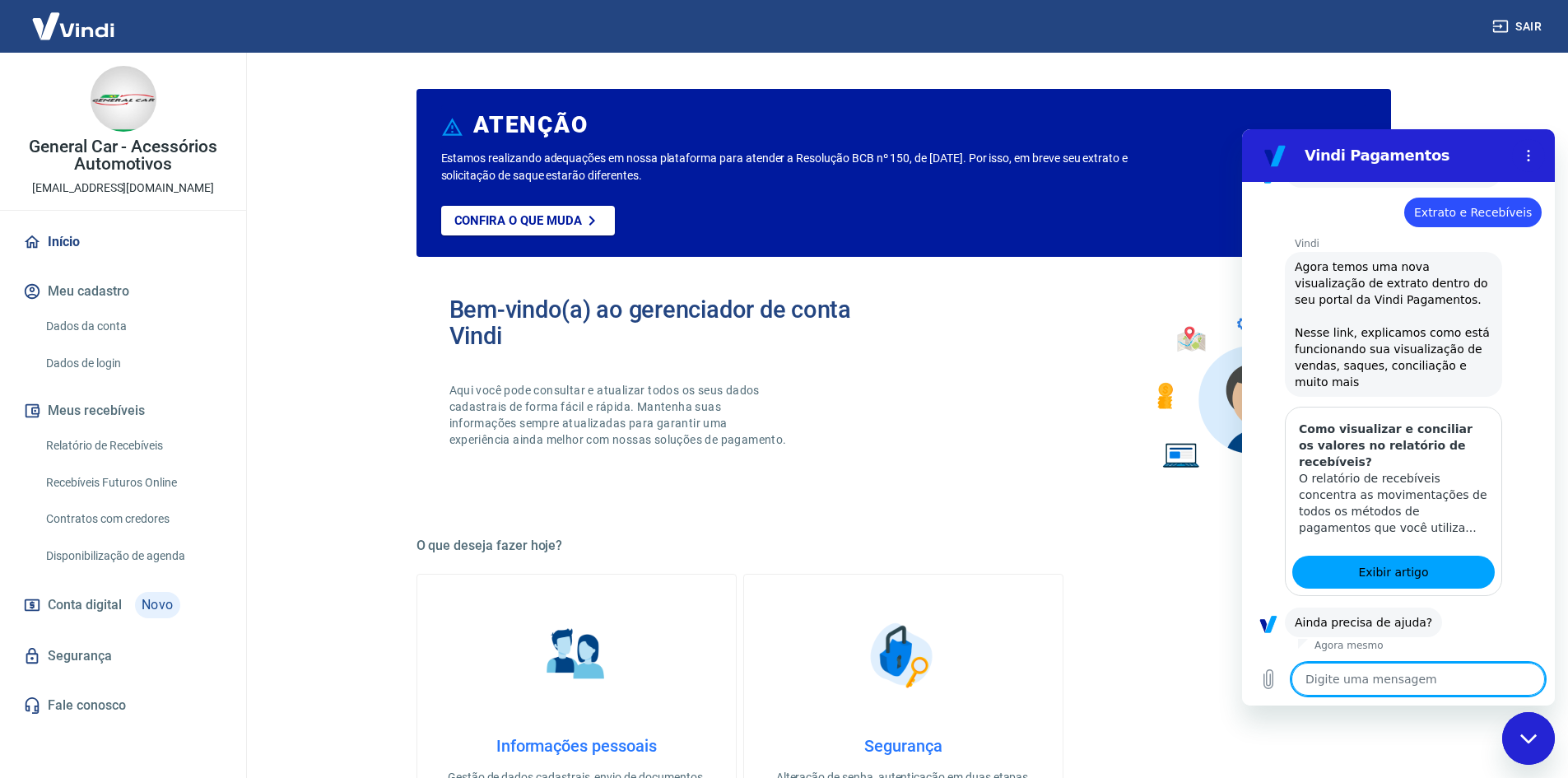
scroll to position [202, 0]
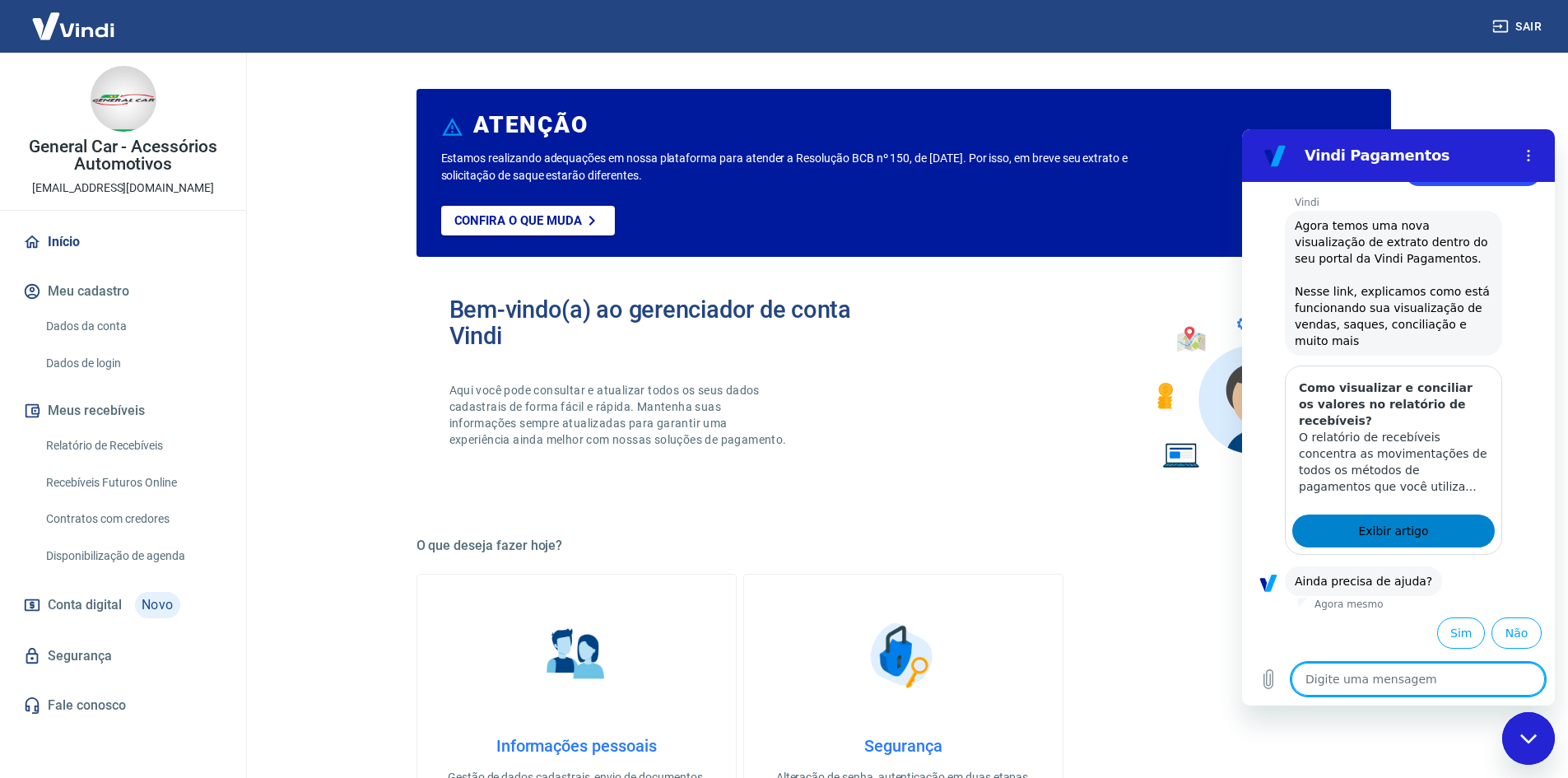
click at [1373, 538] on span "Exibir artigo" at bounding box center [1392, 530] width 70 height 20
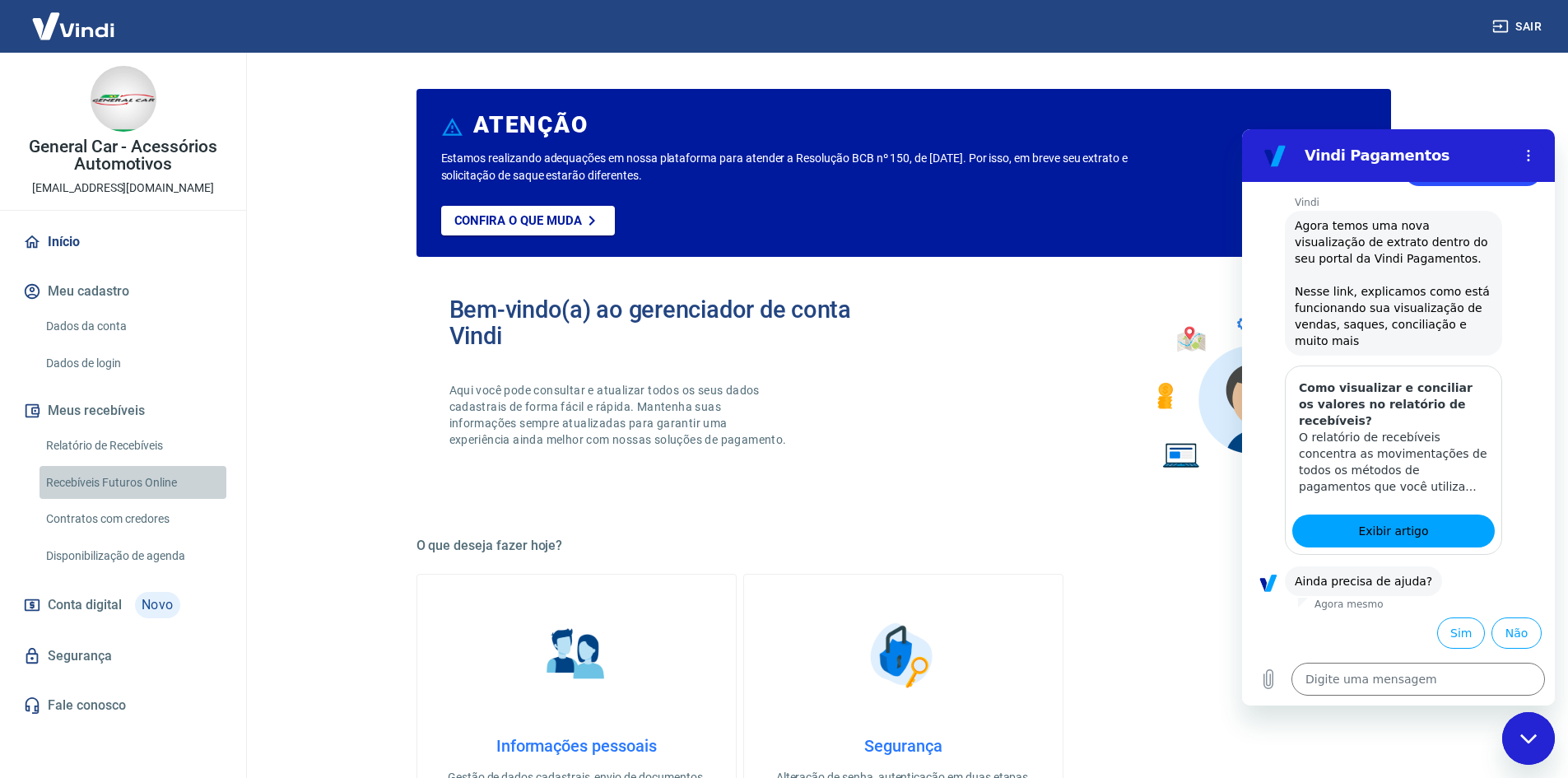
click at [150, 475] on link "Recebíveis Futuros Online" at bounding box center [133, 483] width 187 height 34
type textarea "x"
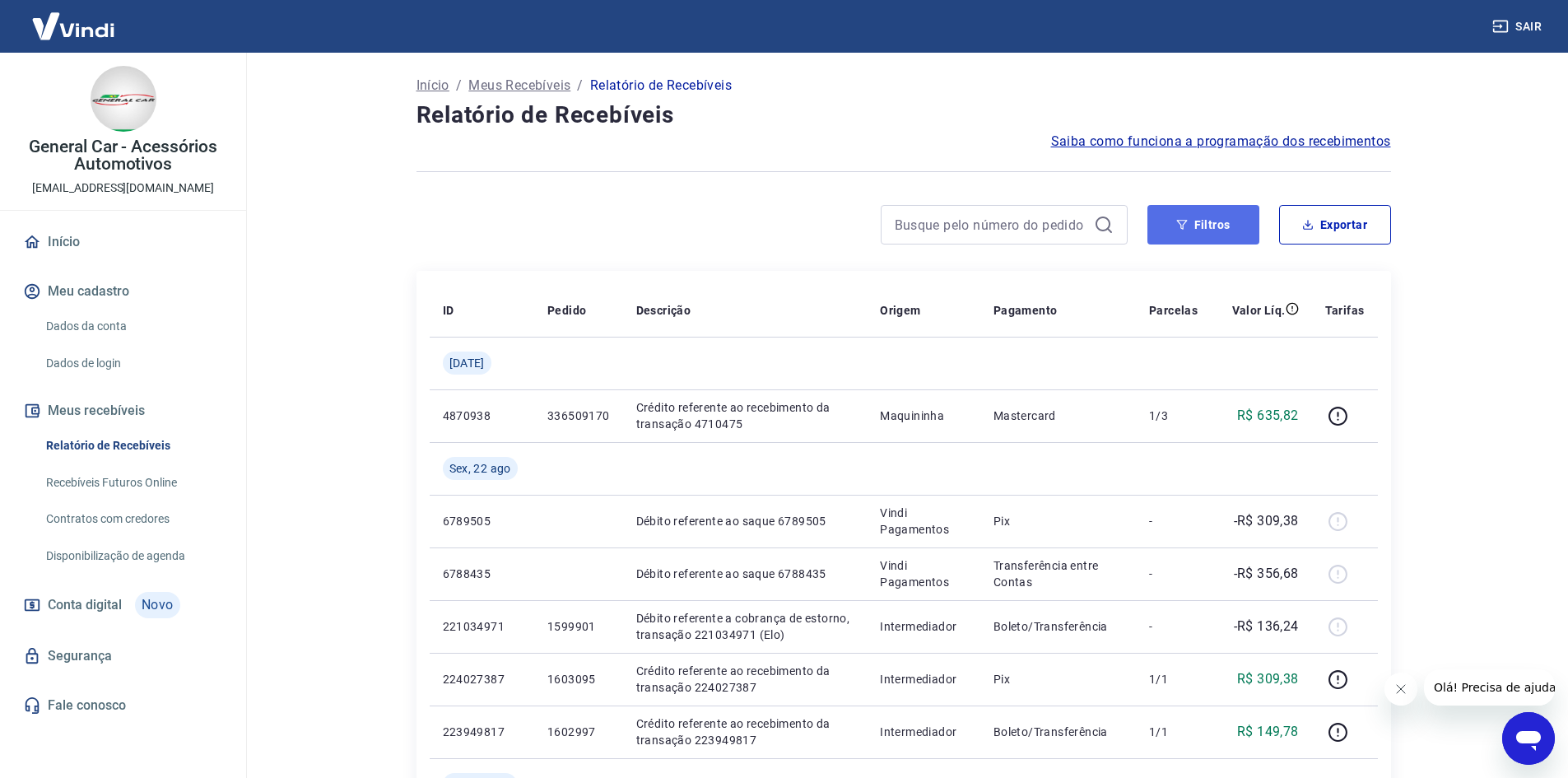
click at [1179, 221] on icon "button" at bounding box center [1180, 224] width 10 height 10
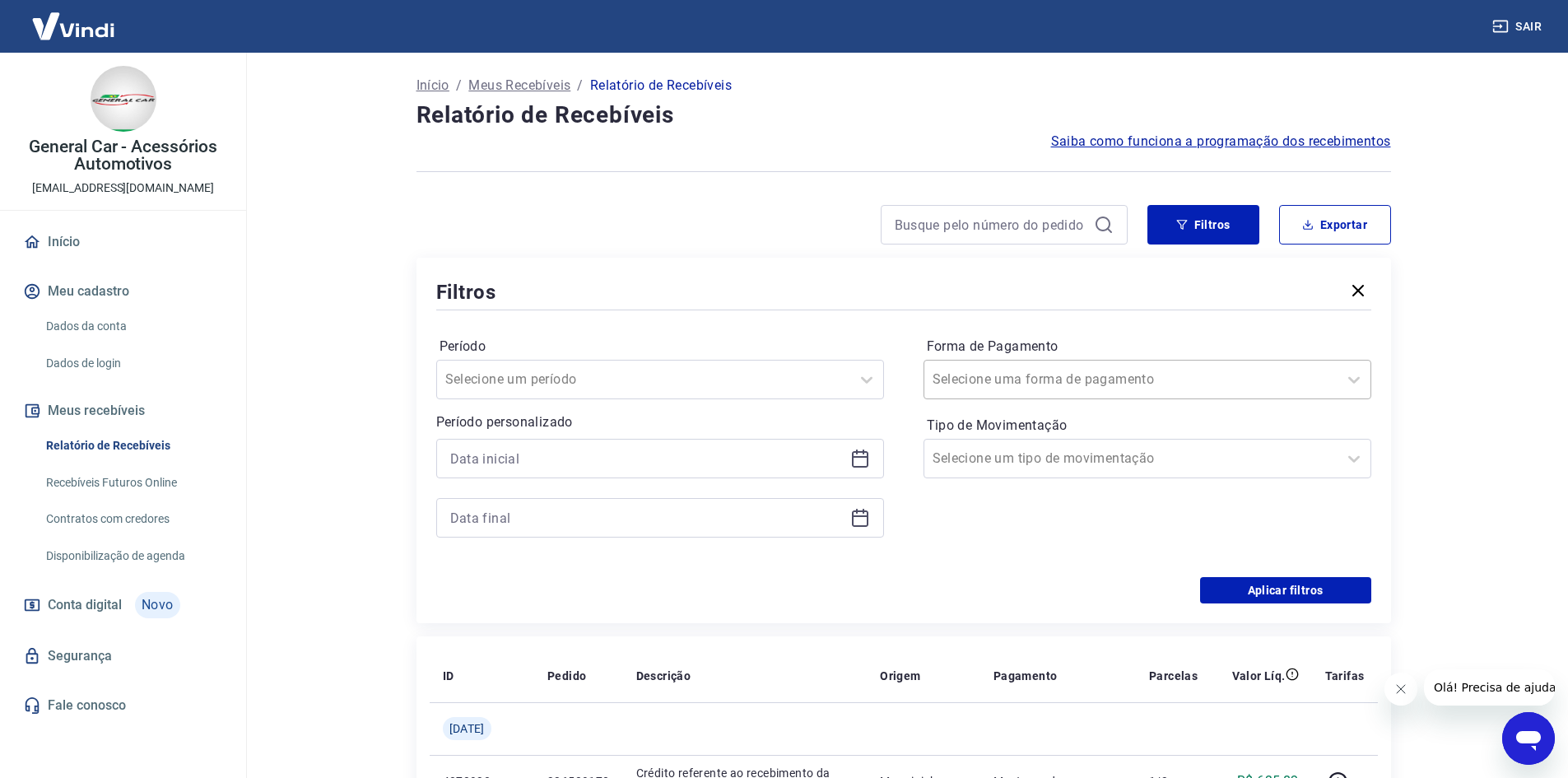
click at [1059, 376] on input "Forma de Pagamento" at bounding box center [1015, 379] width 166 height 20
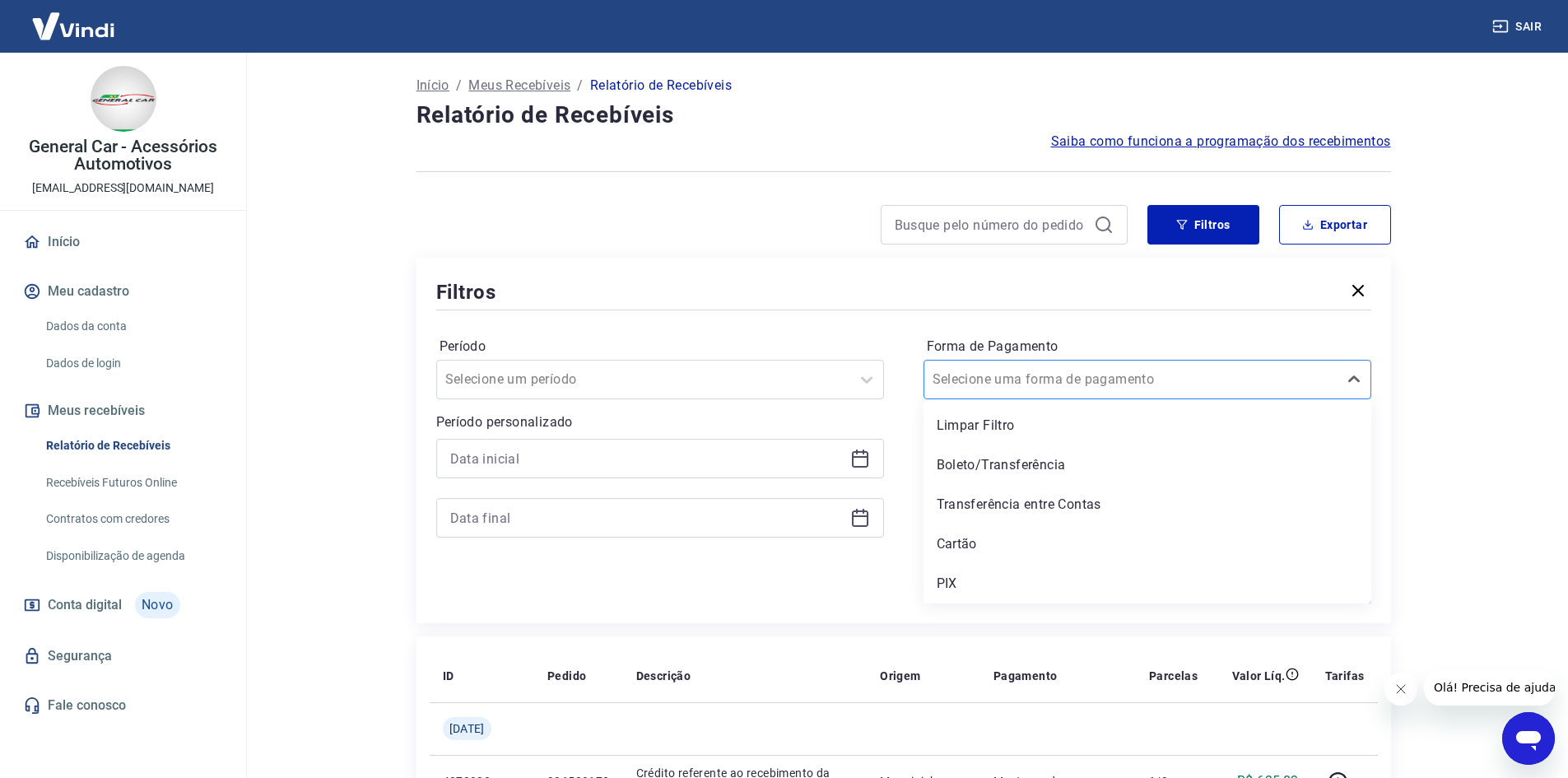
click at [1003, 372] on input "Forma de Pagamento" at bounding box center [1015, 379] width 166 height 20
click at [973, 556] on div "Cartão" at bounding box center [1147, 544] width 447 height 33
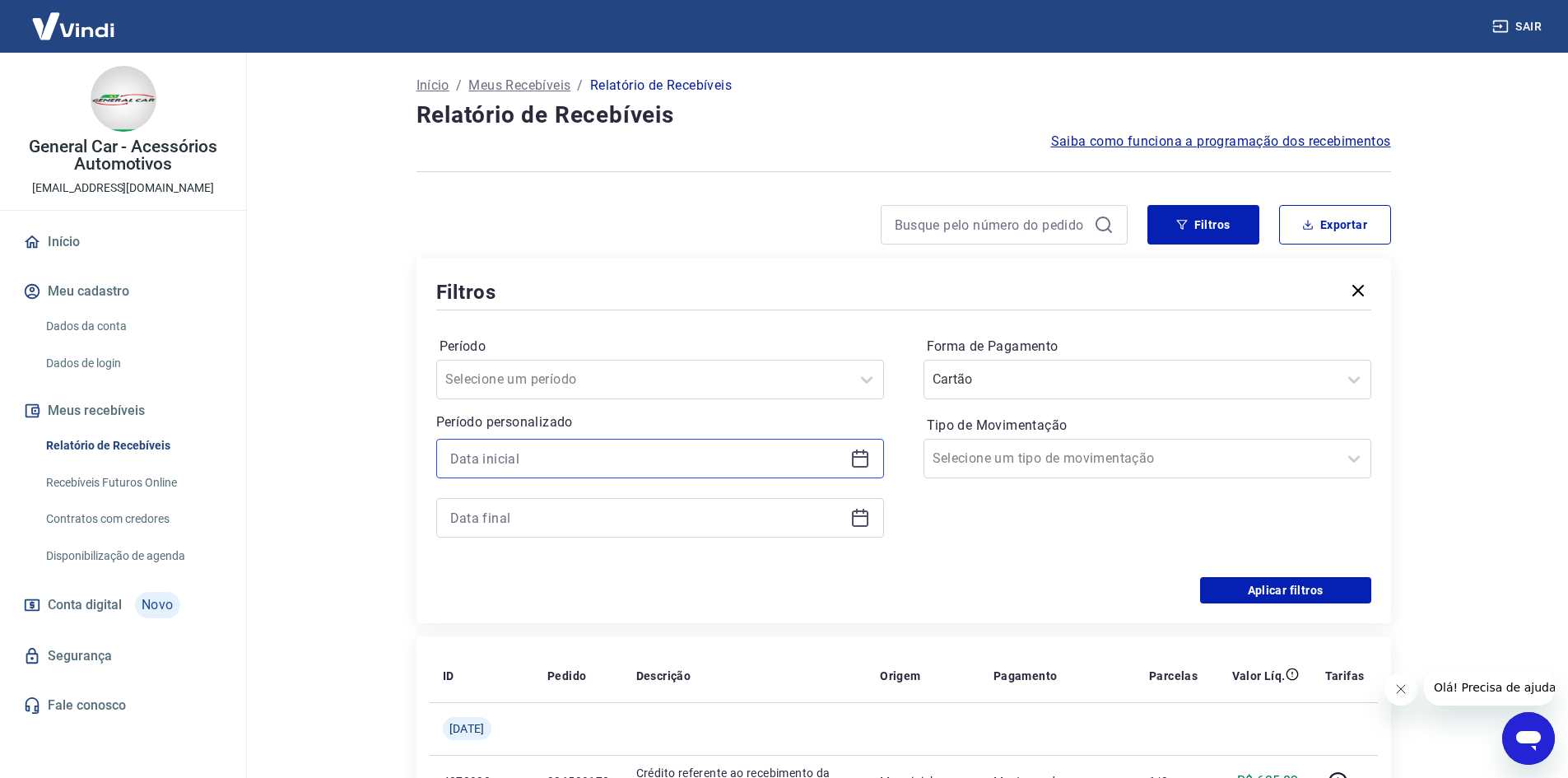
click at [584, 446] on input at bounding box center [646, 459] width 393 height 24
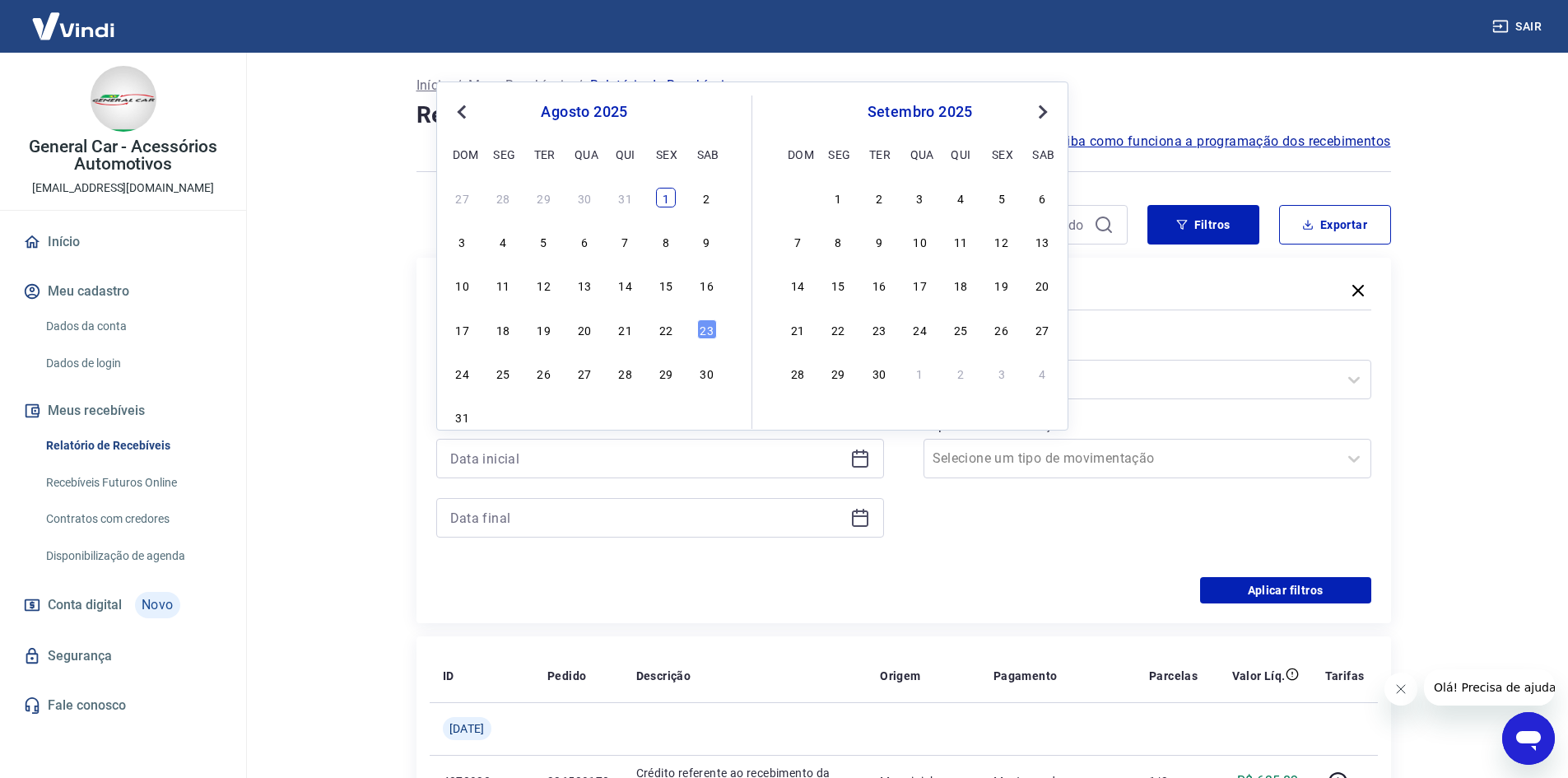
click at [666, 205] on div "1" at bounding box center [665, 197] width 20 height 20
click at [531, 512] on input at bounding box center [646, 517] width 393 height 24
type input "[DATE]"
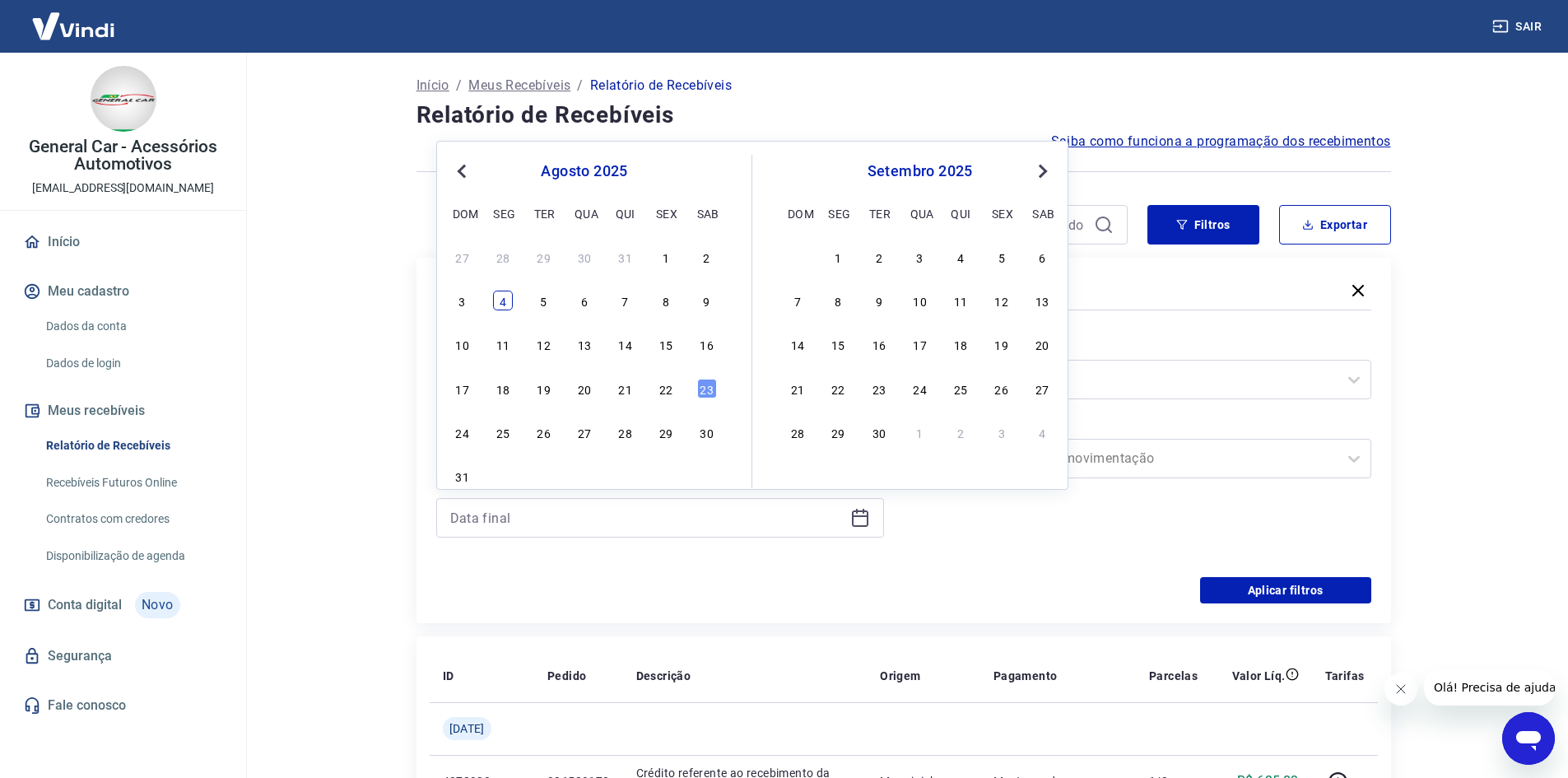
click at [503, 302] on div "4" at bounding box center [502, 300] width 20 height 20
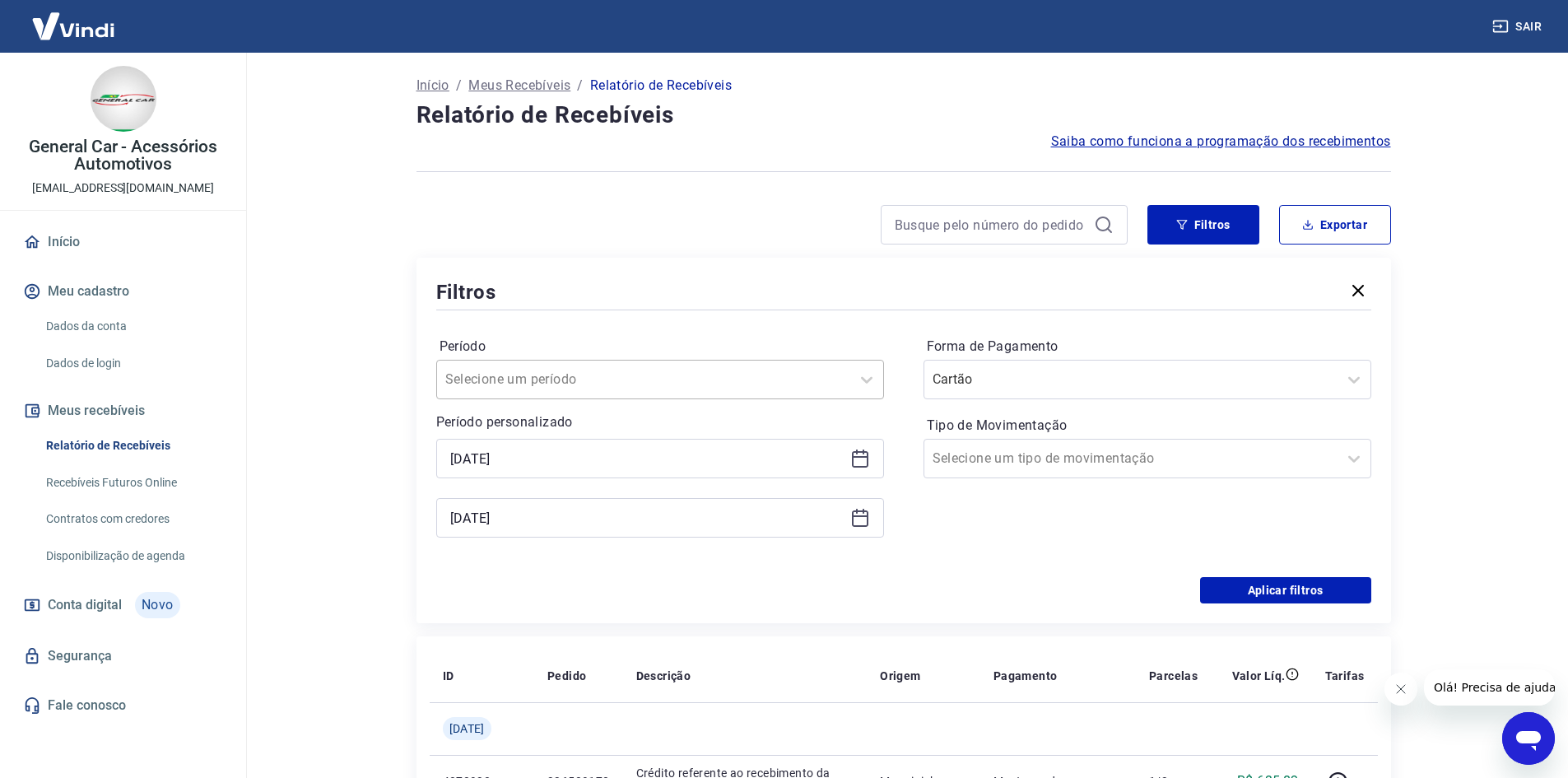
type input "[DATE]"
click at [306, 477] on main "Início / Meus Recebíveis / Relatório de Recebíveis Relatório de Recebíveis Saib…" at bounding box center [903, 415] width 1329 height 725
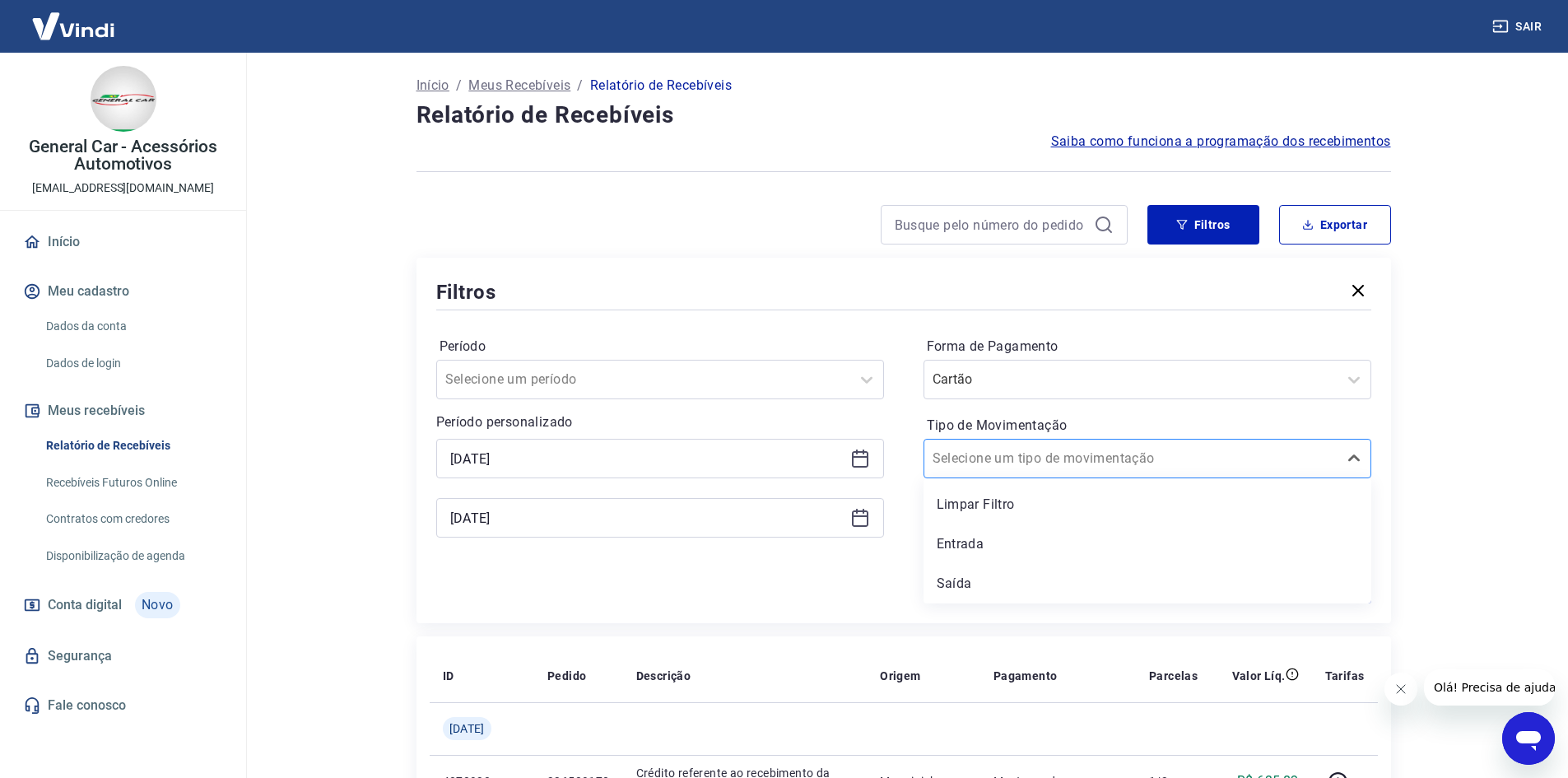
click at [963, 460] on input "Tipo de Movimentação" at bounding box center [1015, 458] width 166 height 20
click at [1500, 468] on main "Início / Meus Recebíveis / Relatório de Recebíveis Relatório de Recebíveis Saib…" at bounding box center [903, 415] width 1329 height 725
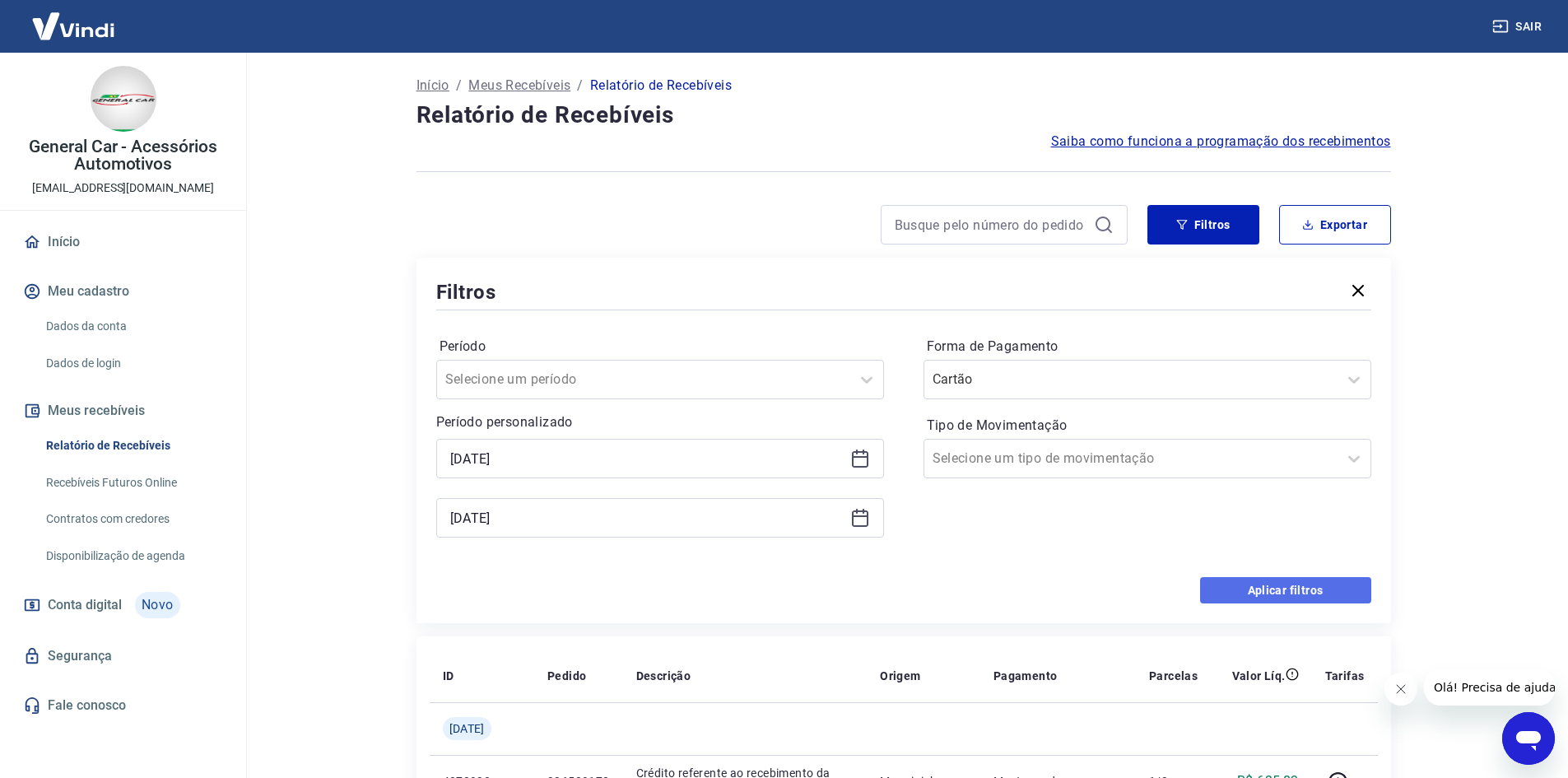
click at [1326, 586] on button "Aplicar filtros" at bounding box center [1285, 590] width 171 height 26
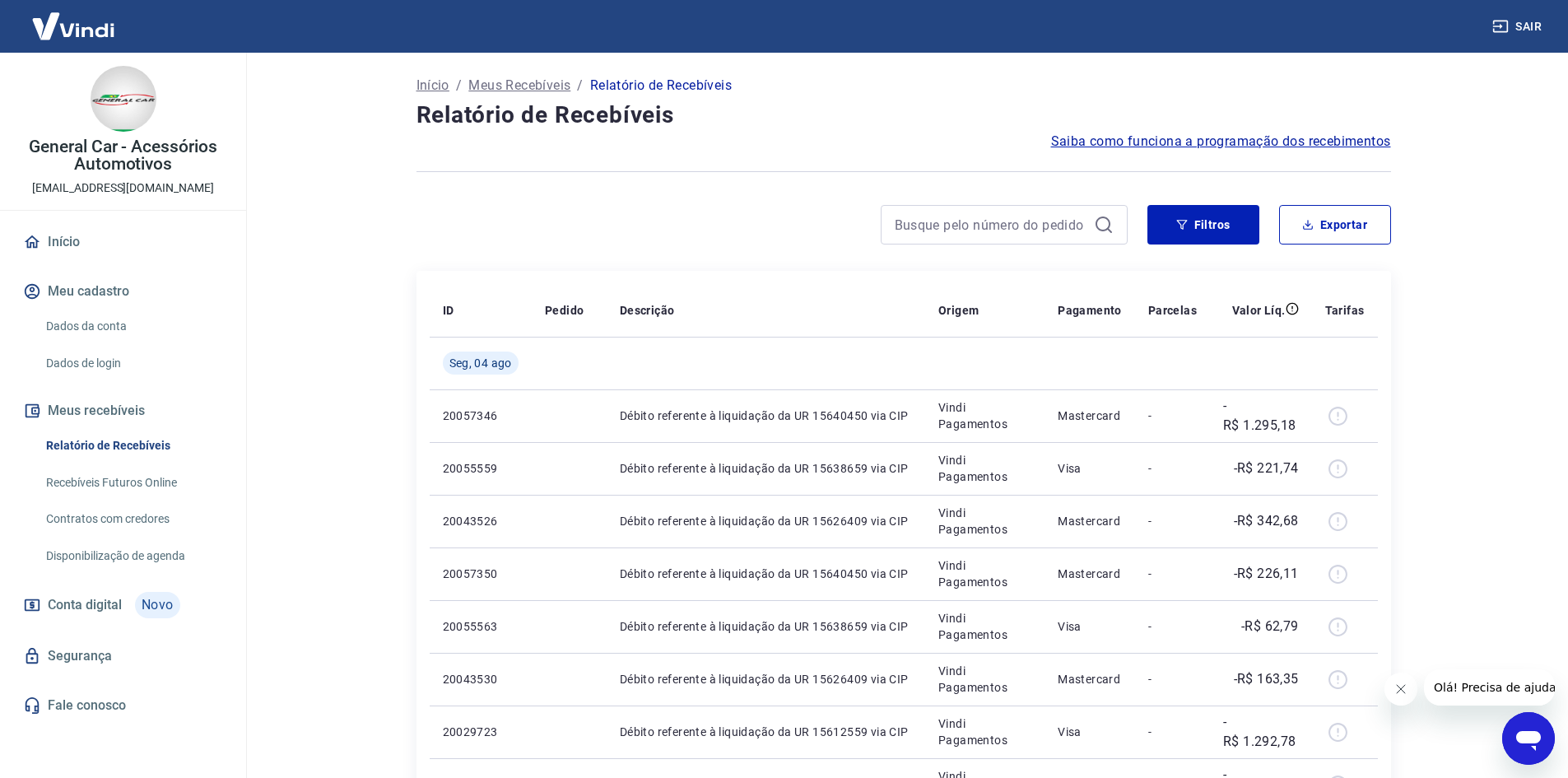
scroll to position [82, 0]
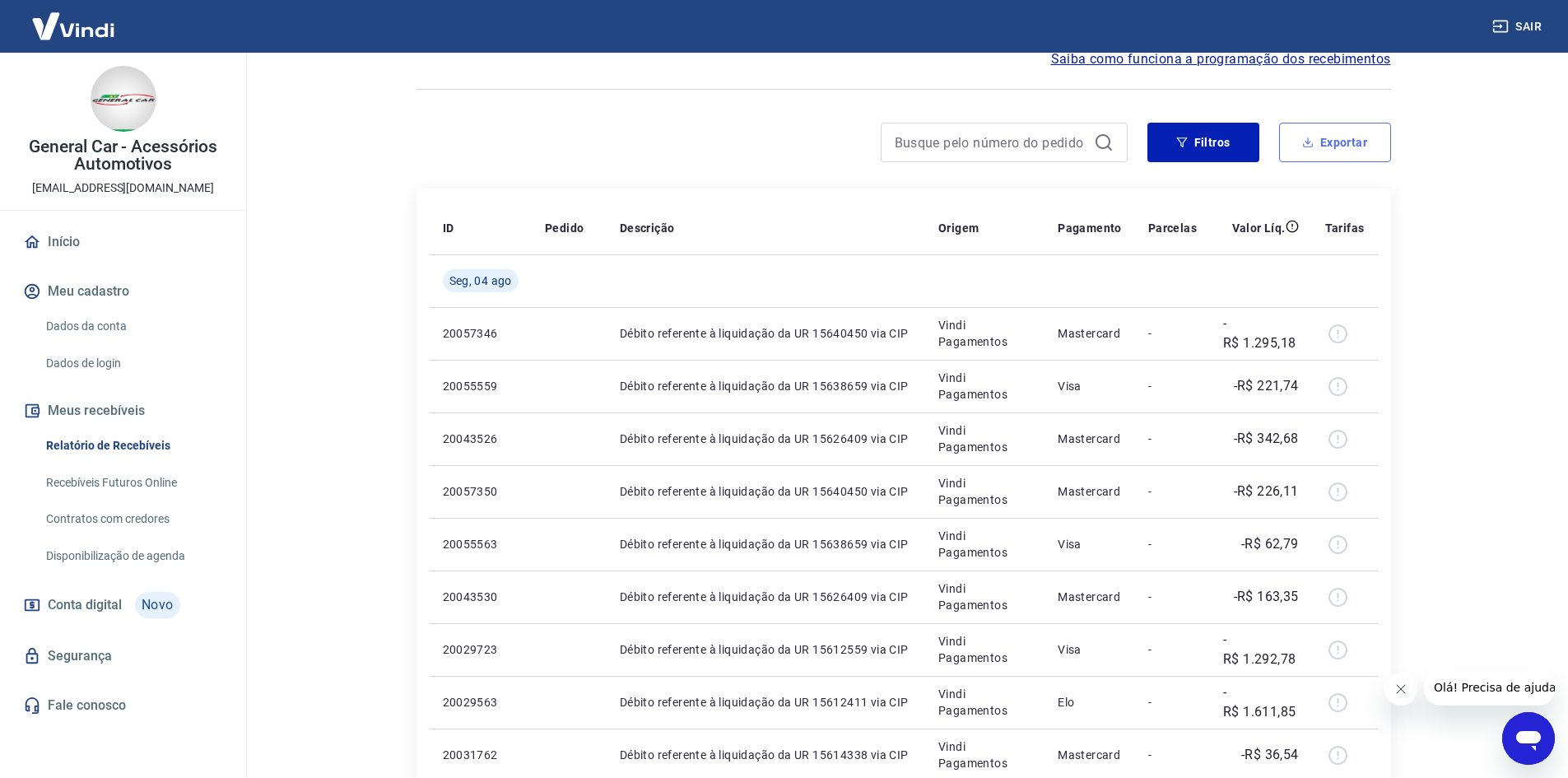
click at [1318, 149] on button "Exportar" at bounding box center [1335, 142] width 112 height 39
type input "[DATE]"
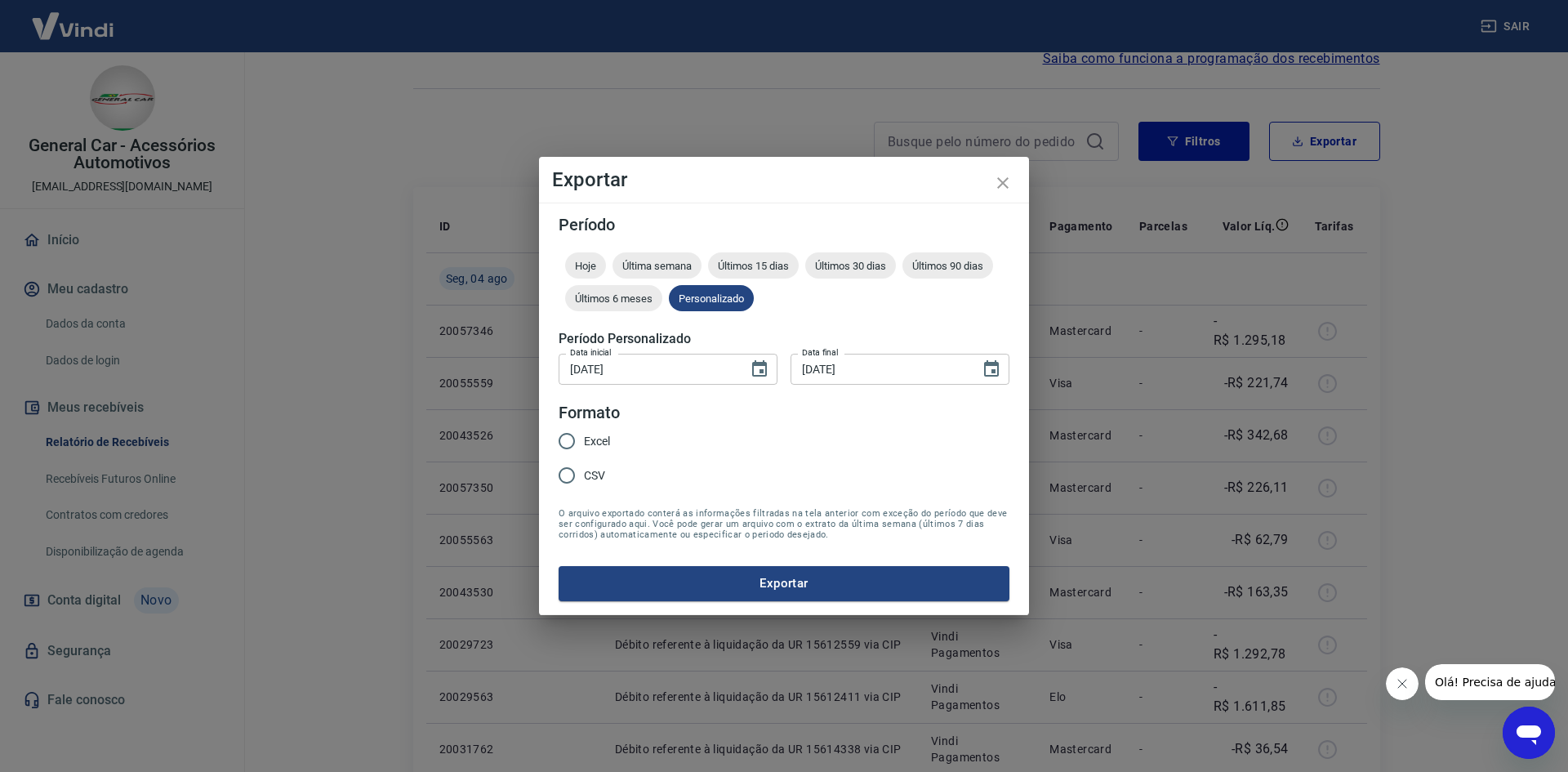
click at [583, 443] on input "Excel" at bounding box center [566, 440] width 34 height 34
radio input "true"
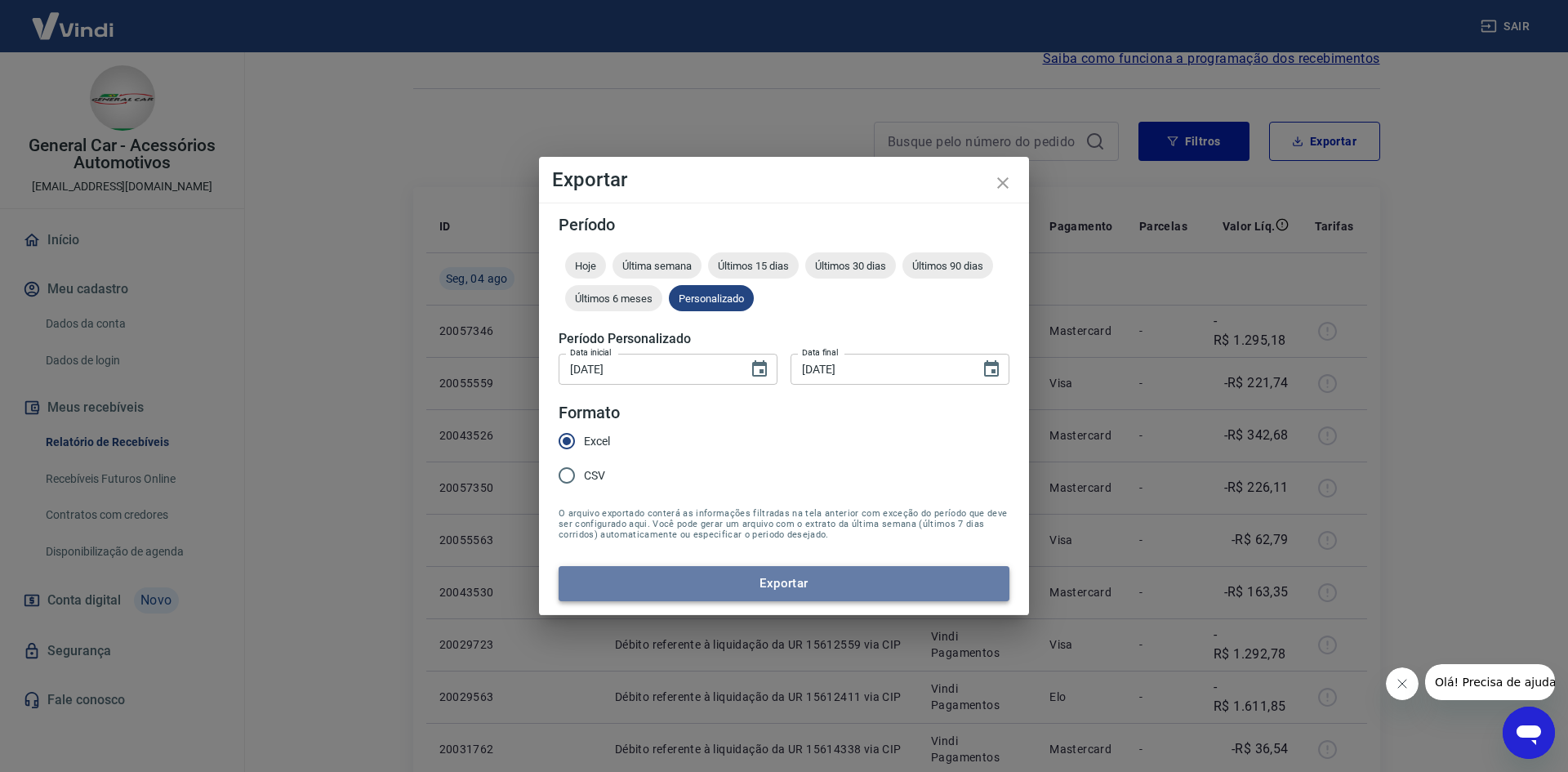
click at [623, 594] on button "Exportar" at bounding box center [784, 583] width 450 height 34
